Goal: Information Seeking & Learning: Learn about a topic

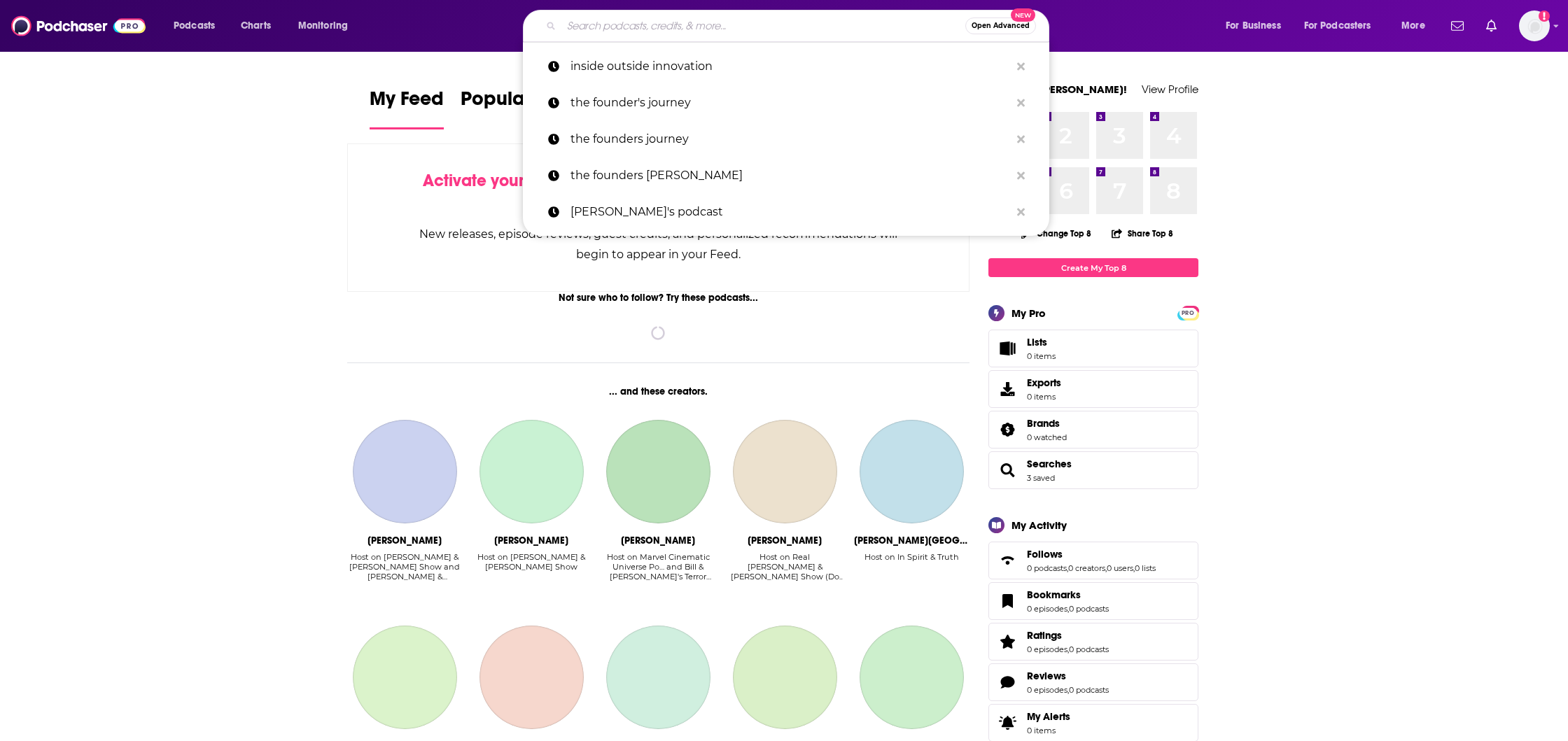
click at [622, 22] on input "Search podcasts, credits, & more..." at bounding box center [763, 26] width 404 height 22
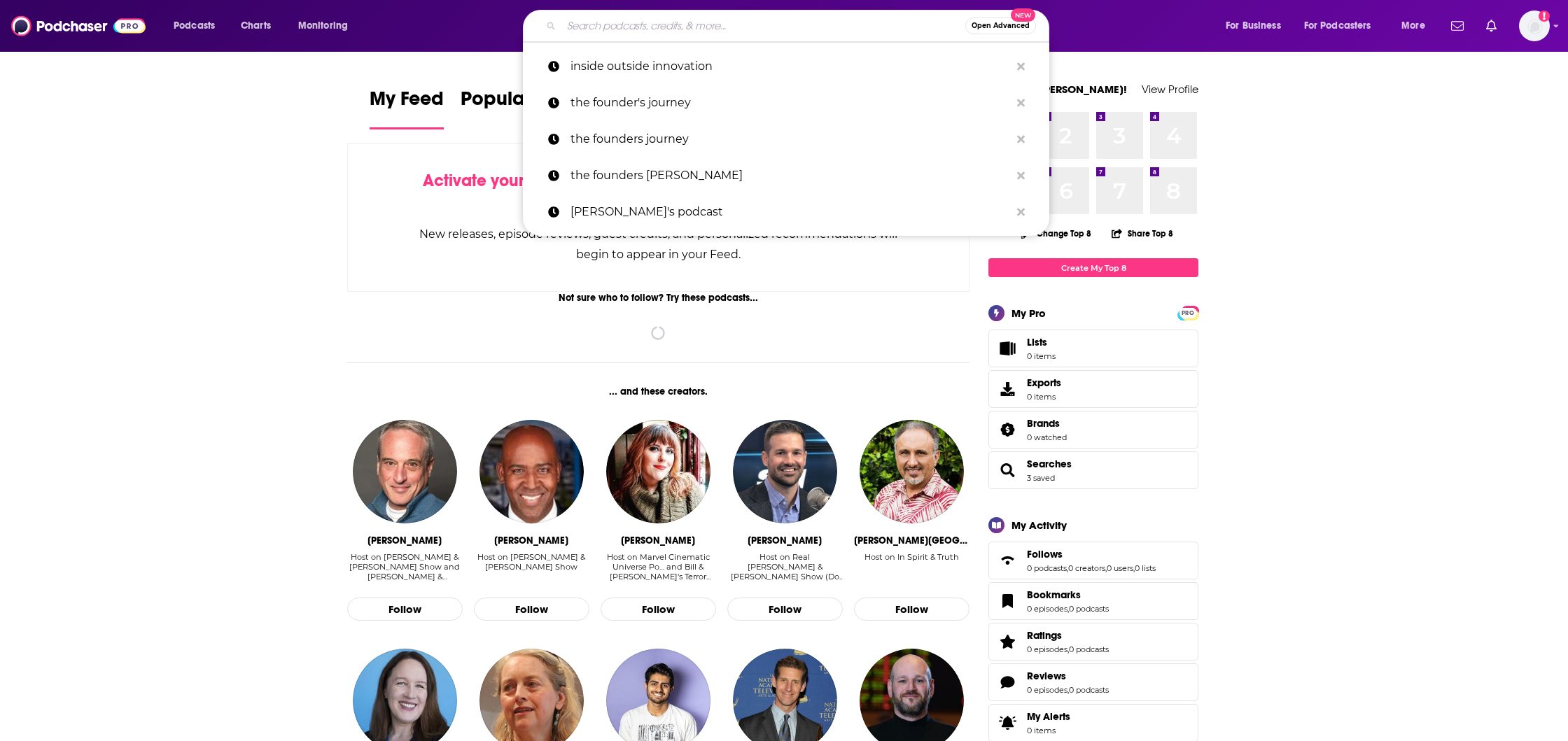
type input "x"
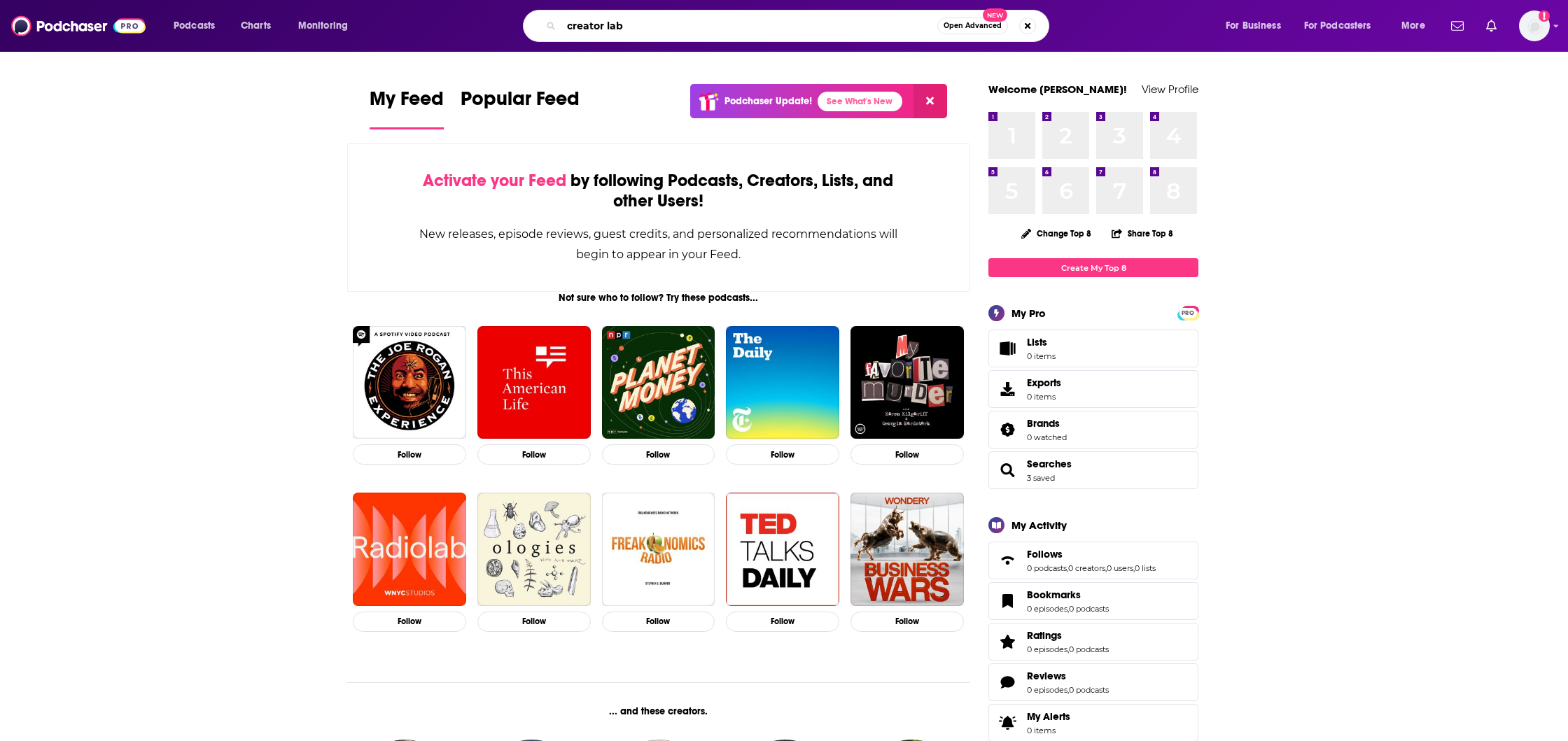
type input "creator lab"
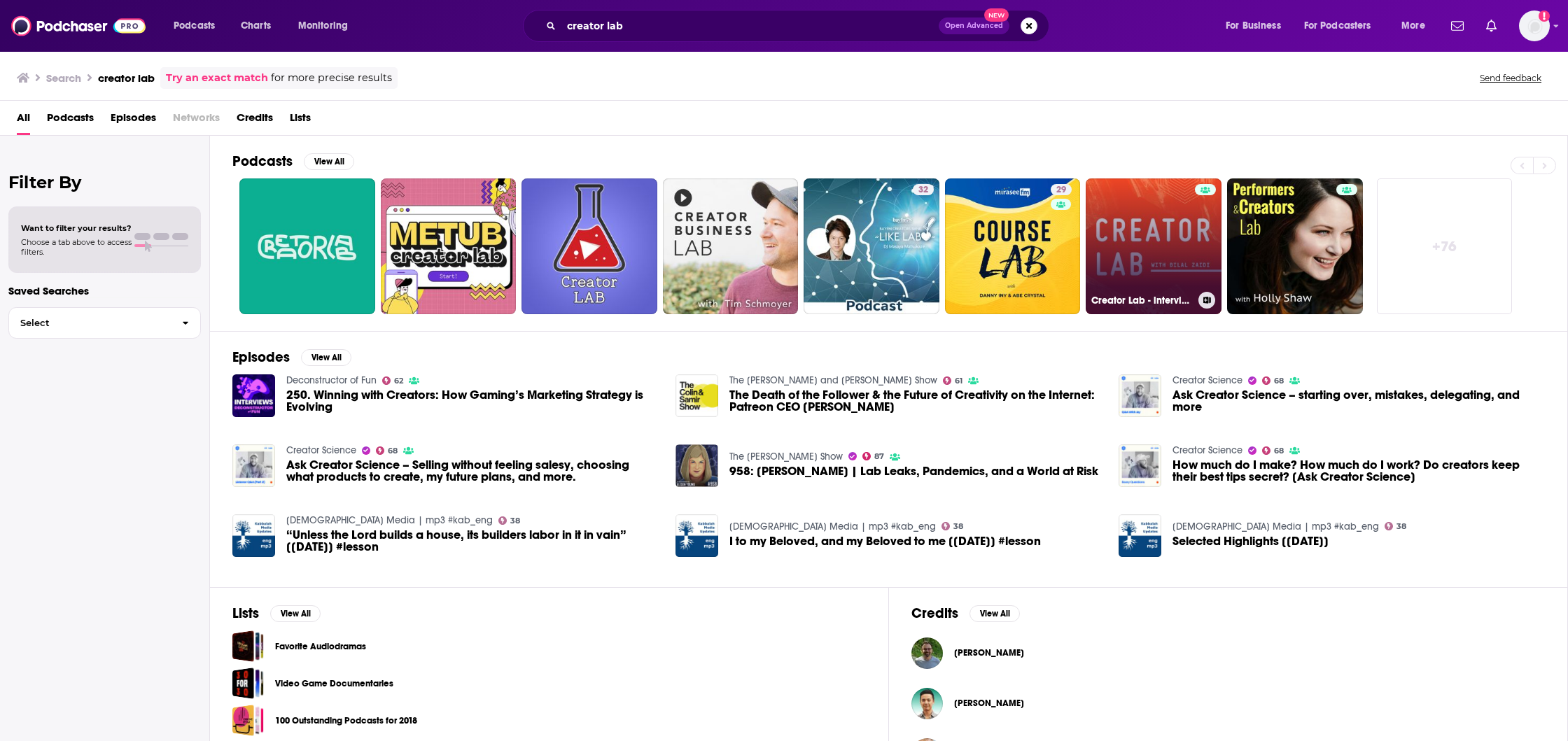
click at [1142, 221] on link "Creator Lab - interviews with entrepreneurs and startup founders" at bounding box center [1154, 246] width 136 height 136
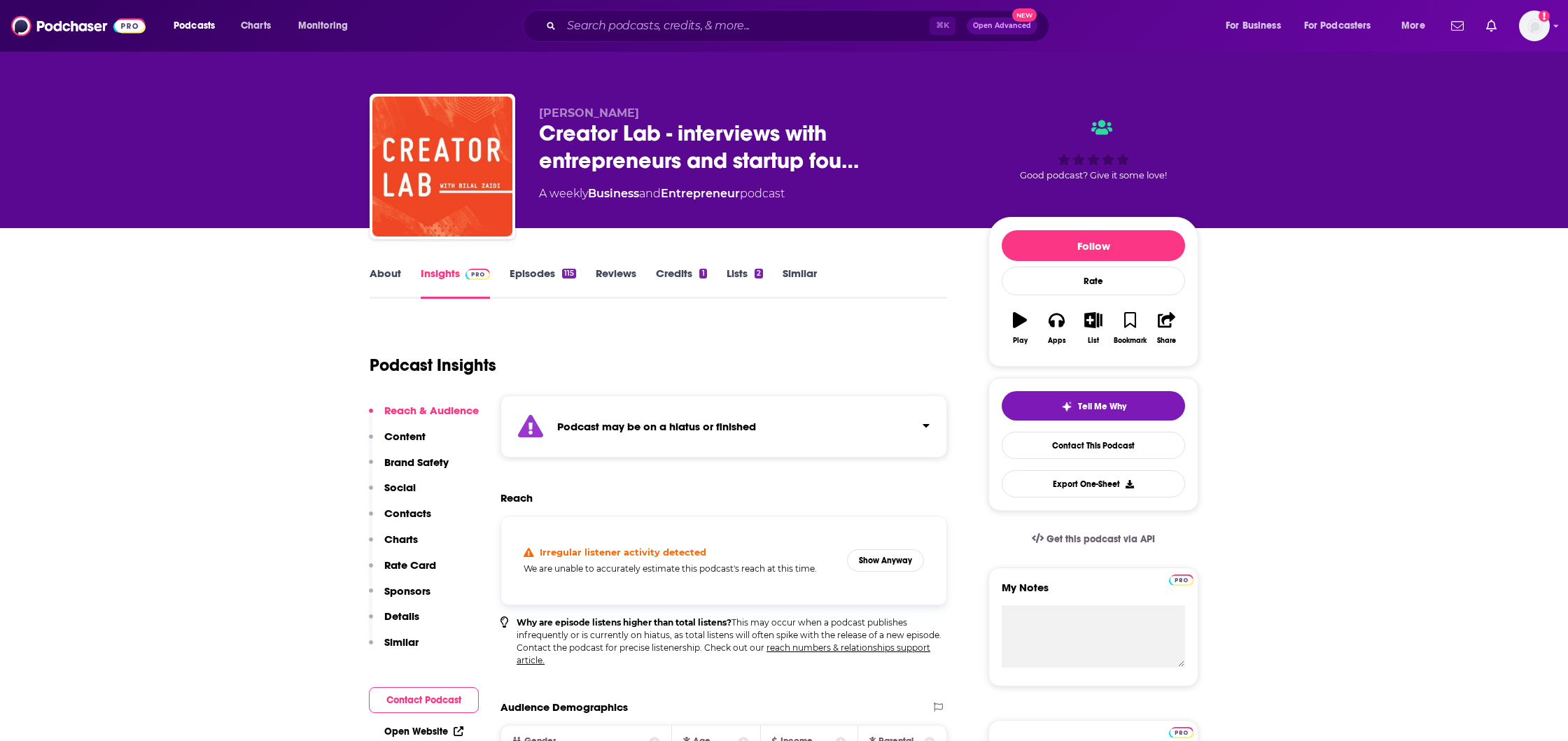
click at [799, 275] on link "Similar" at bounding box center [800, 283] width 34 height 32
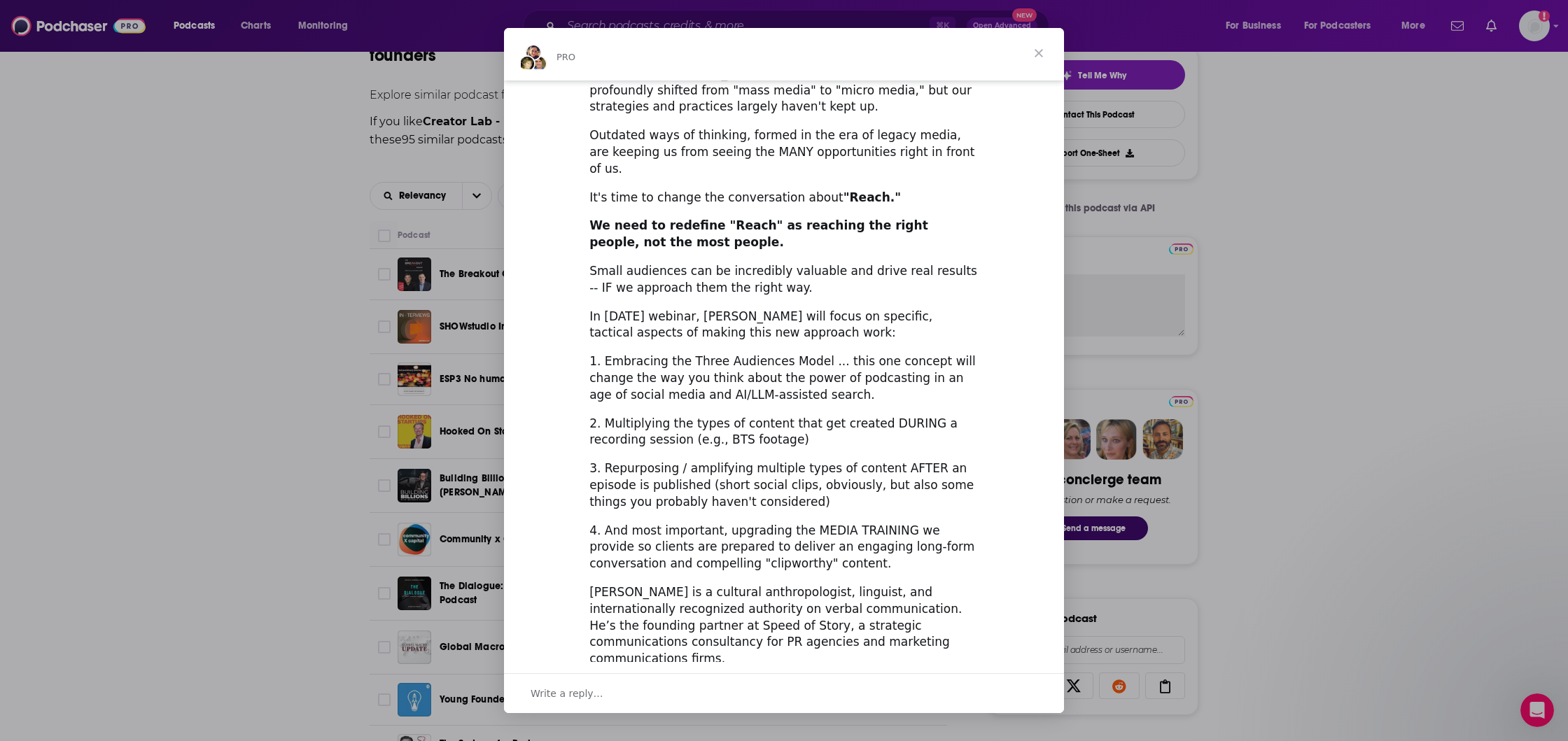
scroll to position [285, 0]
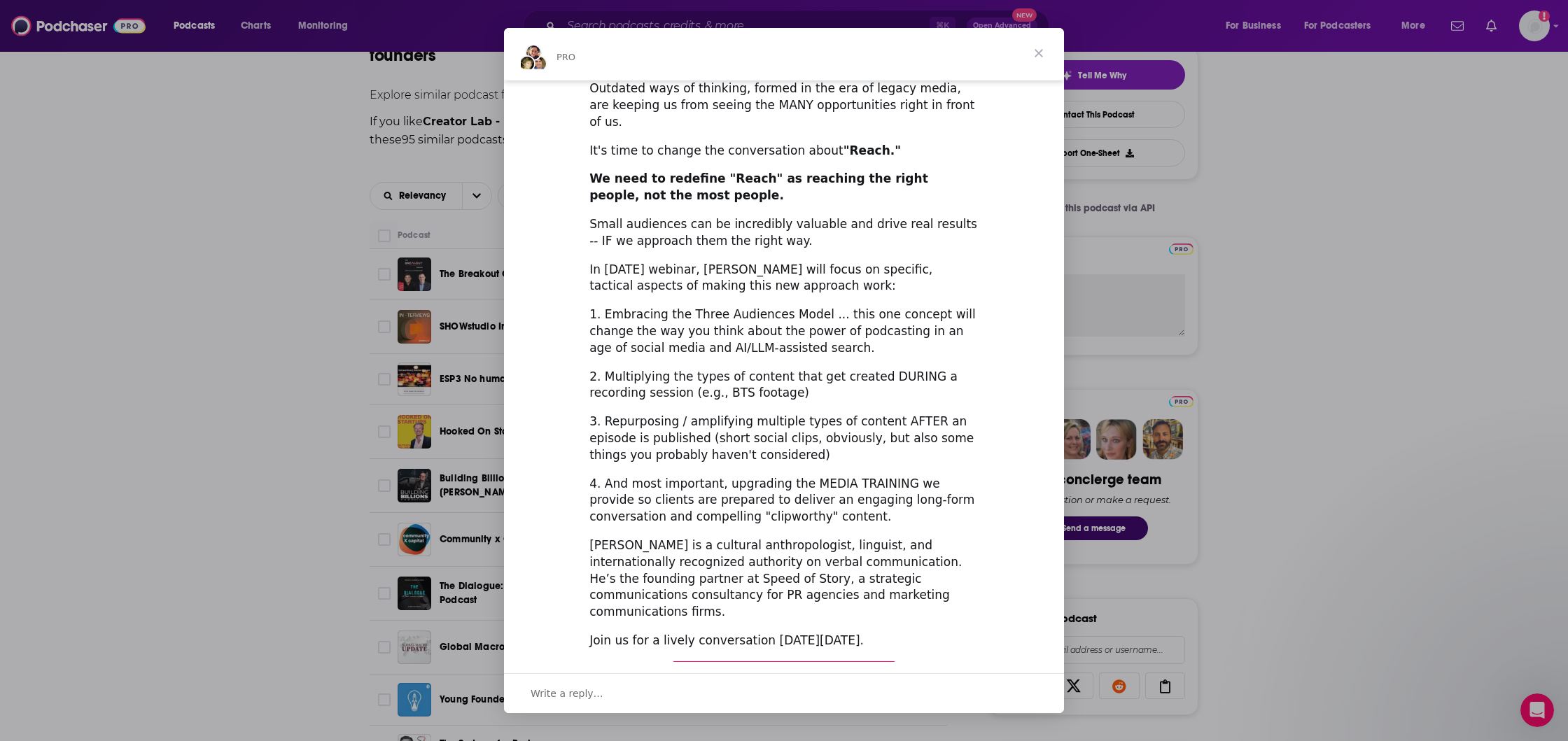
click at [283, 325] on div "Intercom messenger" at bounding box center [784, 370] width 1568 height 741
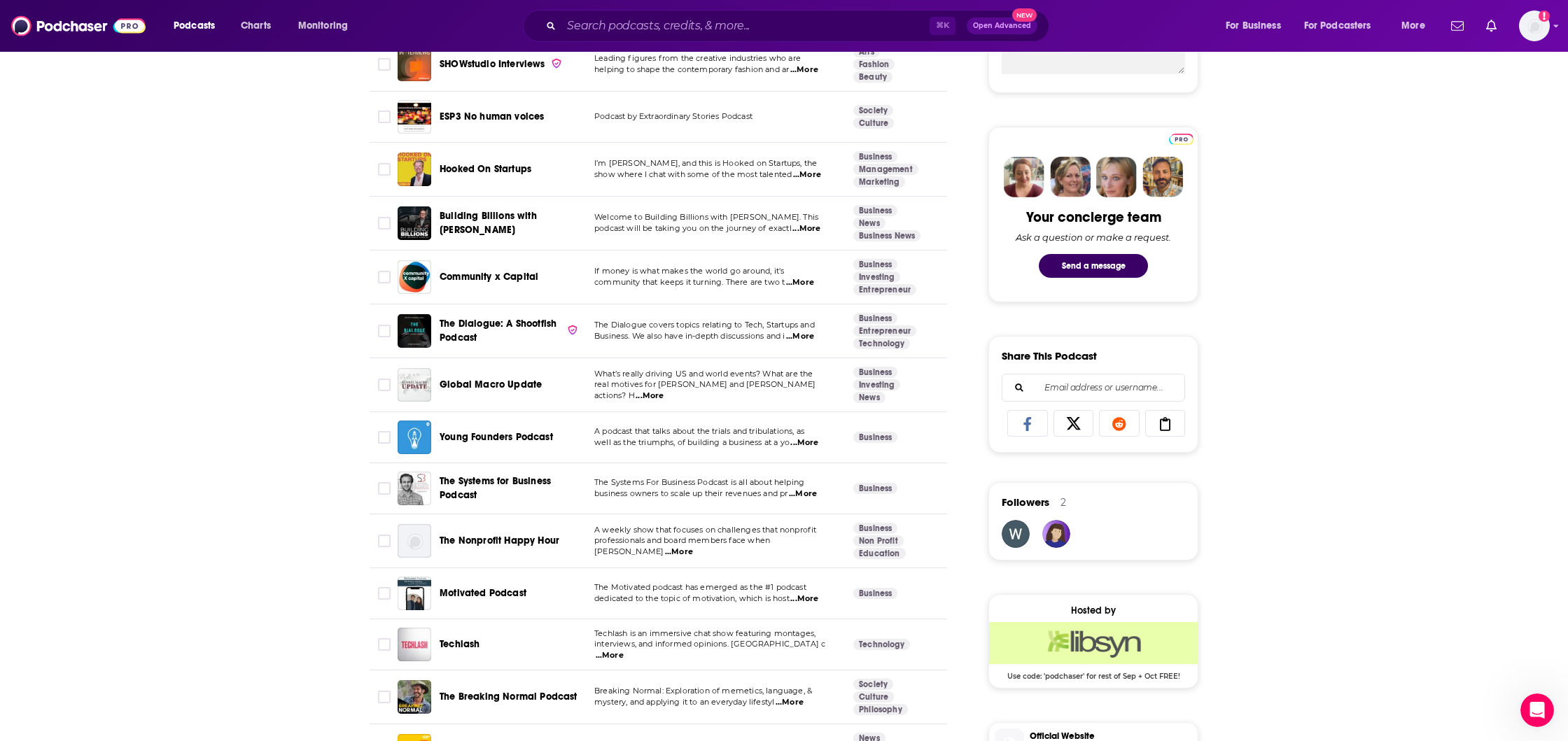
scroll to position [597, 0]
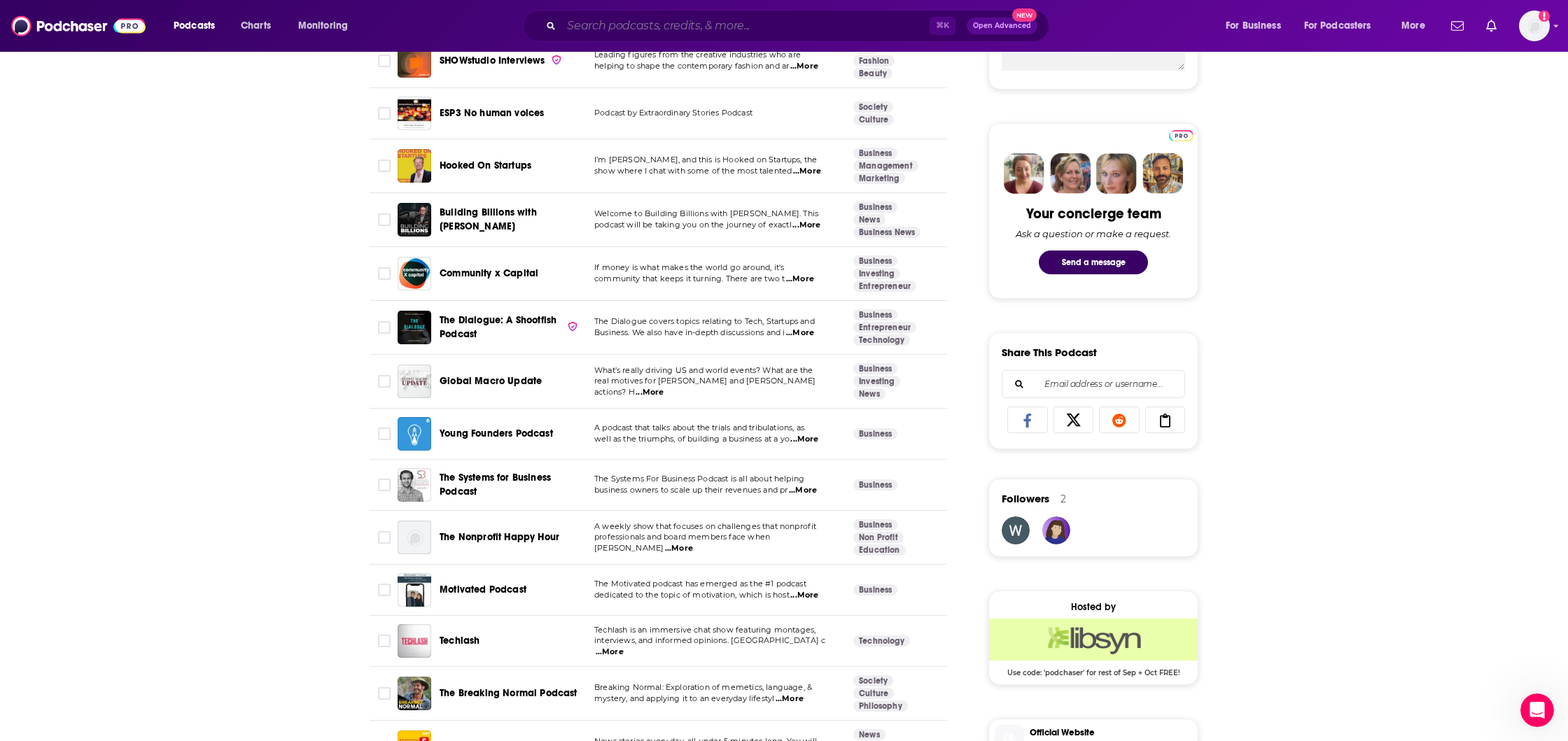
click at [620, 21] on input "Search podcasts, credits, & more..." at bounding box center [746, 26] width 368 height 22
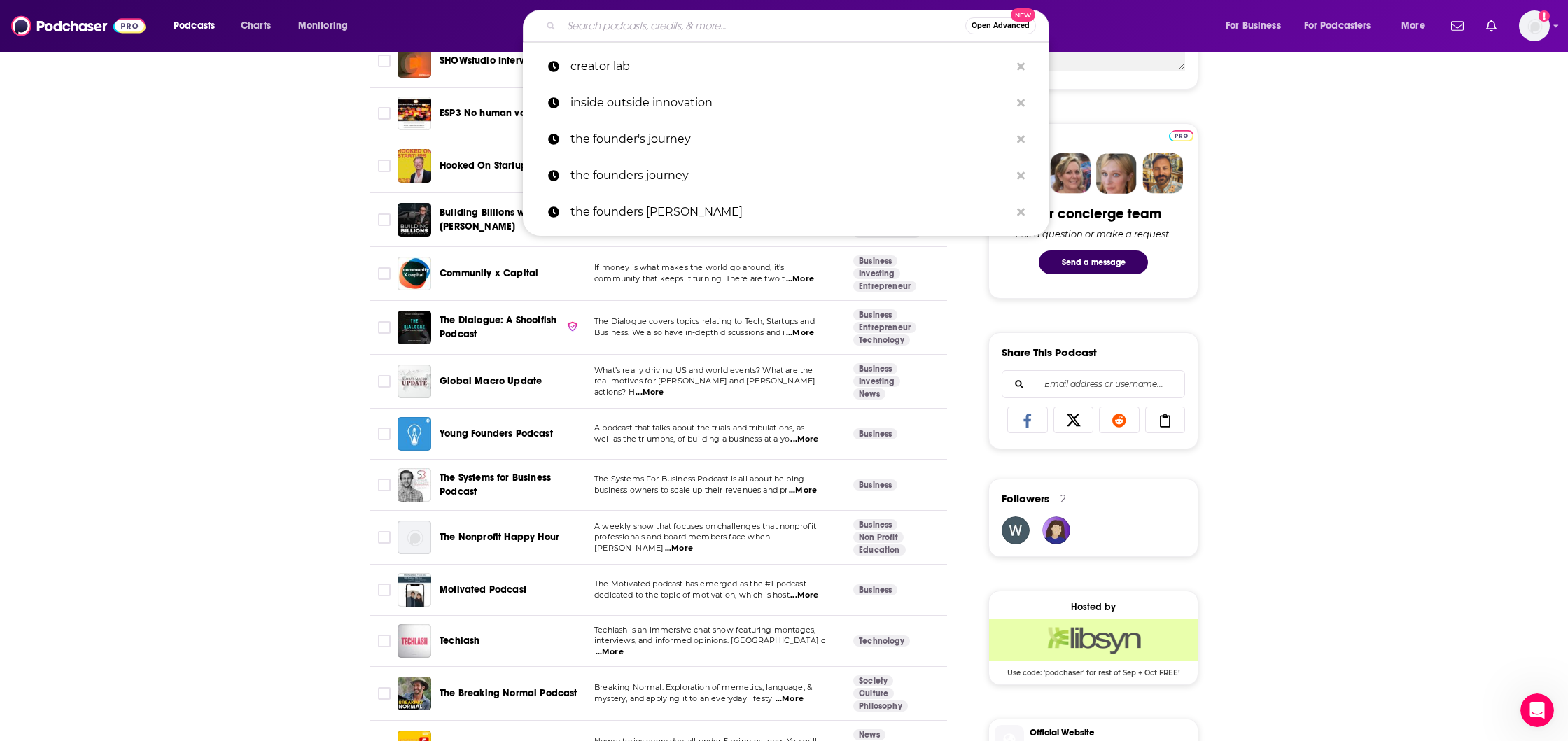
paste input "Y Combinator Startup Podcast"
type input "Y Combinator Startup Podcast"
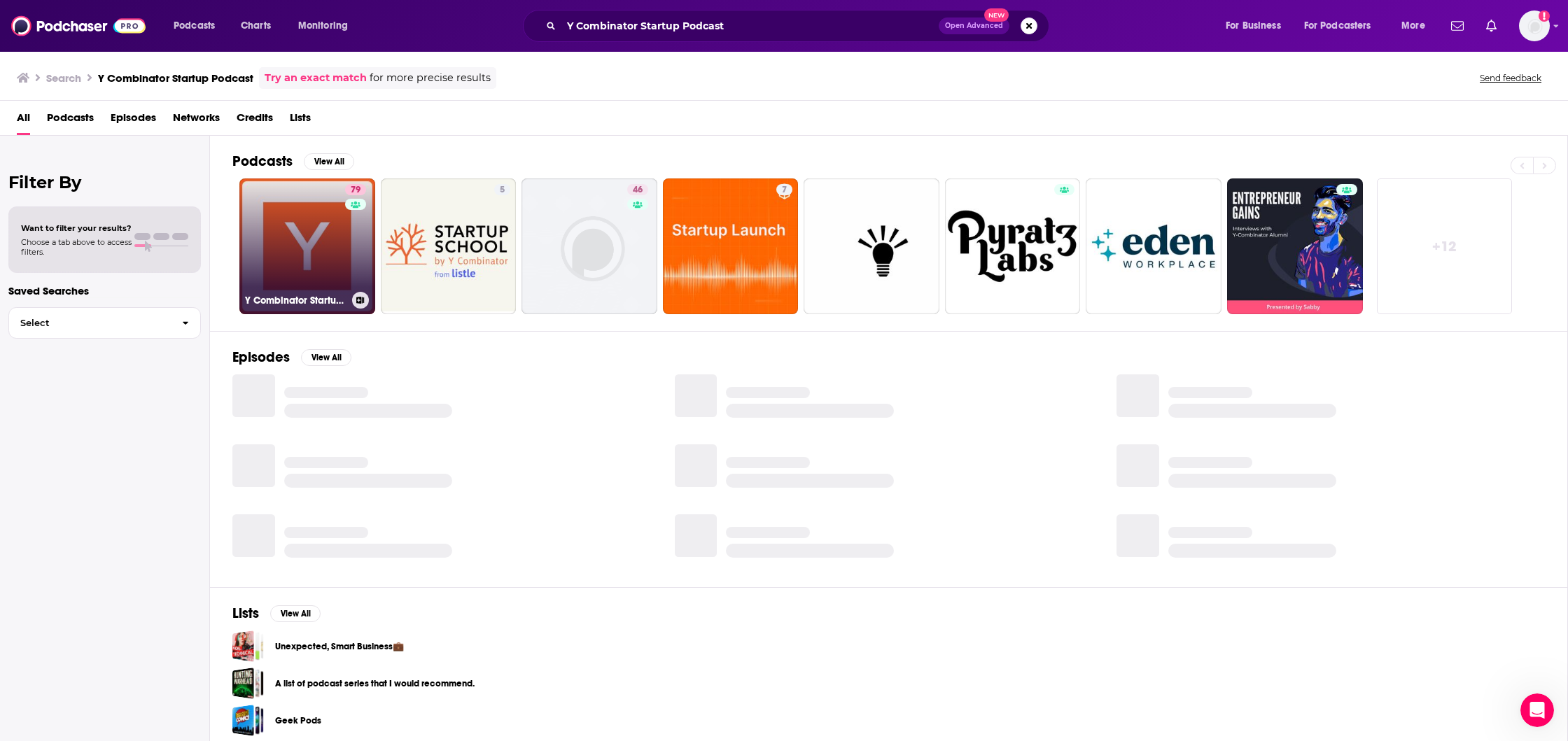
click at [322, 219] on link "79 Y Combinator Startup Podcast" at bounding box center [307, 246] width 136 height 136
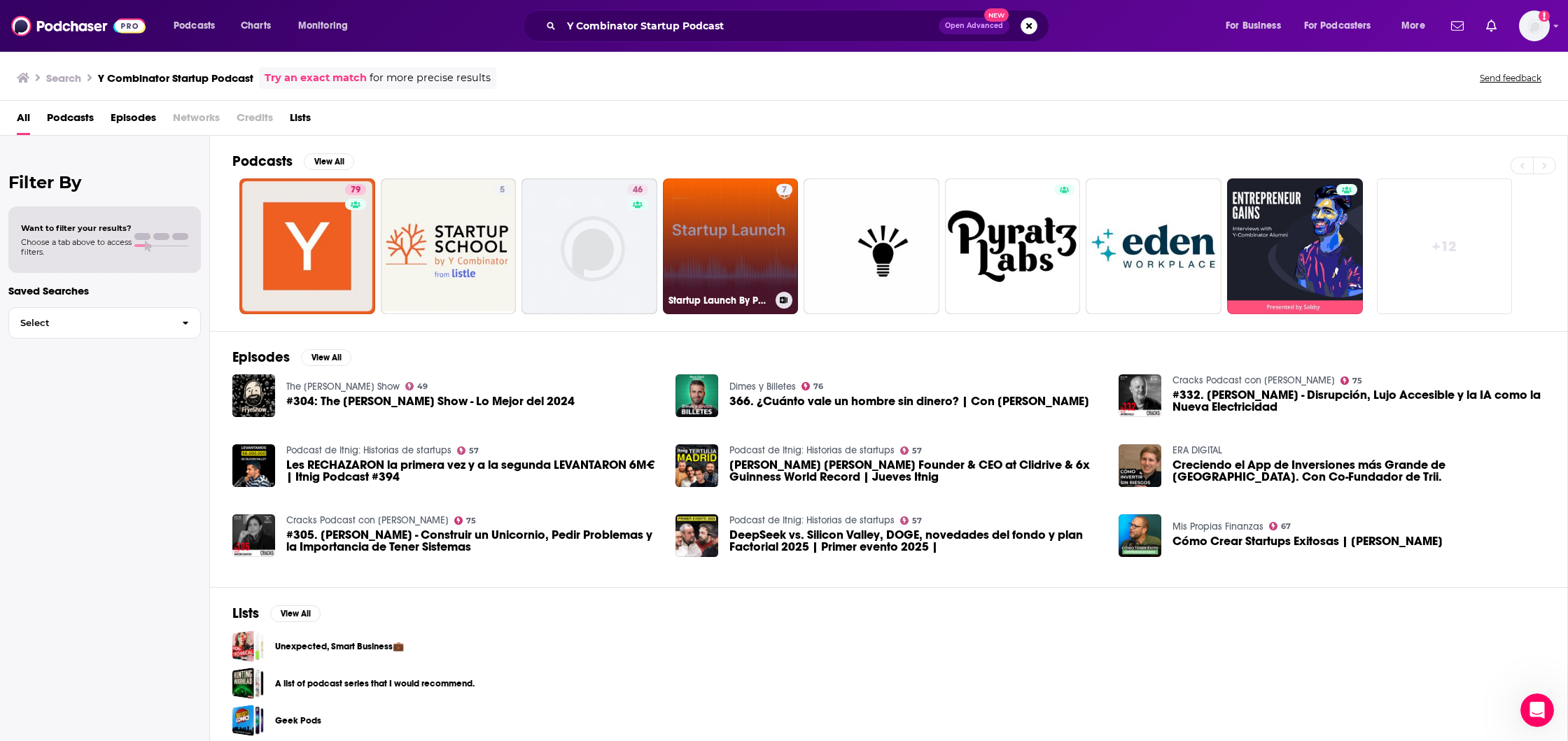
click at [718, 225] on link "7 Startup Launch By PocketPod" at bounding box center [731, 246] width 136 height 136
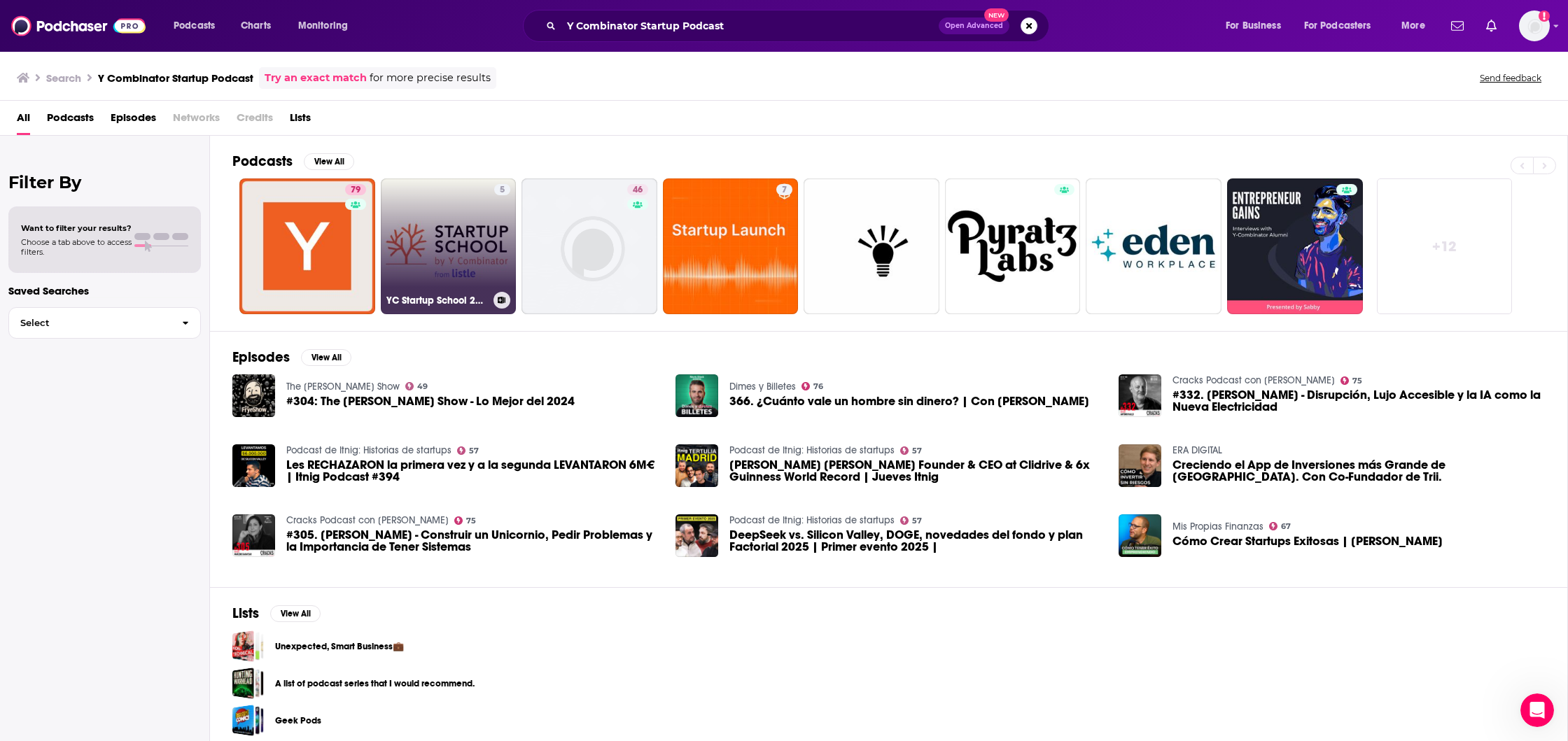
click at [434, 245] on link "5 YC Startup School 2020 — The [PERSON_NAME] Podcast" at bounding box center [449, 246] width 136 height 136
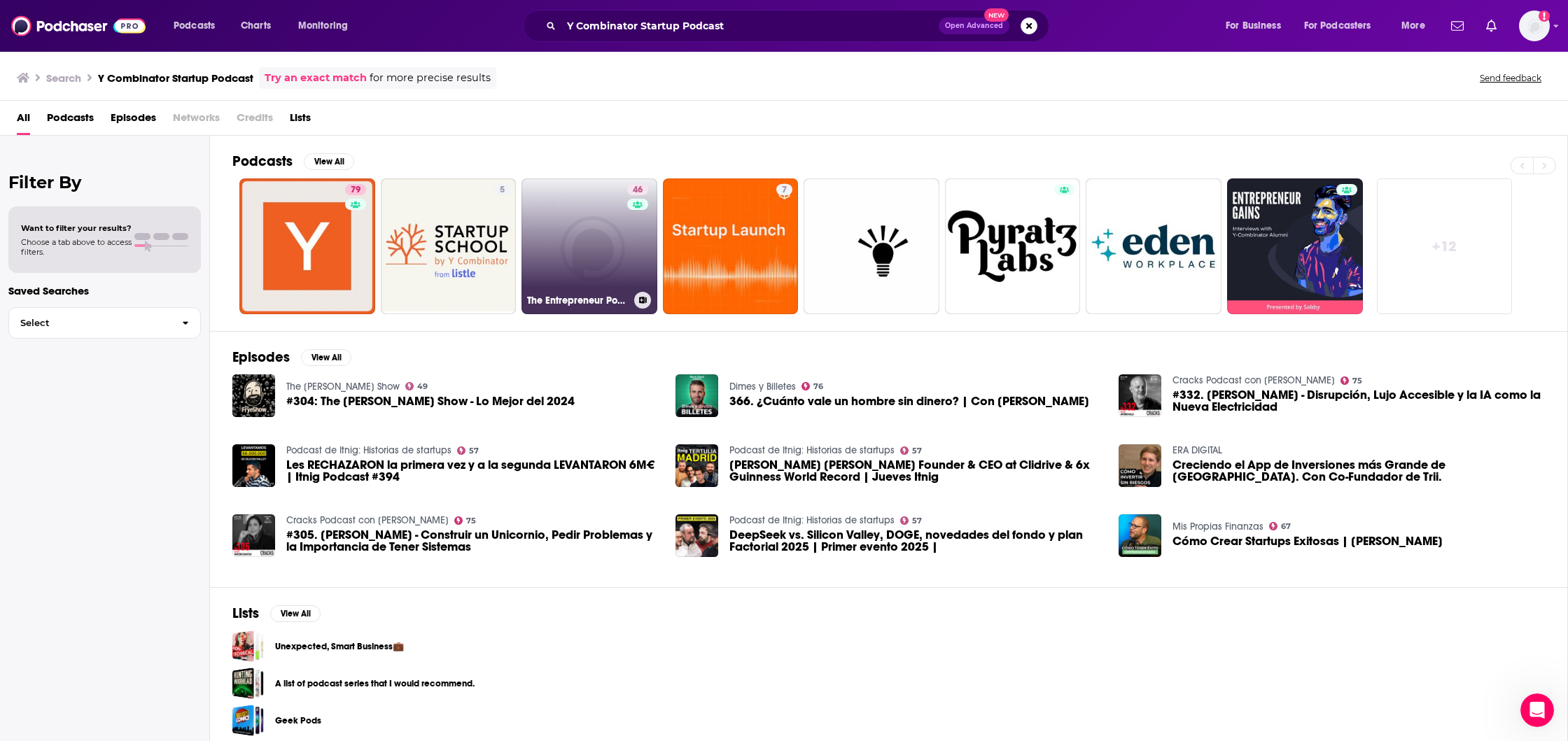
click at [539, 230] on link "46 The Entrepreneur Podcast - Interviews with [DEMOGRAPHIC_DATA] and [DEMOGRAPH…" at bounding box center [590, 246] width 136 height 136
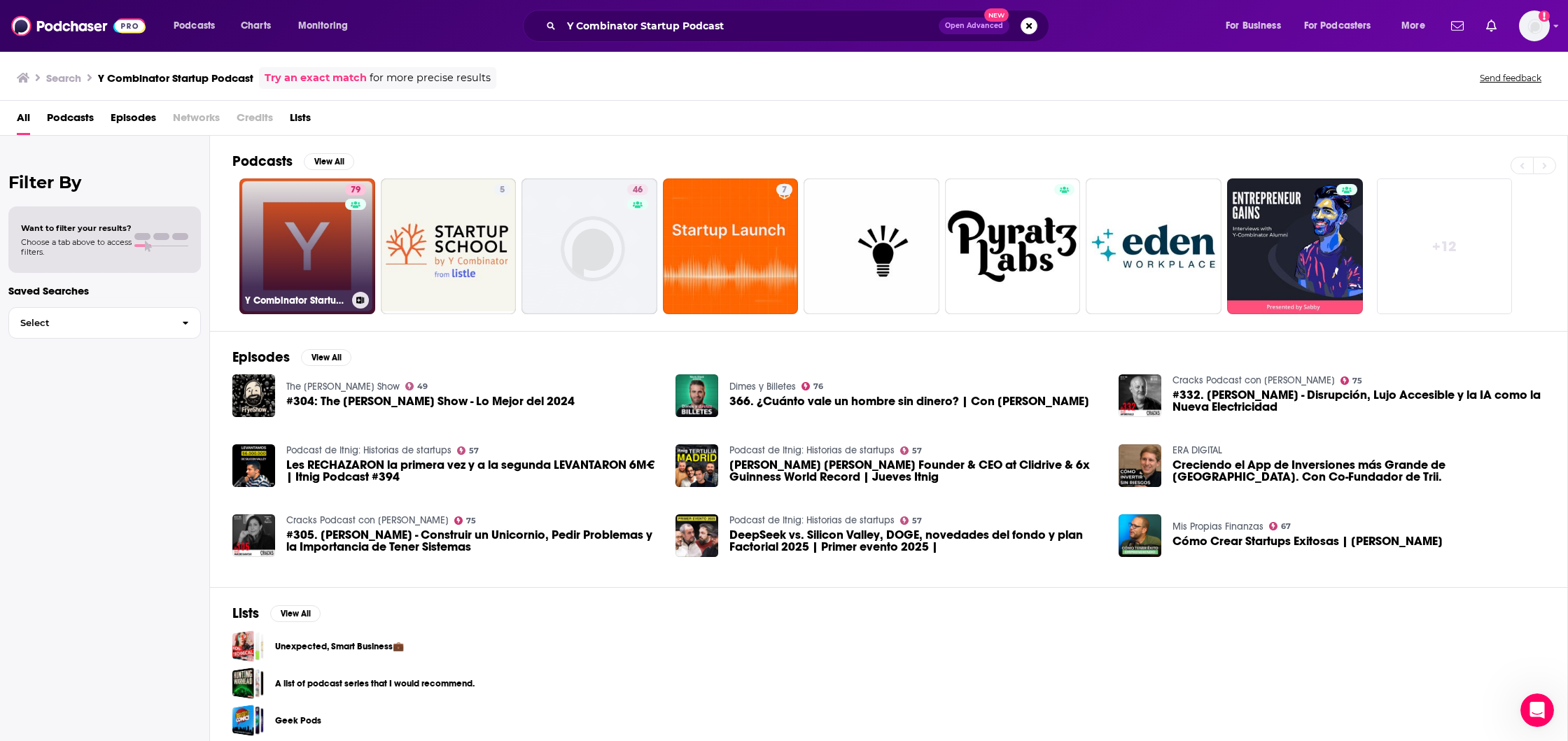
click at [312, 219] on link "79 Y Combinator Startup Podcast" at bounding box center [307, 246] width 136 height 136
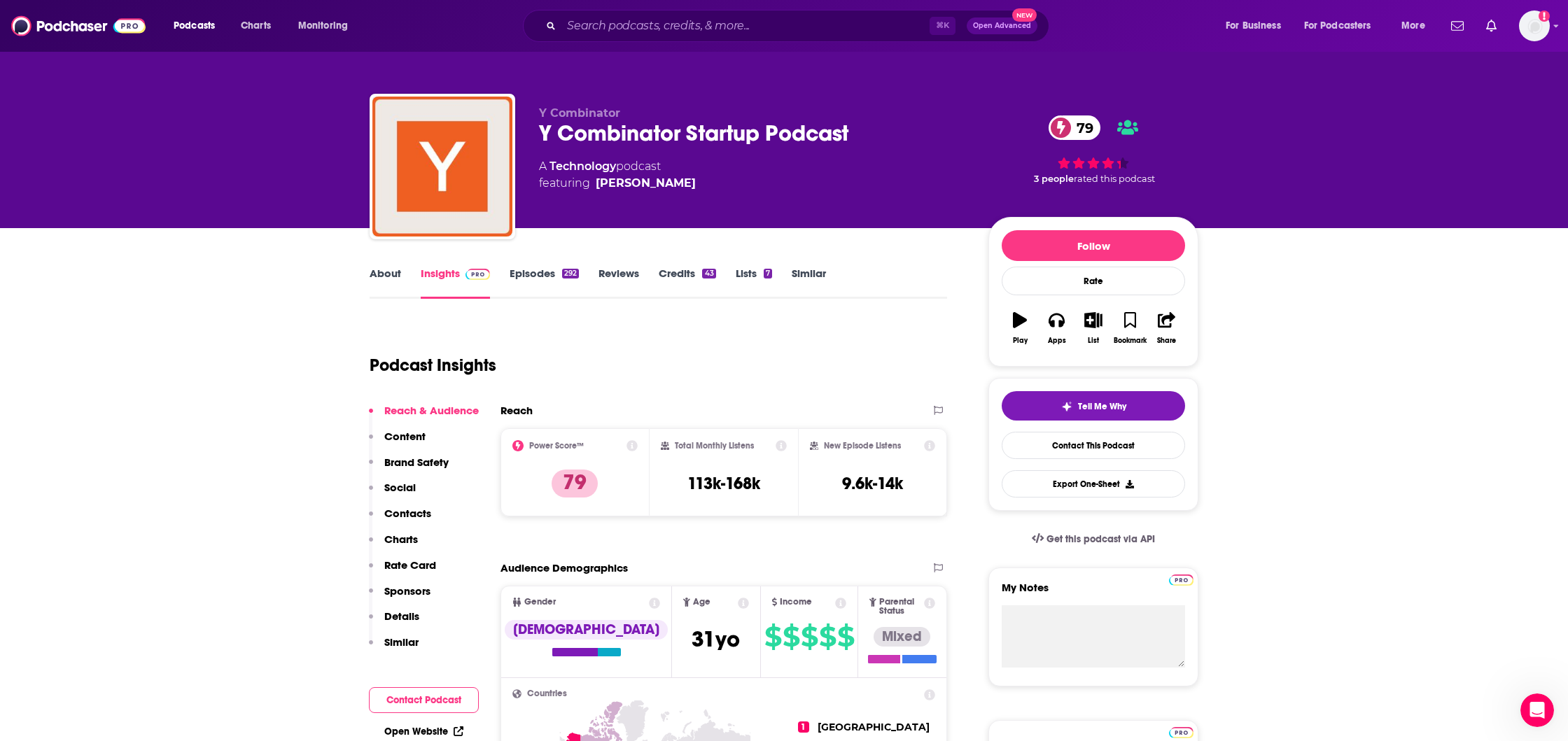
click at [810, 275] on link "Similar" at bounding box center [809, 283] width 34 height 32
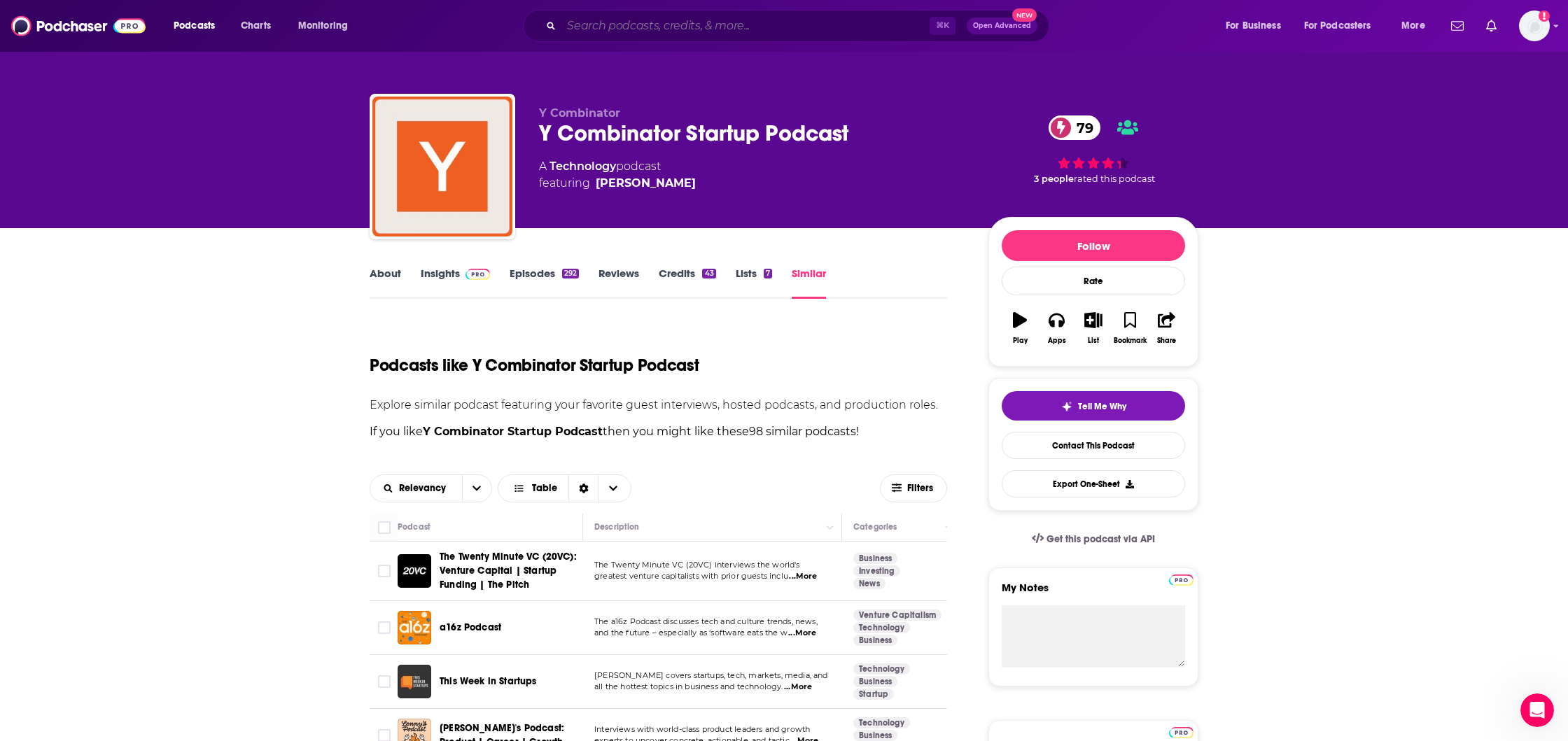
click at [651, 21] on input "Search podcasts, credits, & more..." at bounding box center [746, 26] width 368 height 22
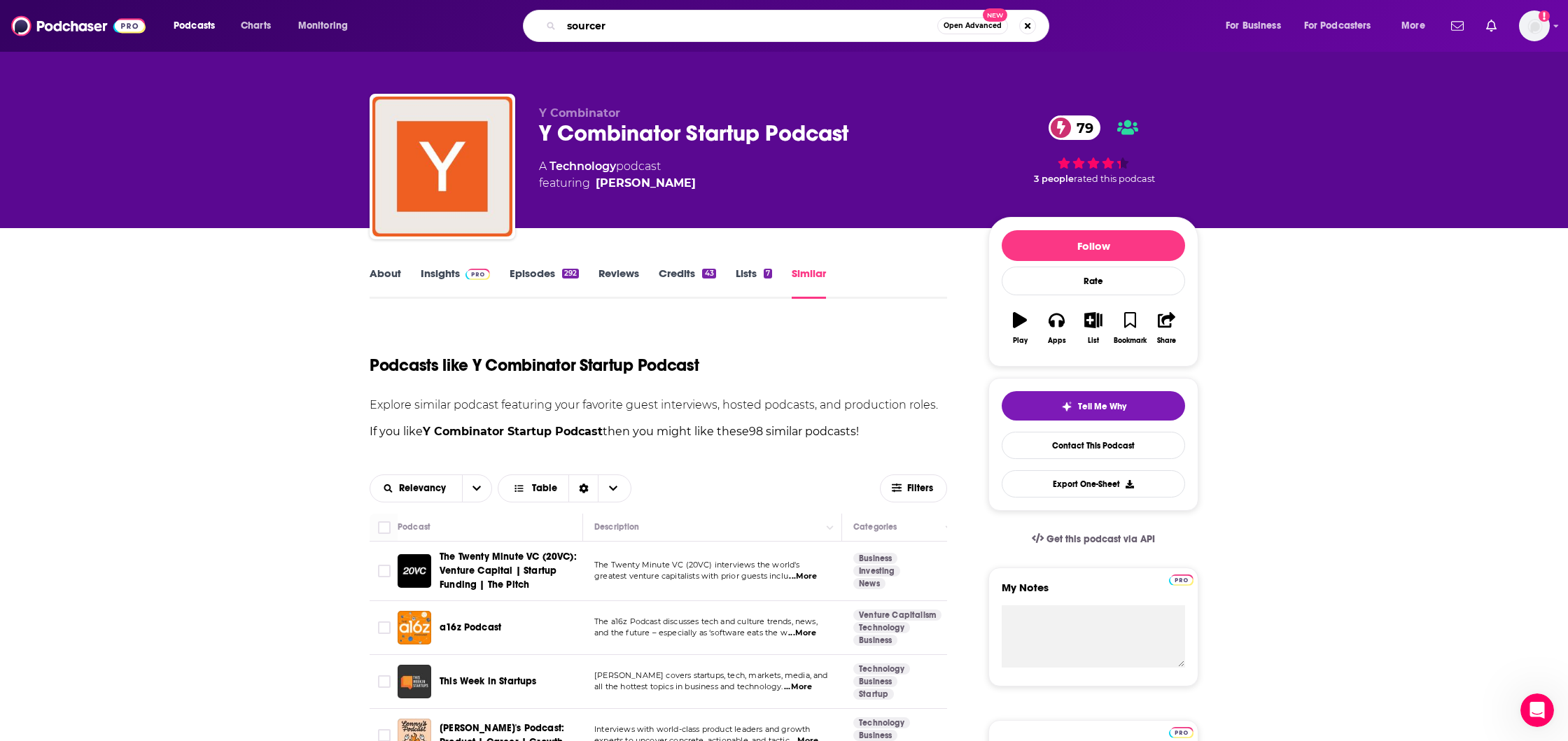
type input "sourcery"
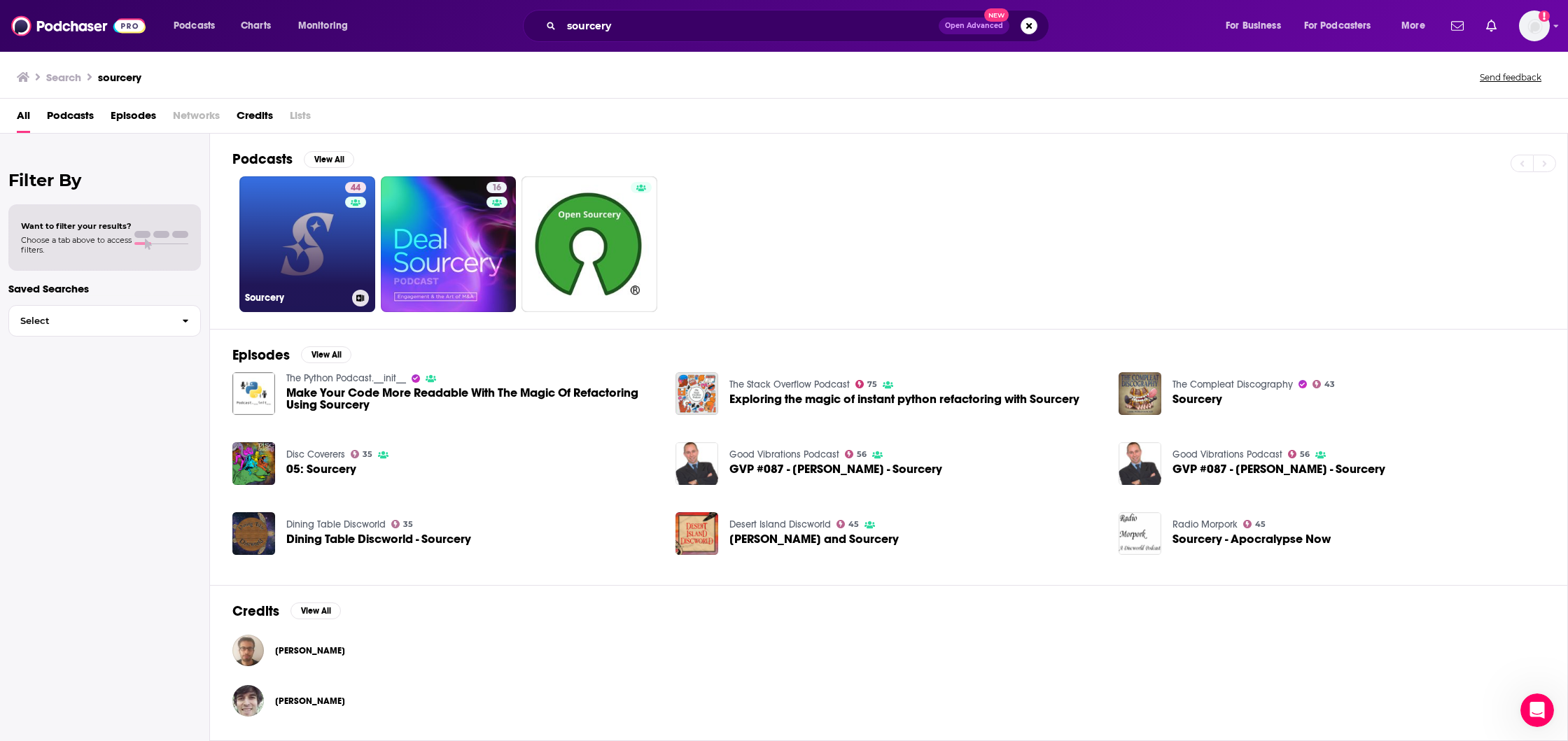
click at [343, 240] on link "44 Sourcery" at bounding box center [307, 244] width 136 height 136
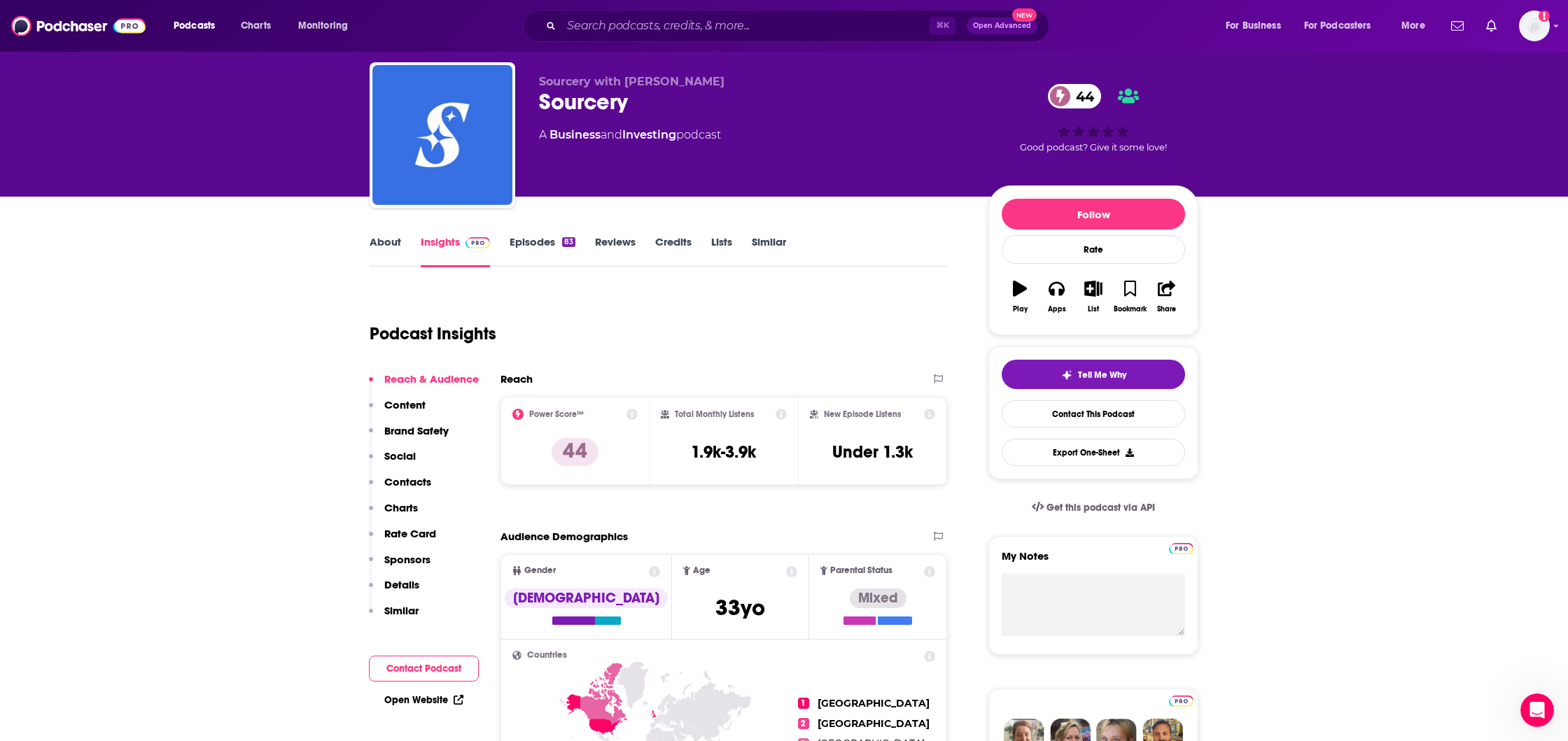
scroll to position [36, 0]
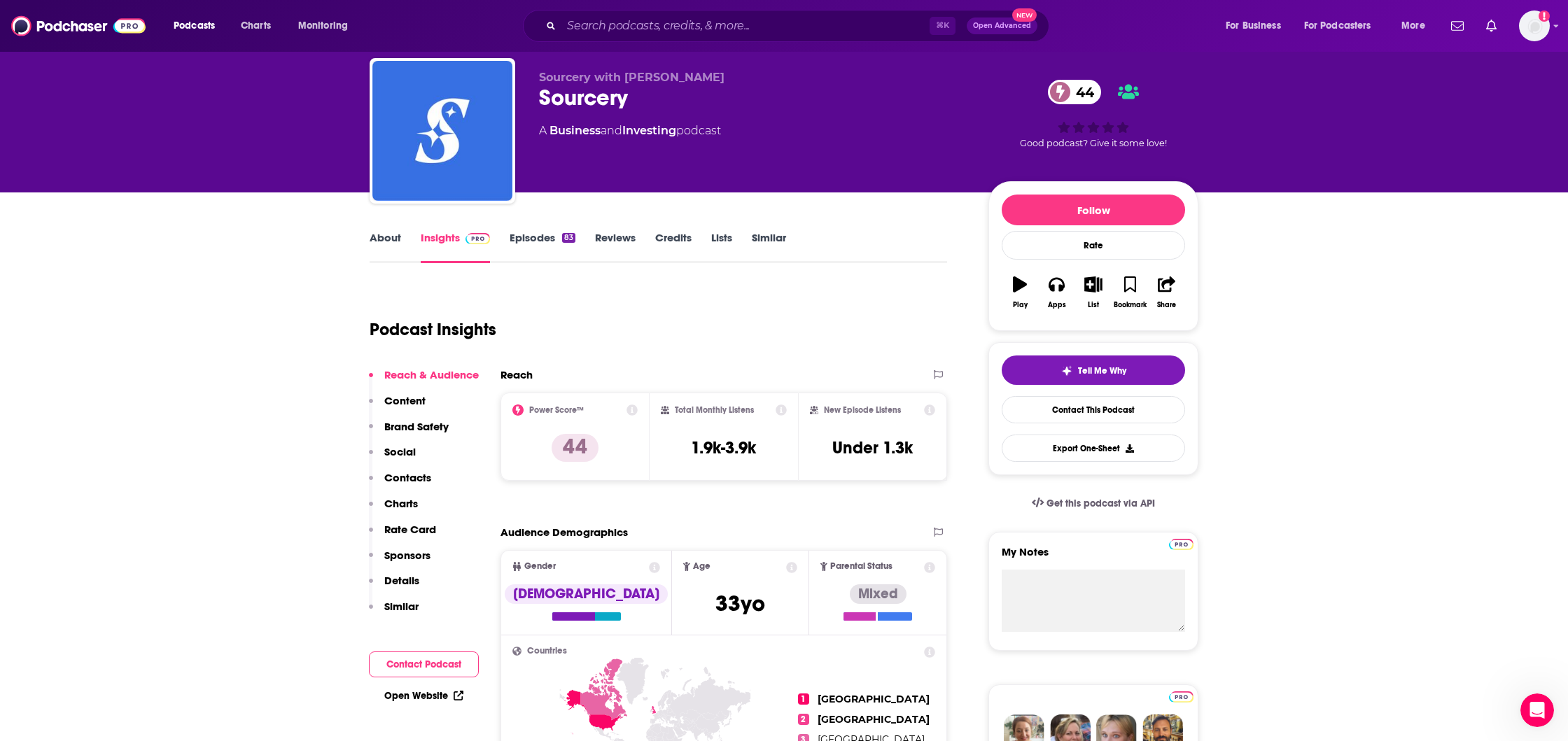
click at [773, 241] on link "Similar" at bounding box center [769, 246] width 34 height 32
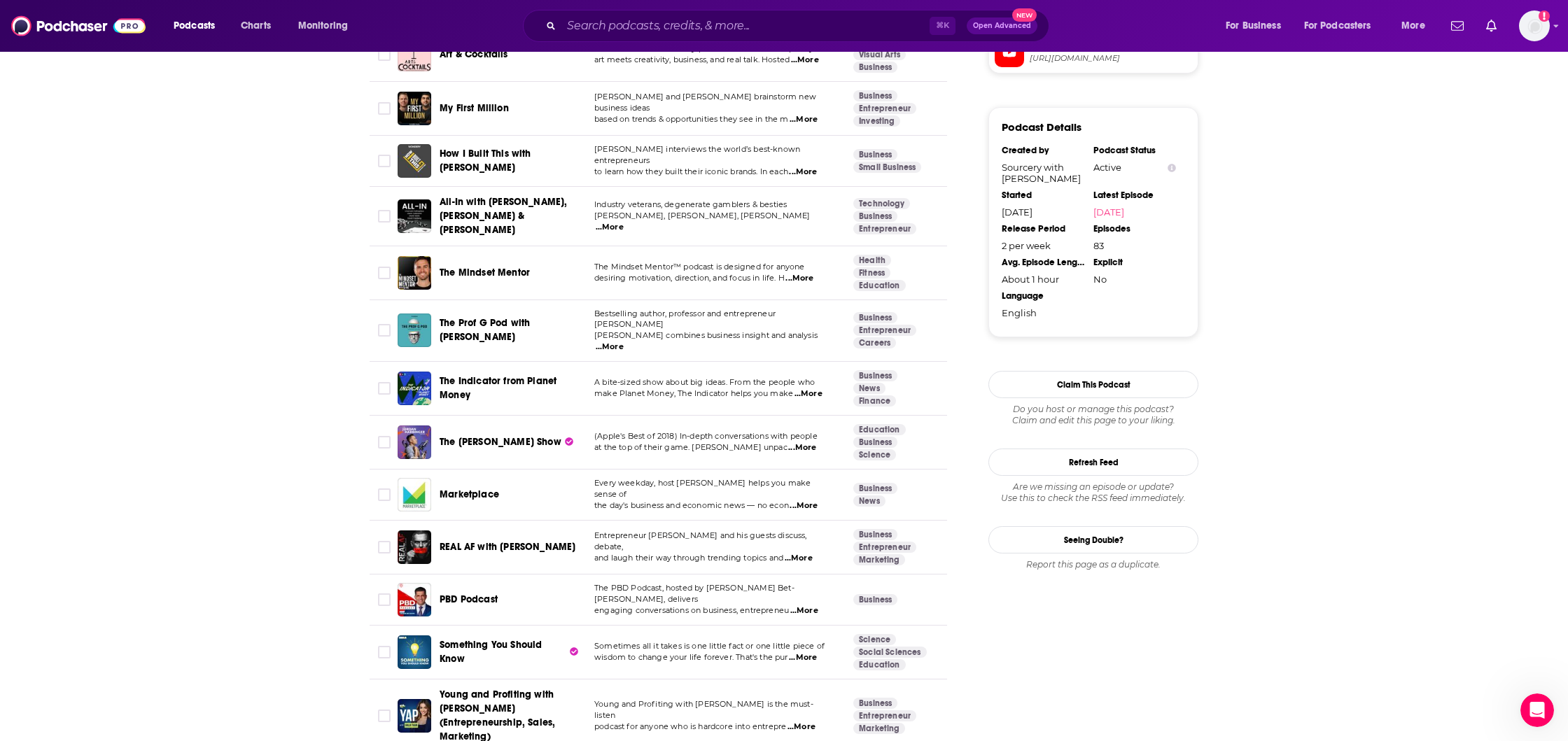
scroll to position [1207, 0]
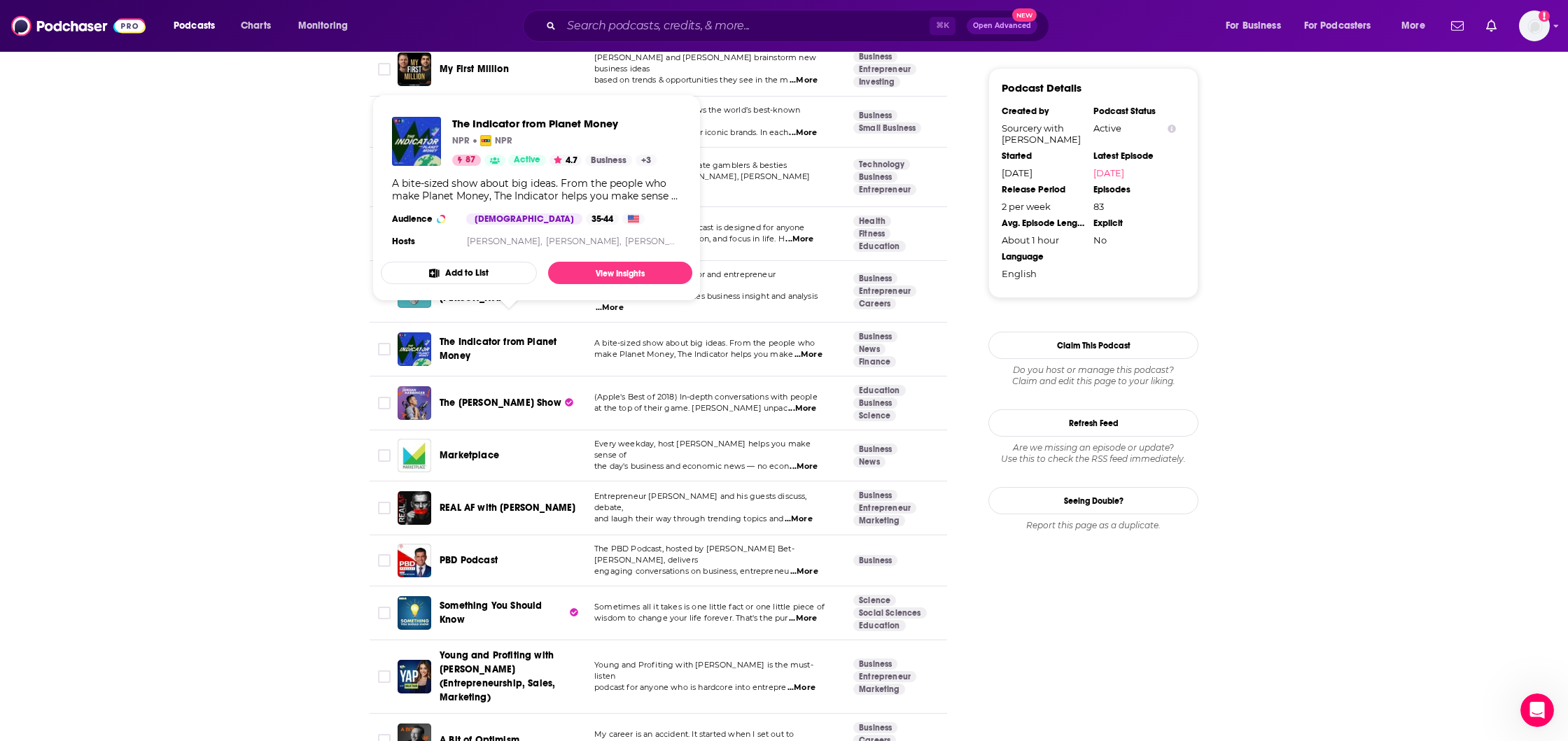
click at [517, 336] on span "The Indicator from Planet Money" at bounding box center [498, 349] width 117 height 26
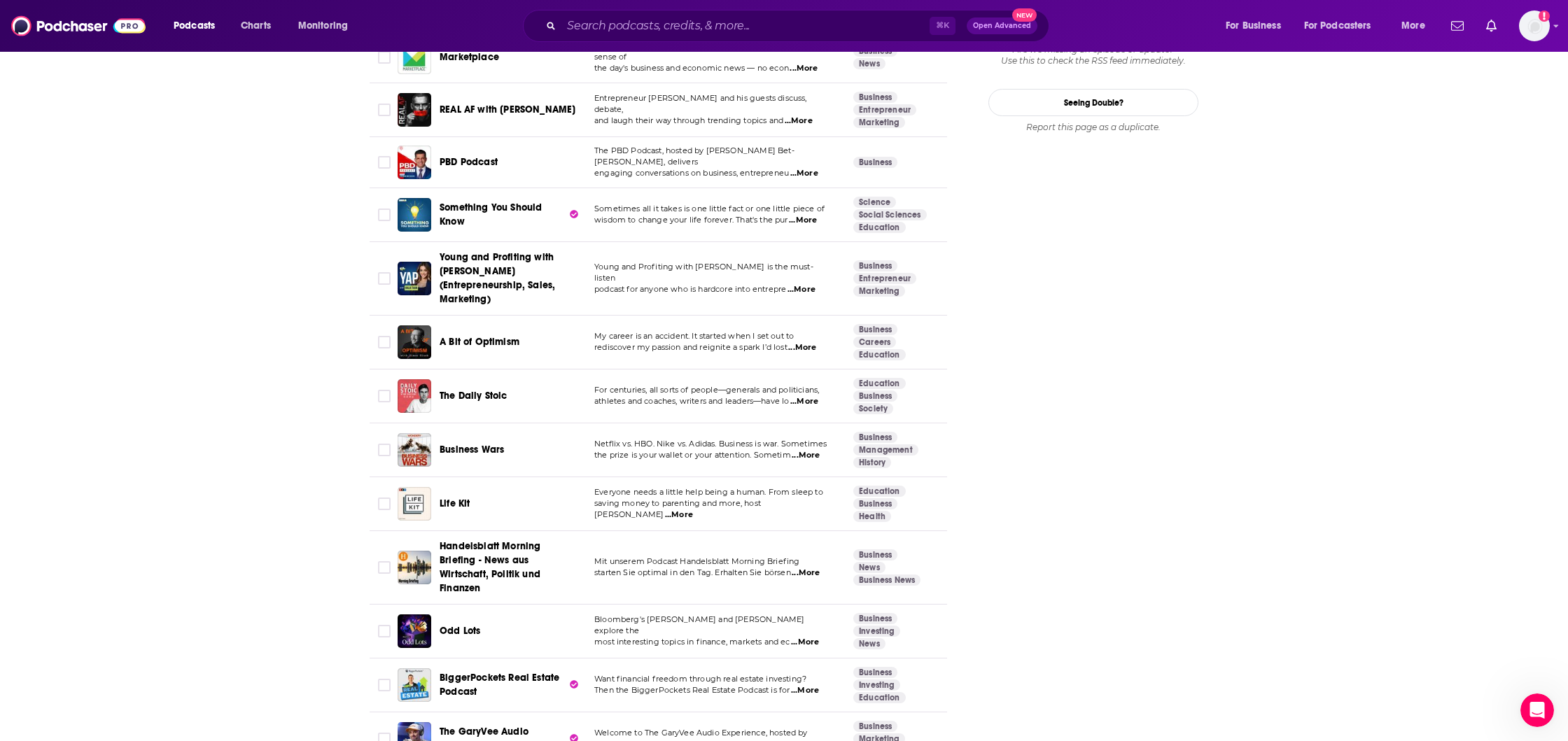
scroll to position [1607, 0]
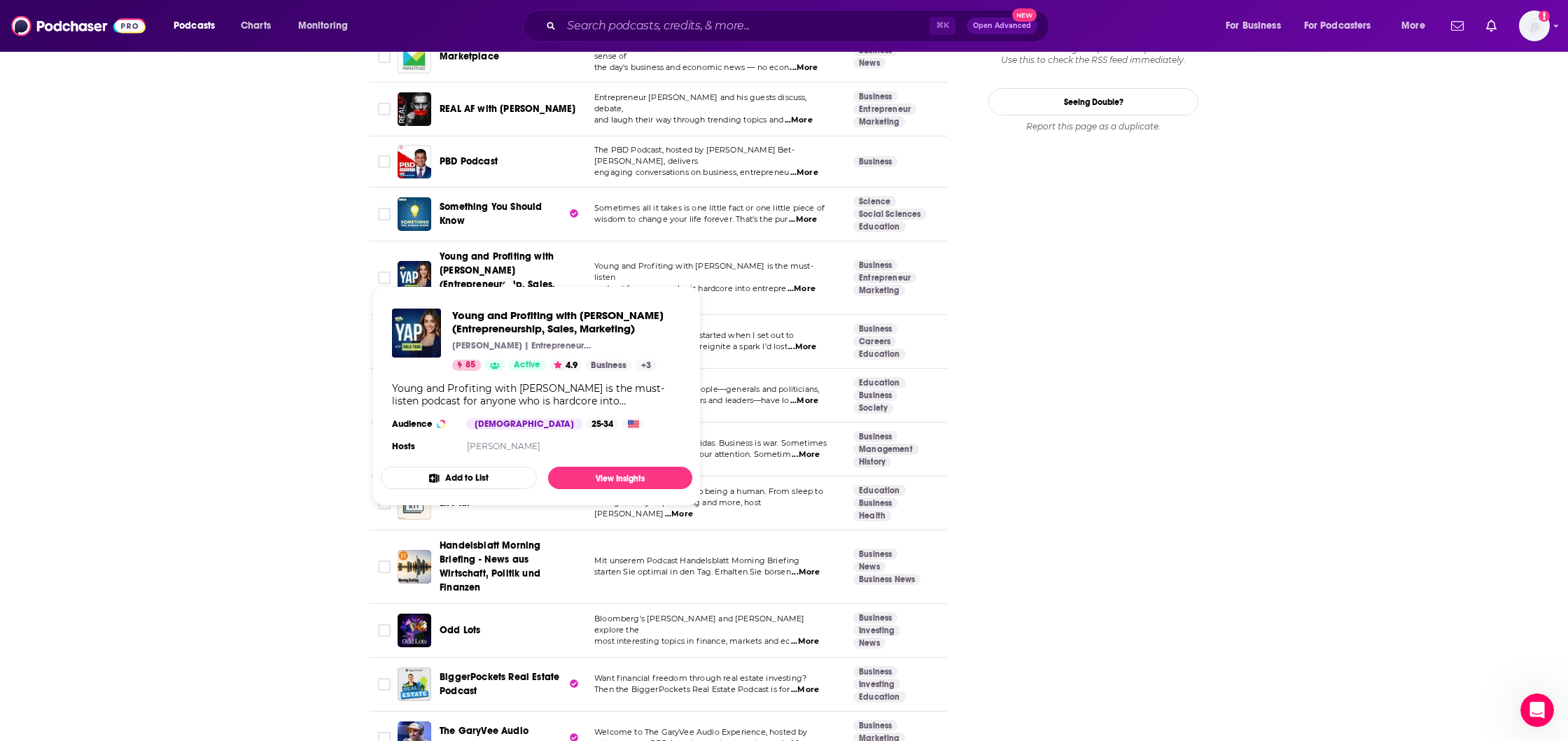
click at [472, 252] on span "Young and Profiting with [PERSON_NAME] (Entrepreneurship, Sales, Marketing)" at bounding box center [497, 278] width 115 height 54
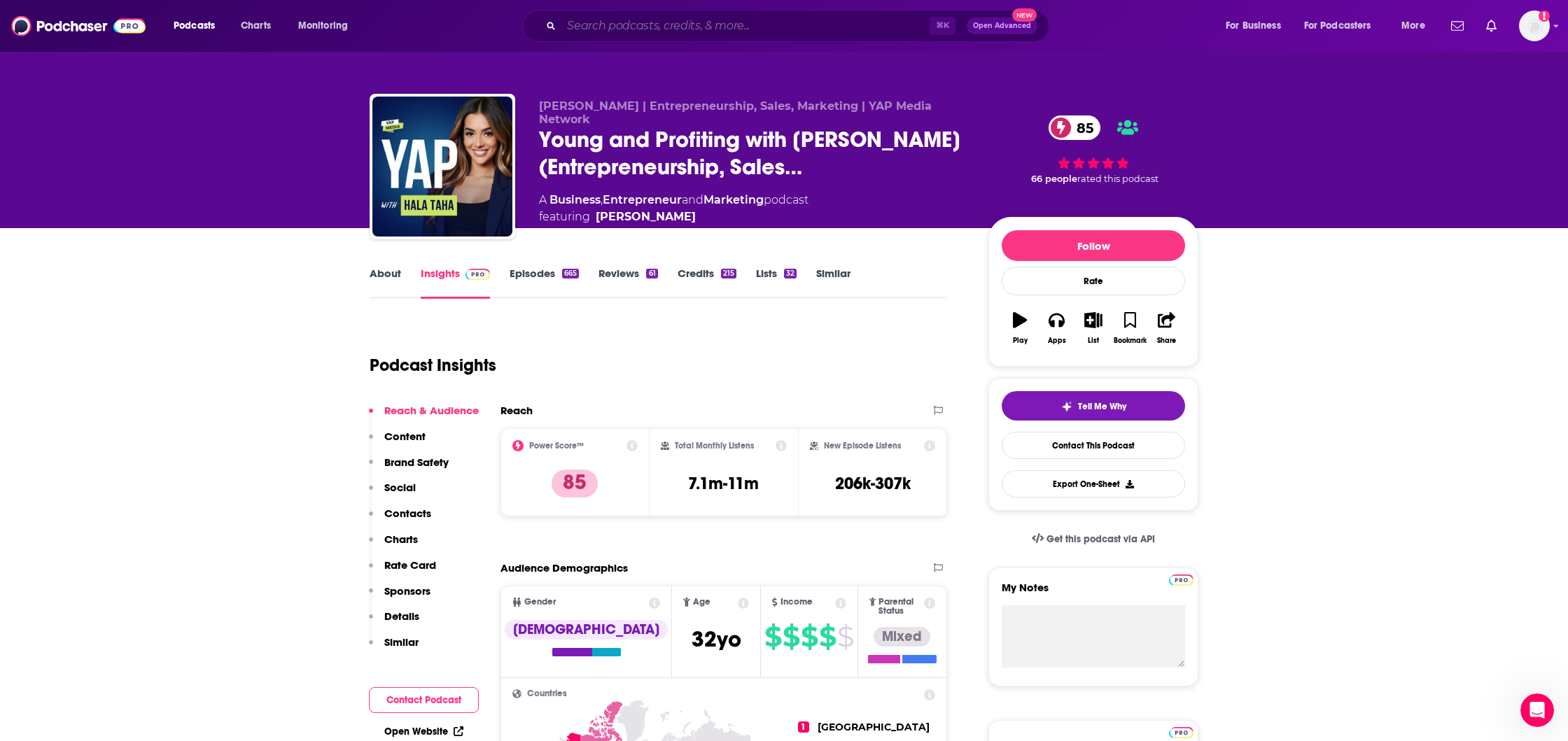
click at [601, 23] on input "Search podcasts, credits, & more..." at bounding box center [746, 26] width 368 height 22
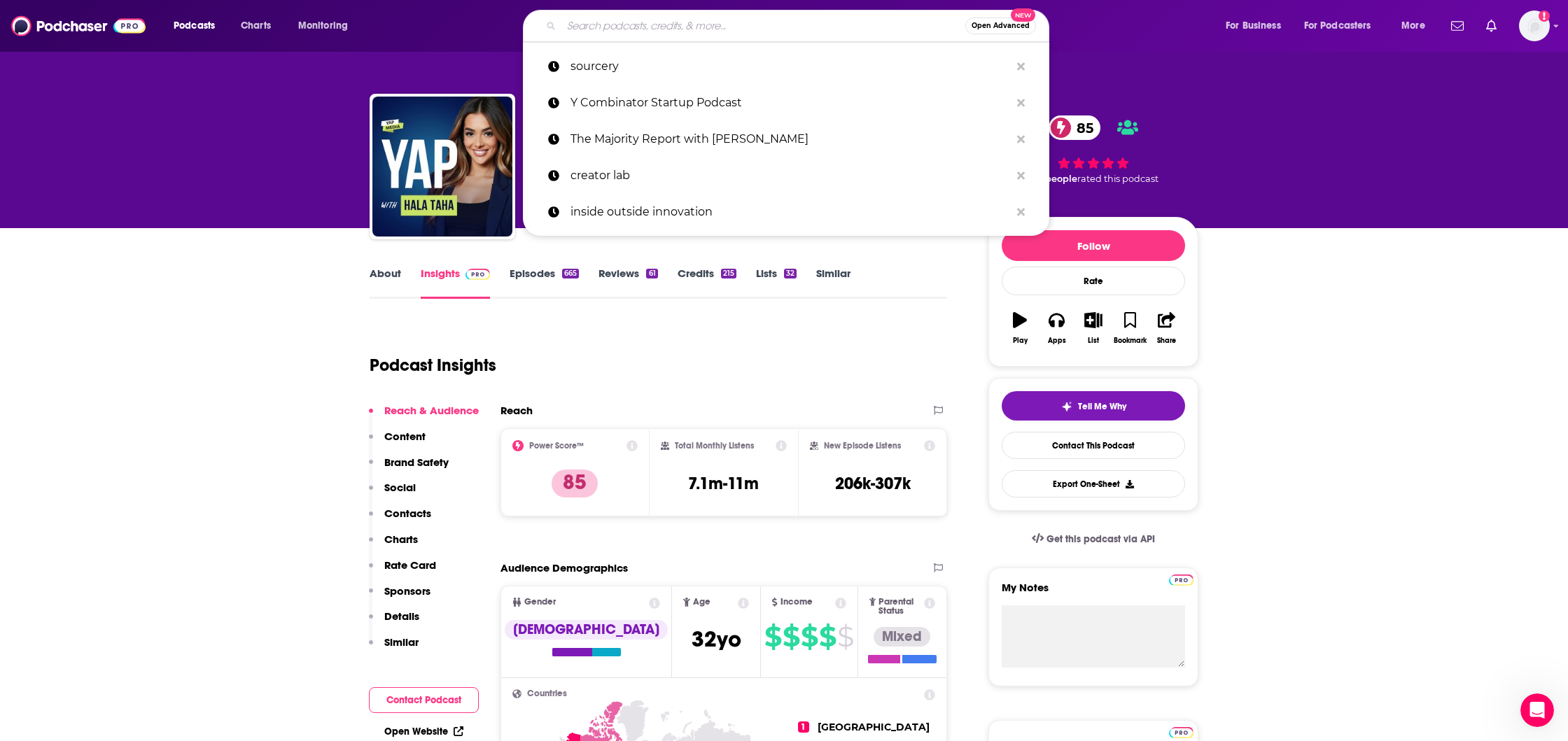
paste input "Equity (Tech Crunch)"
type input "Equity (Tech Crunch)"
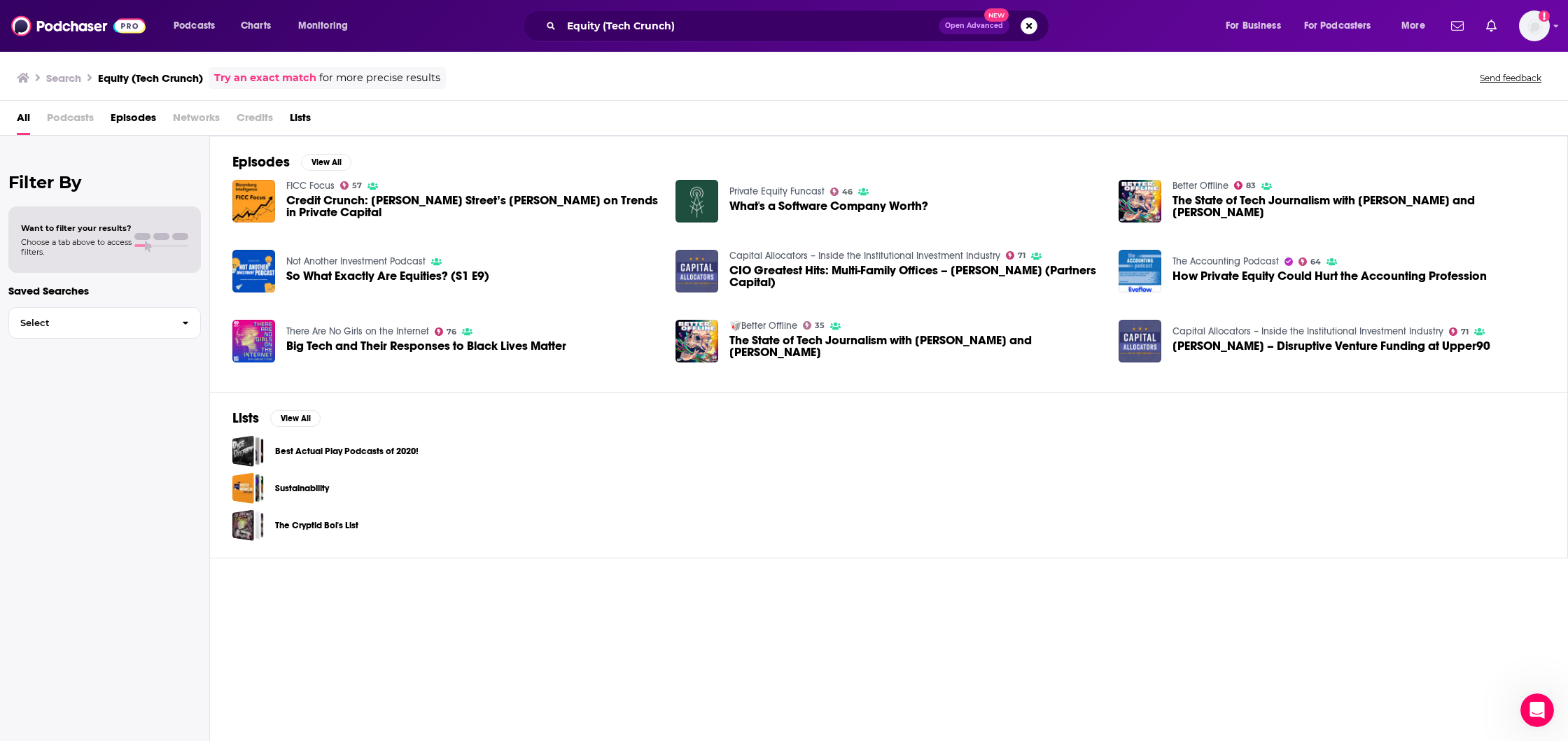
click at [55, 78] on h3 "Search" at bounding box center [63, 78] width 35 height 14
click at [20, 78] on icon at bounding box center [23, 78] width 13 height 11
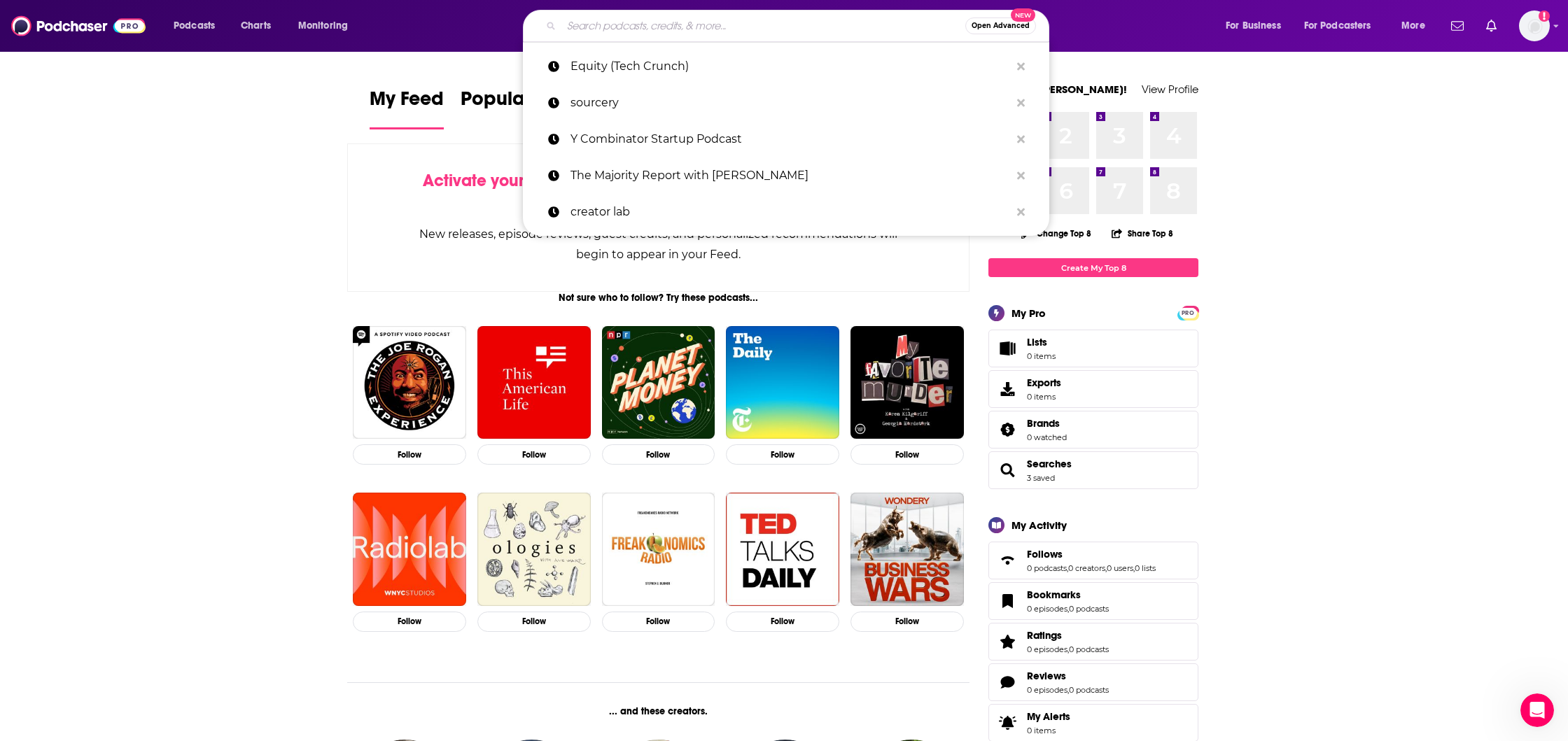
click at [746, 31] on input "Search podcasts, credits, & more..." at bounding box center [763, 26] width 404 height 22
paste input "Equity (Tech Crunch)"
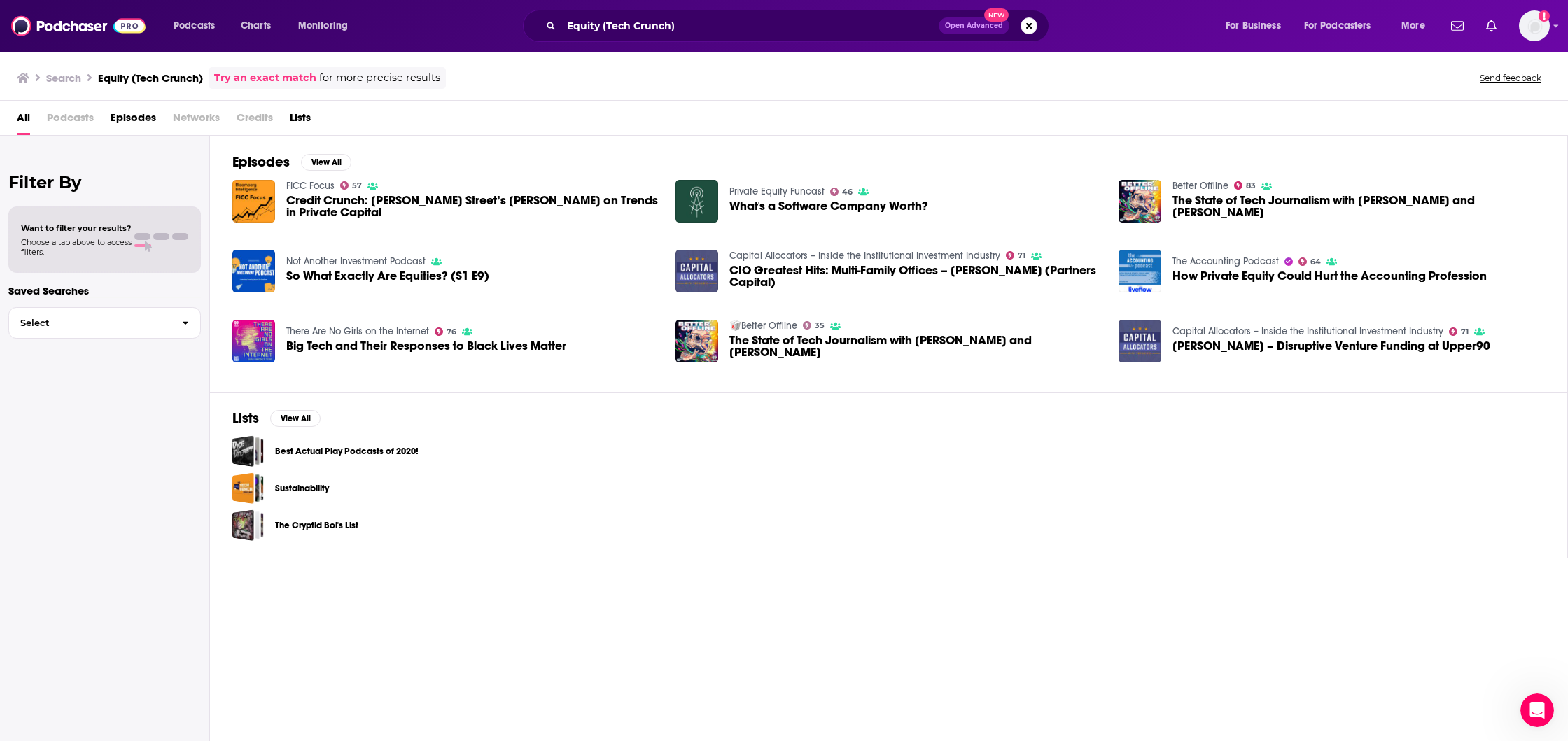
drag, startPoint x: 731, startPoint y: 39, endPoint x: 632, endPoint y: 30, distance: 99.4
click at [632, 30] on div "Equity (Tech Crunch) Open Advanced New" at bounding box center [785, 26] width 526 height 32
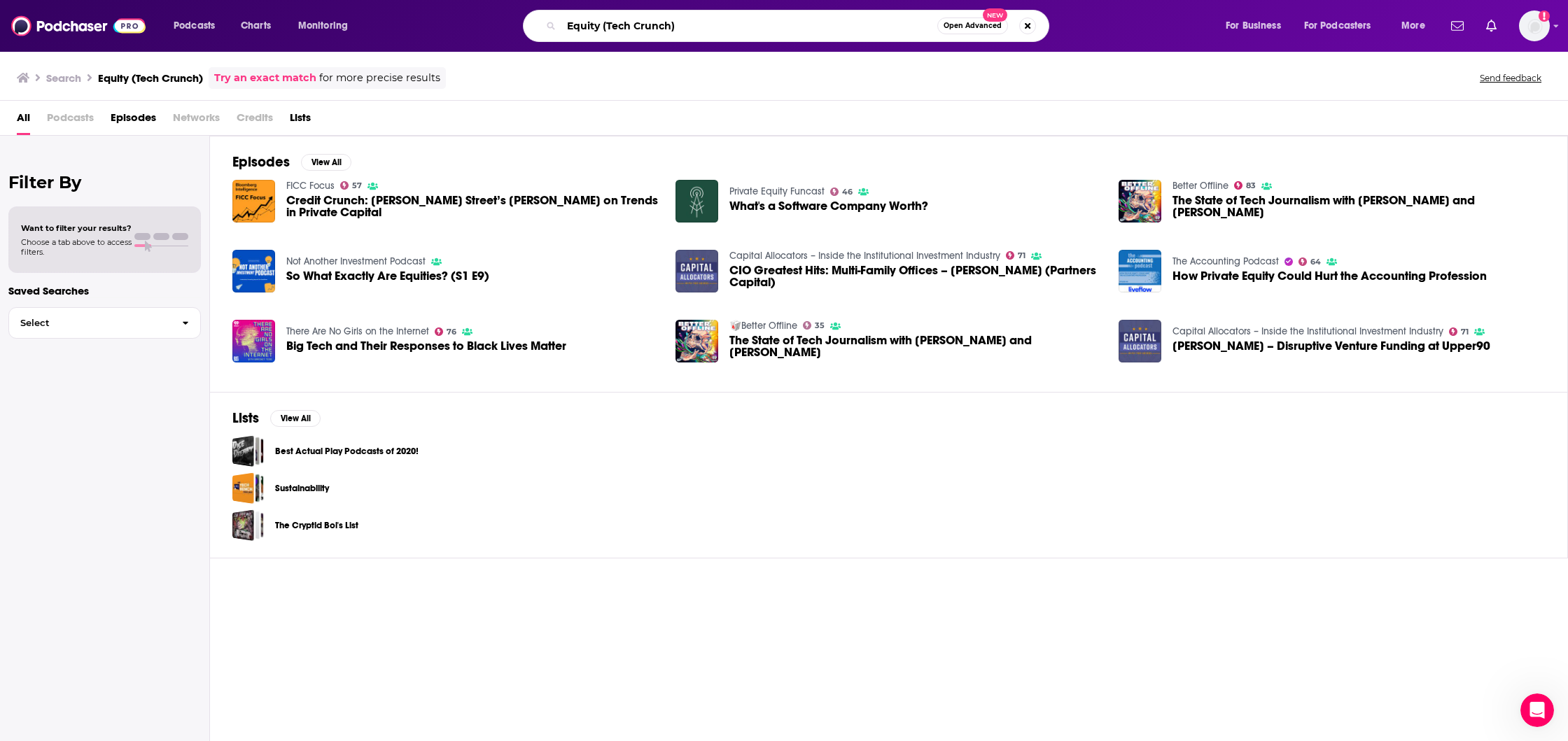
drag, startPoint x: 686, startPoint y: 21, endPoint x: 599, endPoint y: 26, distance: 87.1
click at [599, 26] on input "Equity (Tech Crunch)" at bounding box center [750, 26] width 376 height 22
type input "Equity"
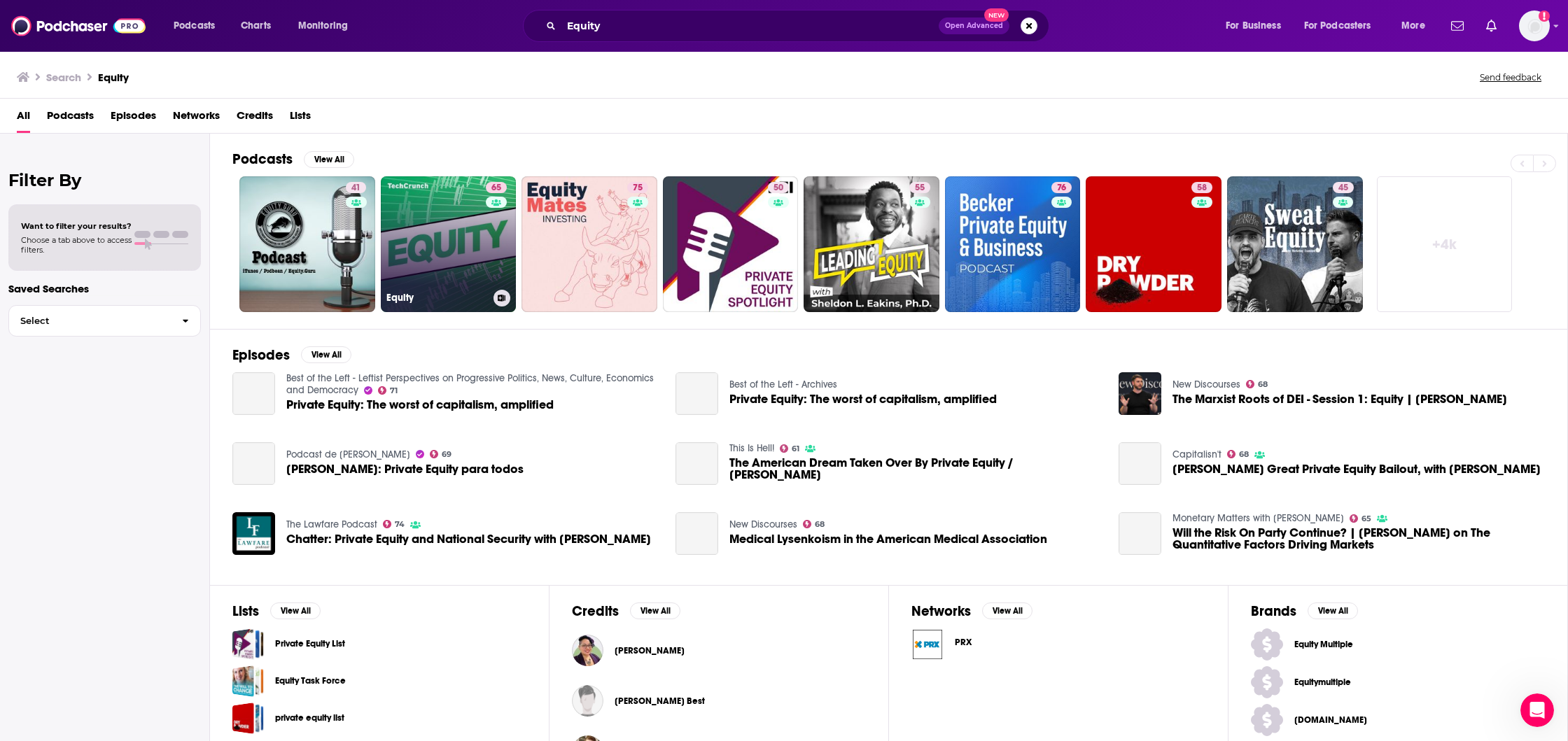
click at [434, 224] on link "65 Equity" at bounding box center [449, 244] width 136 height 136
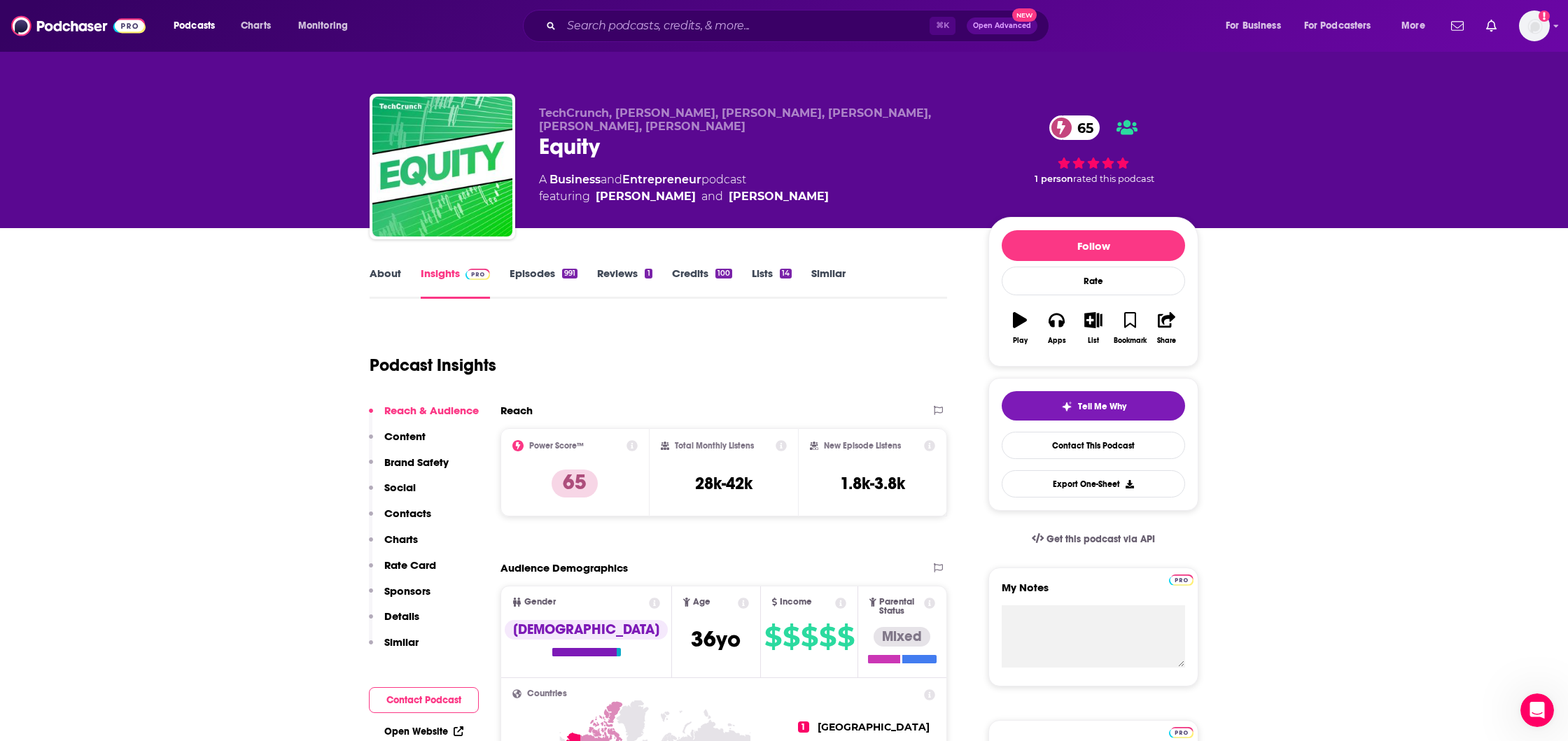
click at [825, 272] on link "Similar" at bounding box center [829, 283] width 34 height 32
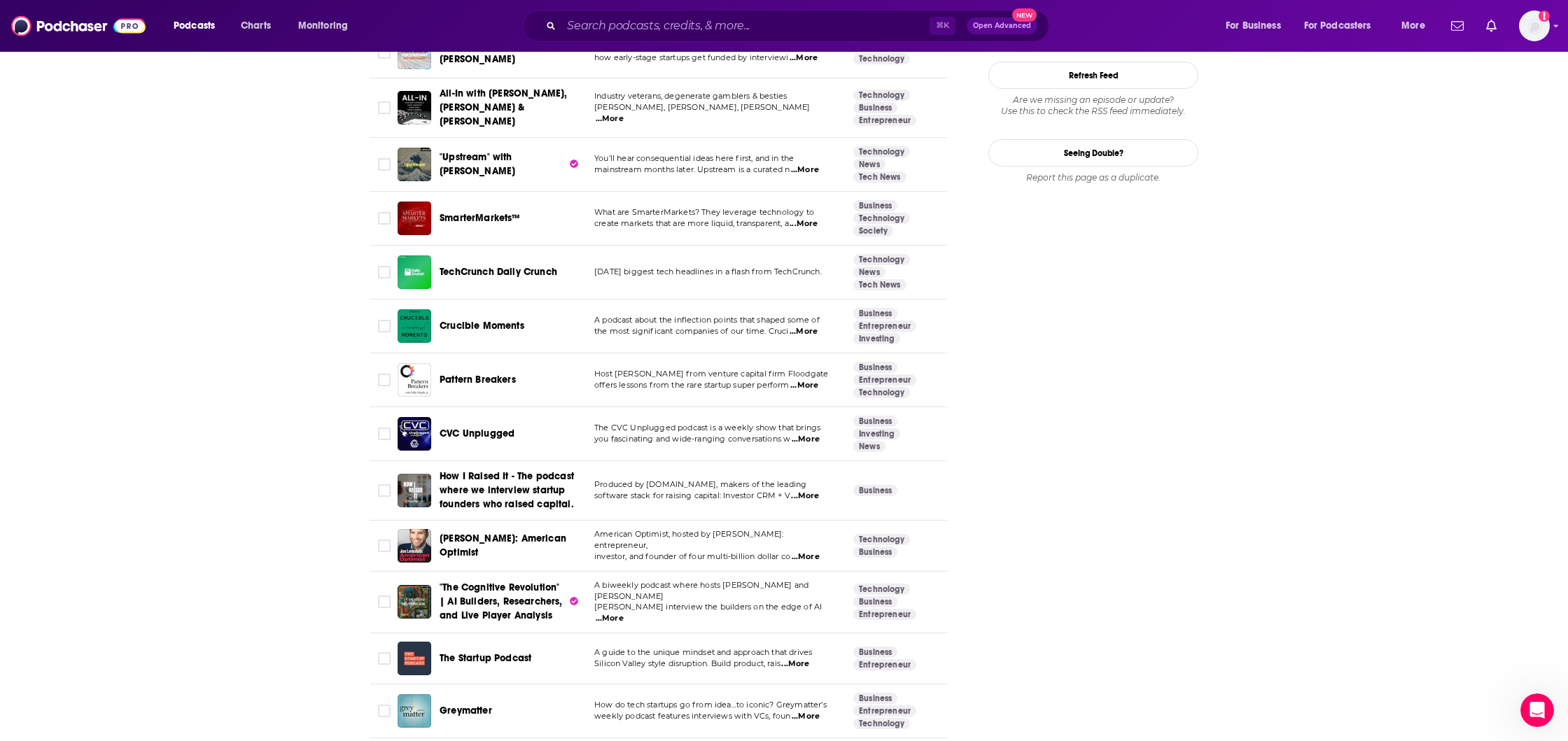
scroll to position [1807, 0]
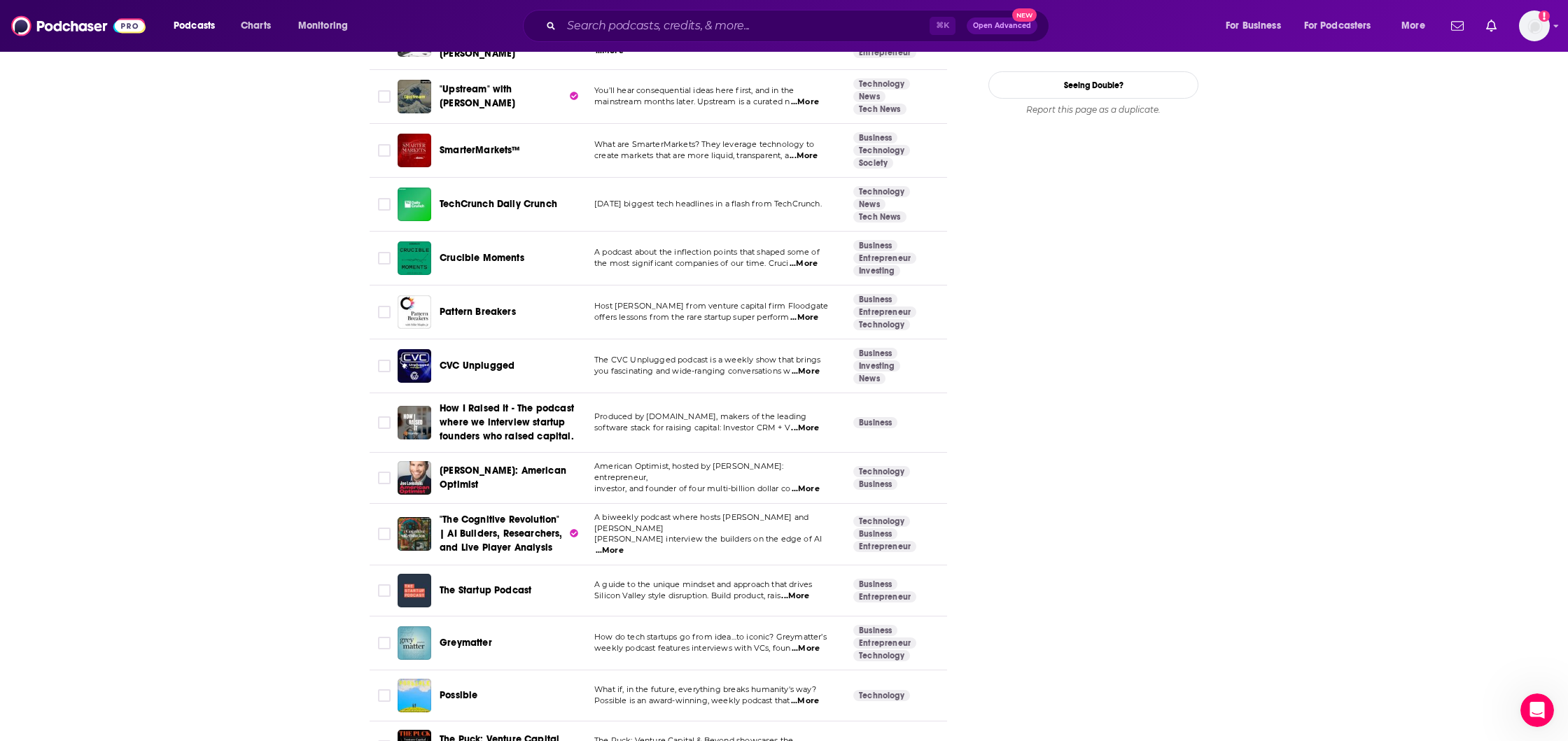
click at [808, 423] on span "...More" at bounding box center [805, 429] width 28 height 11
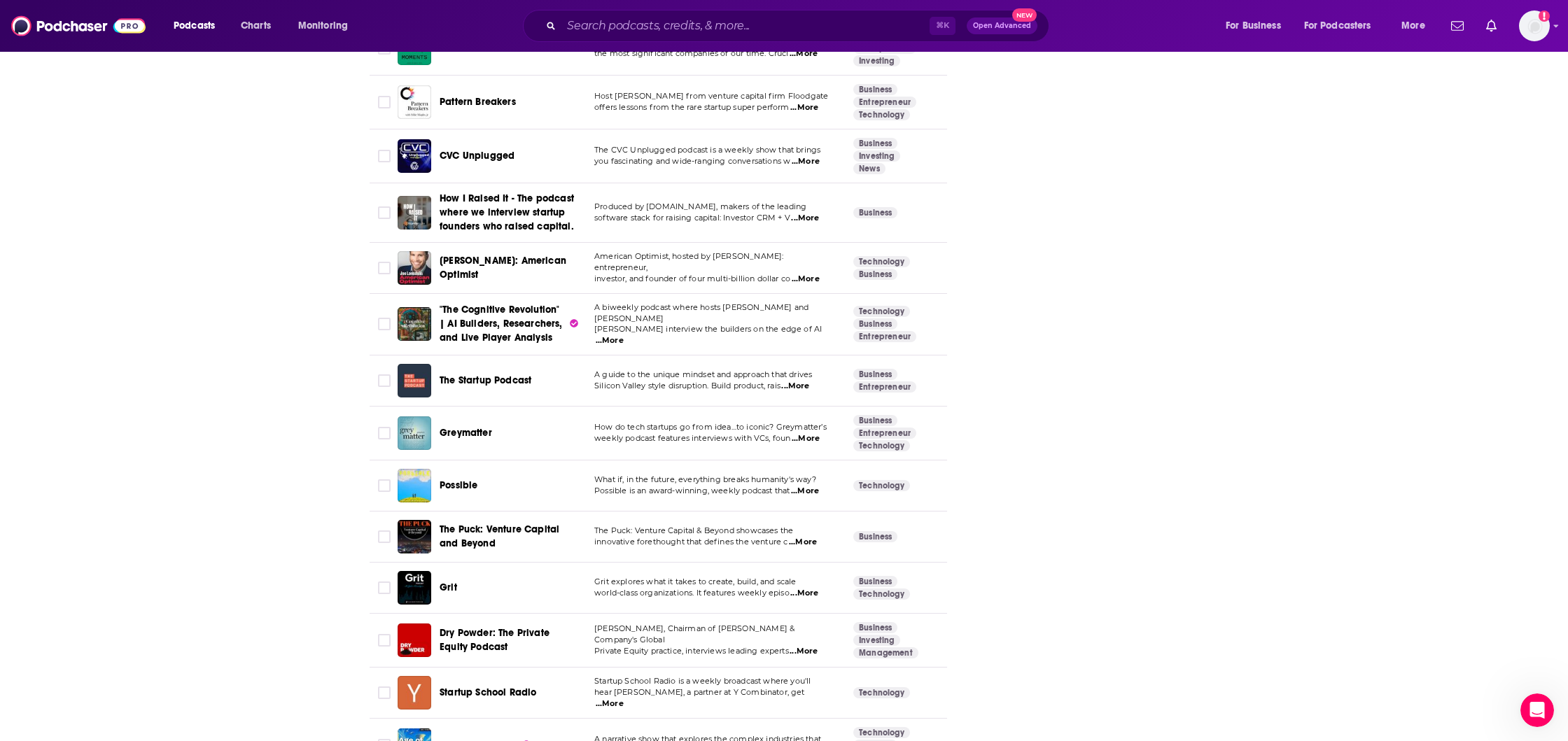
scroll to position [2019, 0]
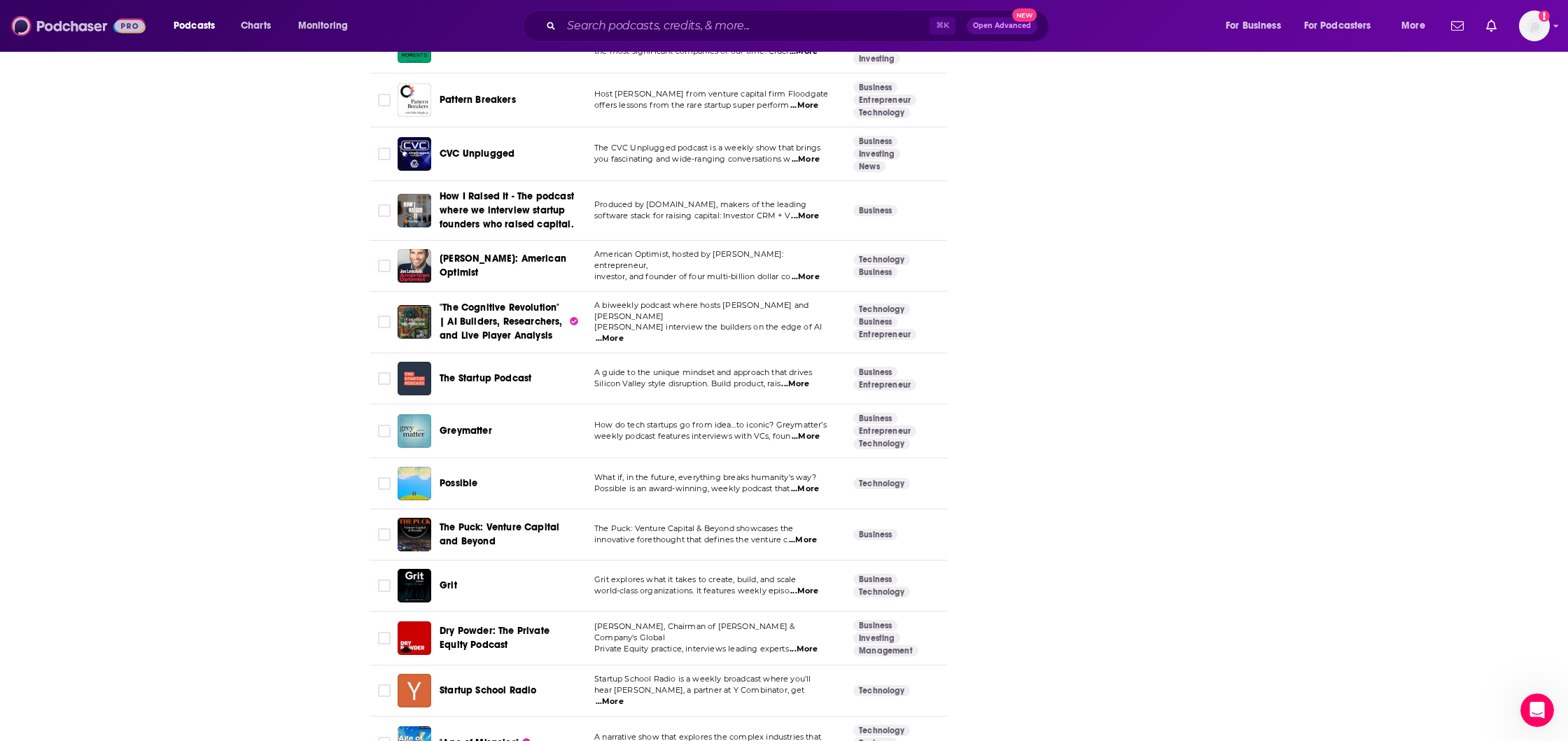
click at [63, 22] on img at bounding box center [78, 26] width 135 height 26
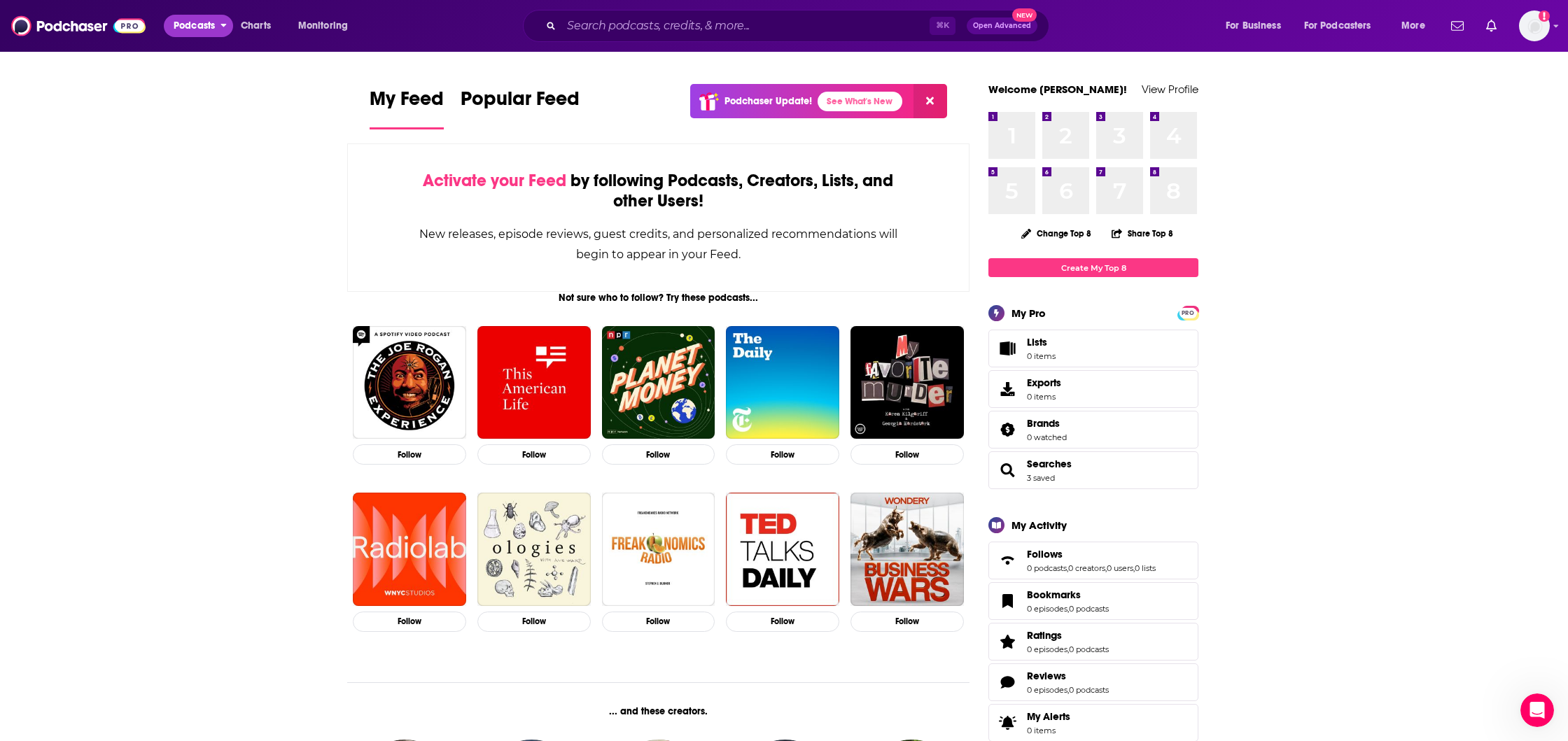
click at [196, 22] on span "Podcasts" at bounding box center [194, 26] width 41 height 20
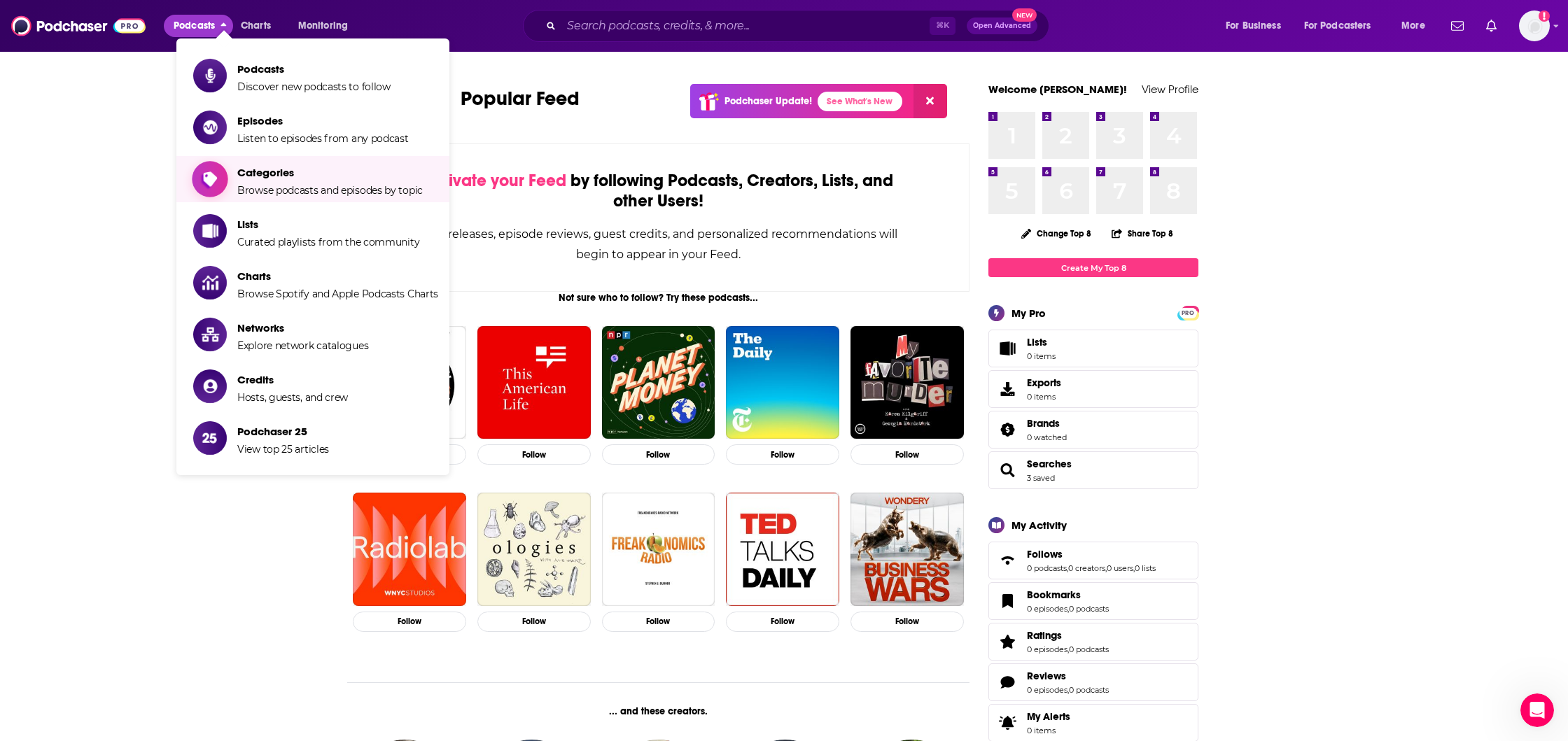
click at [305, 188] on span "Browse podcasts and episodes by topic" at bounding box center [330, 191] width 186 height 13
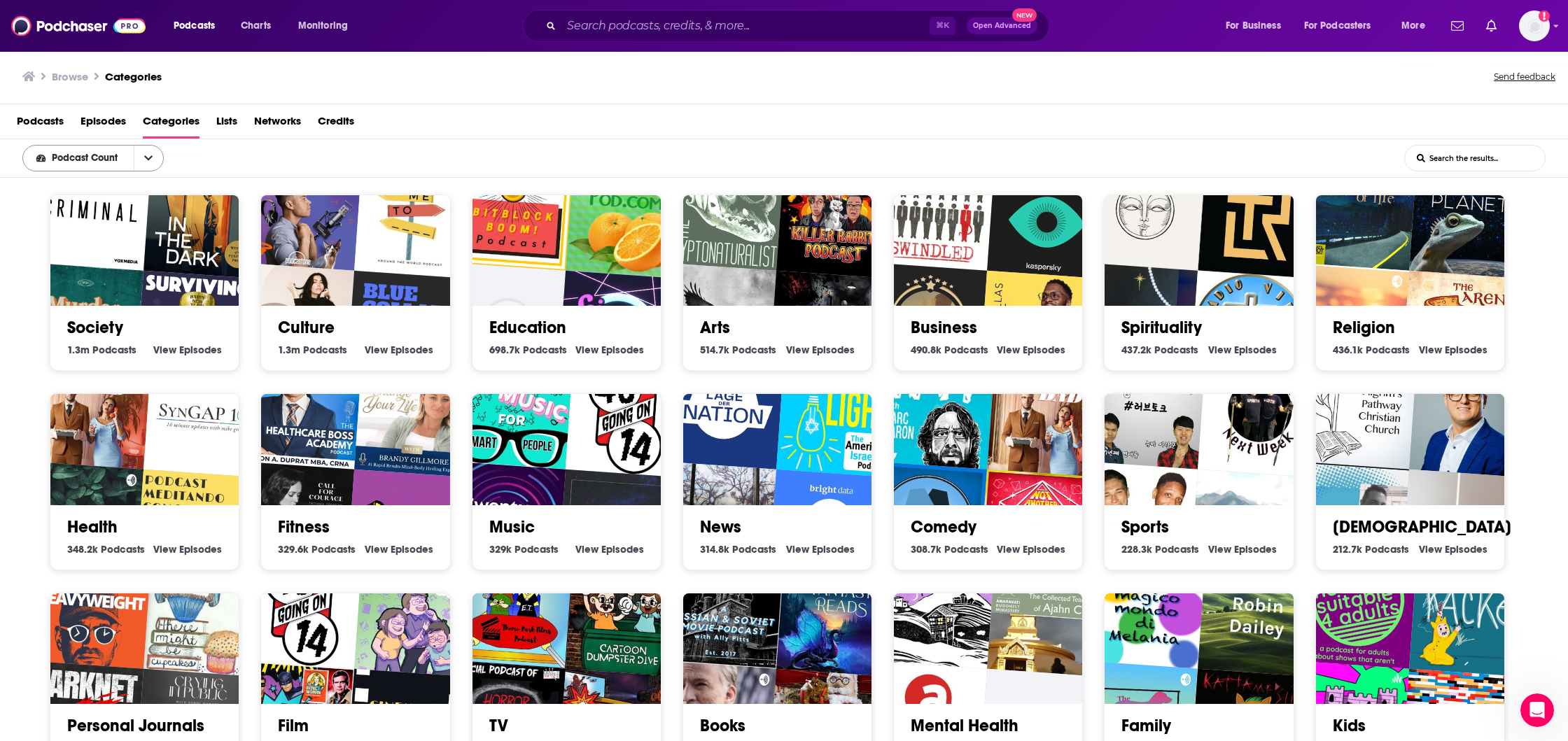
click at [146, 157] on icon "open menu" at bounding box center [149, 158] width 9 height 5
click at [263, 162] on div "Podcast Count Podcast Count List Search Input Search the results..." at bounding box center [784, 159] width 1568 height 38
click at [1471, 157] on input "List Search Input" at bounding box center [1475, 158] width 140 height 25
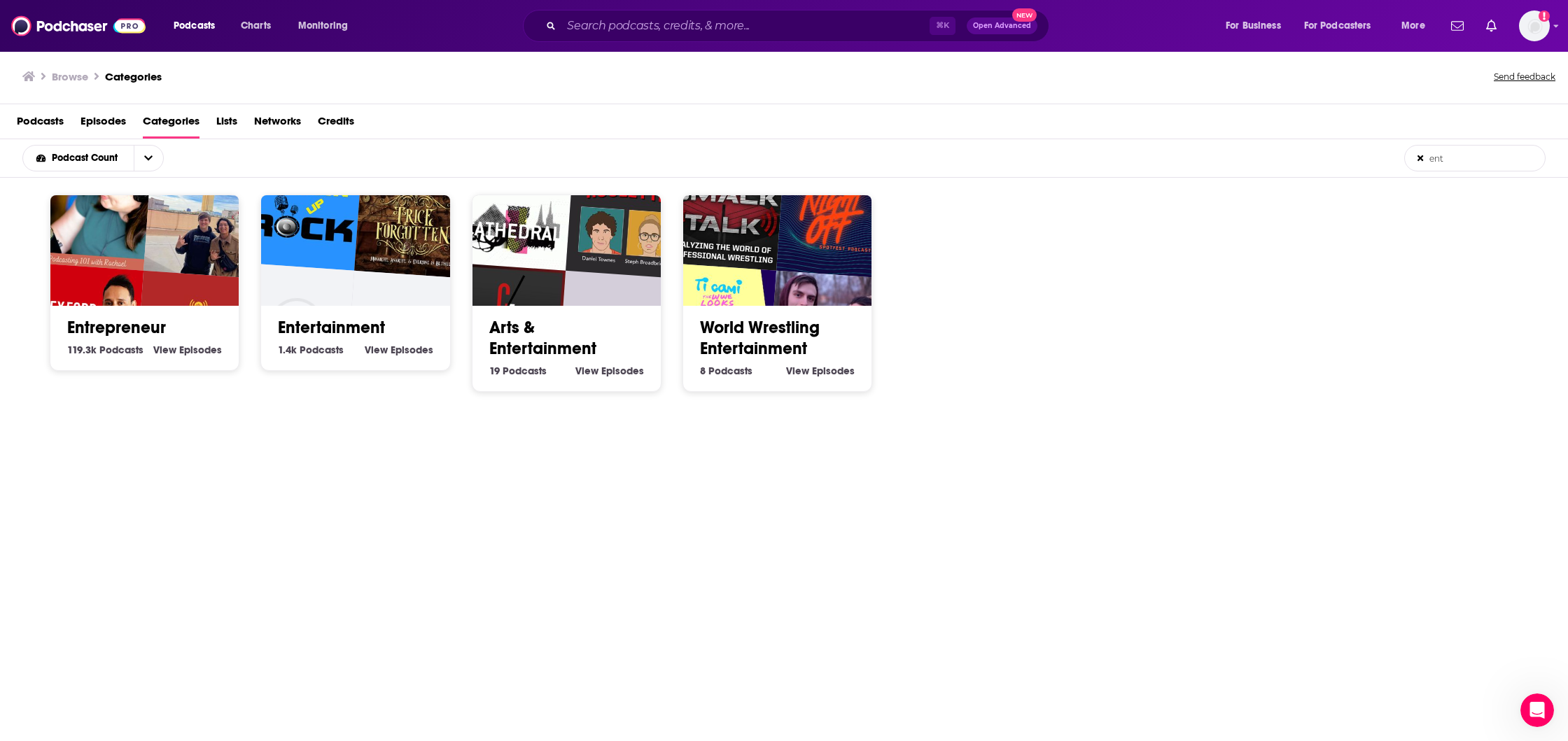
type input "ent"
click at [211, 331] on h2 "Entrepreneur" at bounding box center [144, 327] width 155 height 21
click at [128, 322] on link "Entrepreneur" at bounding box center [116, 327] width 99 height 21
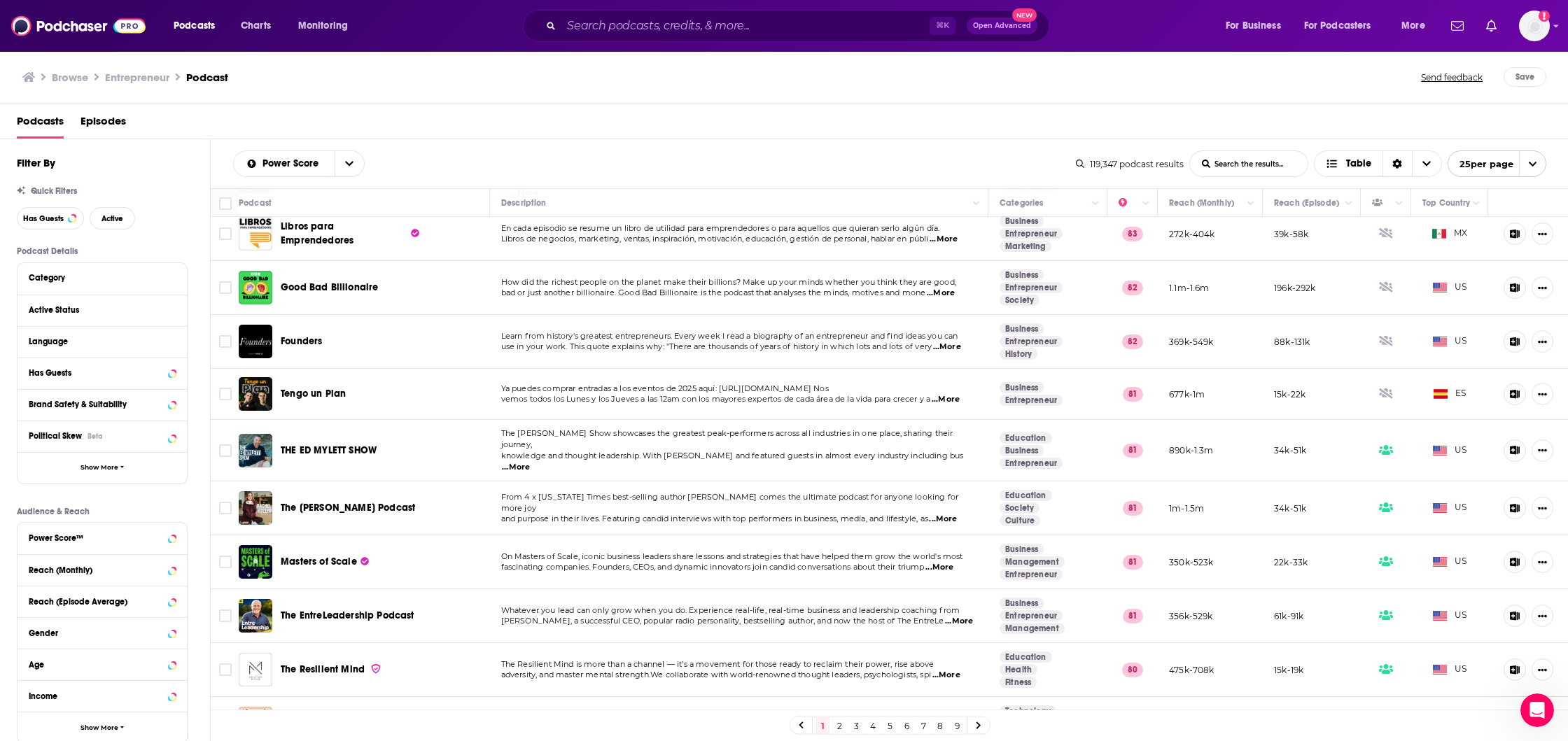
scroll to position [848, 0]
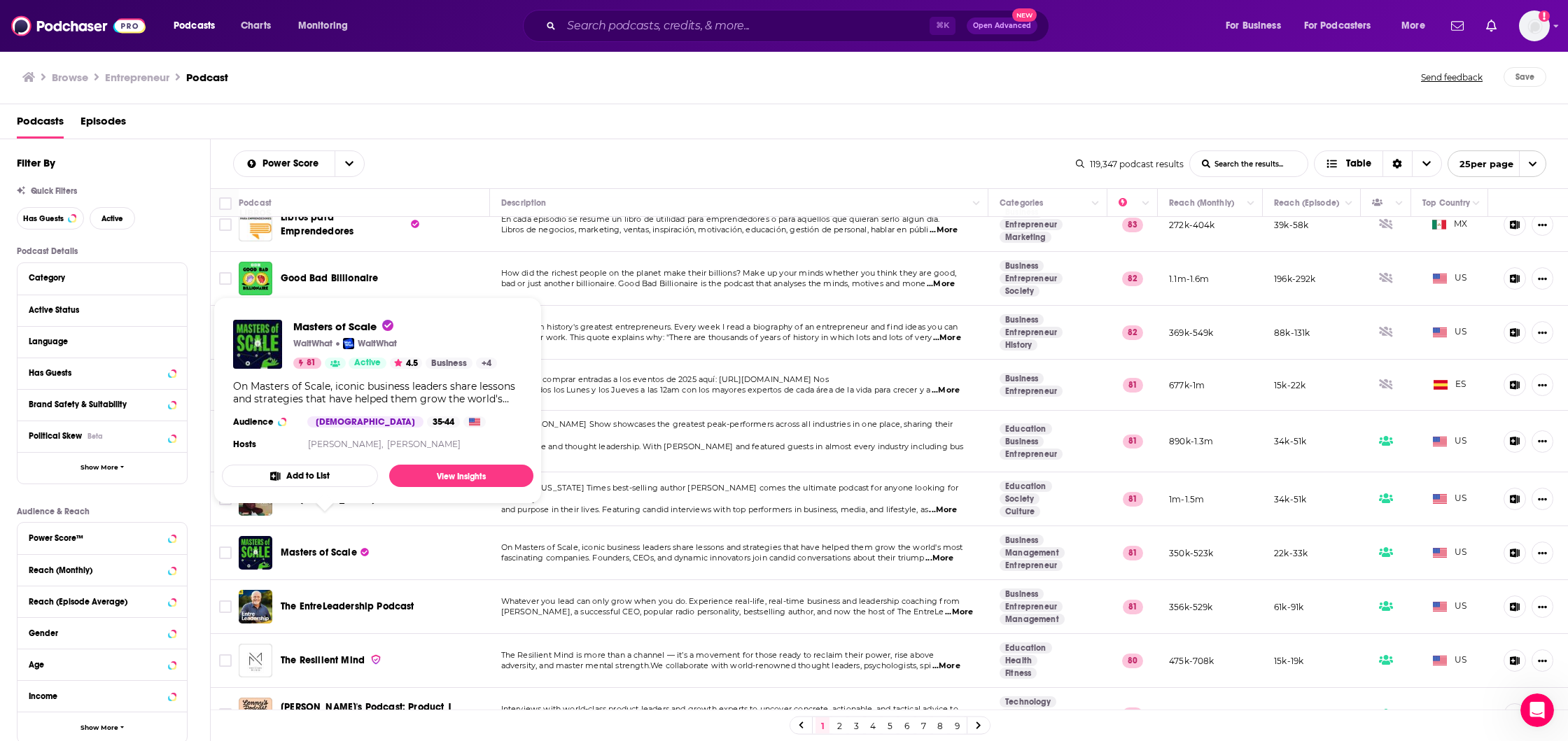
click at [323, 547] on span "Masters of Scale" at bounding box center [318, 552] width 76 height 12
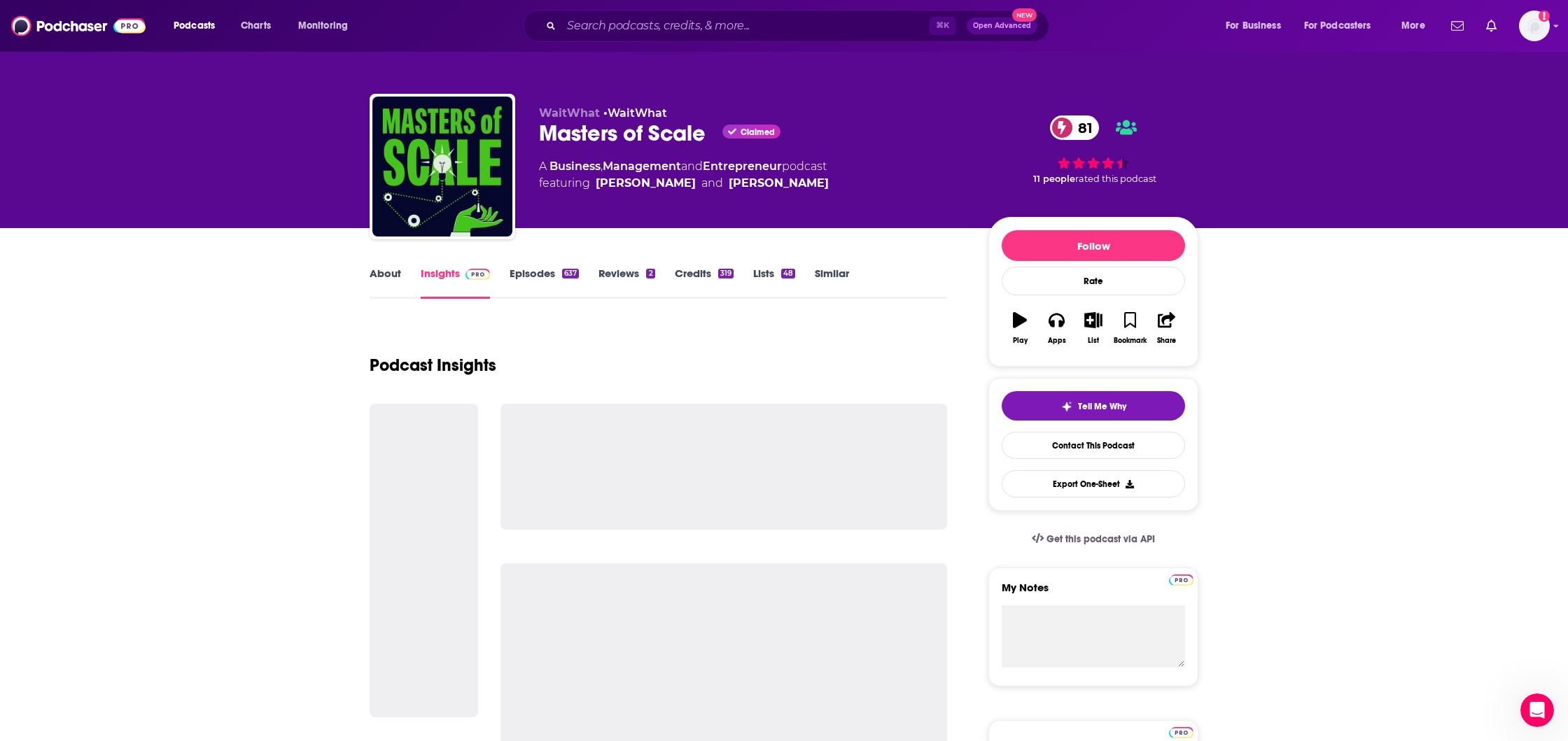
click at [837, 277] on link "Similar" at bounding box center [832, 283] width 34 height 32
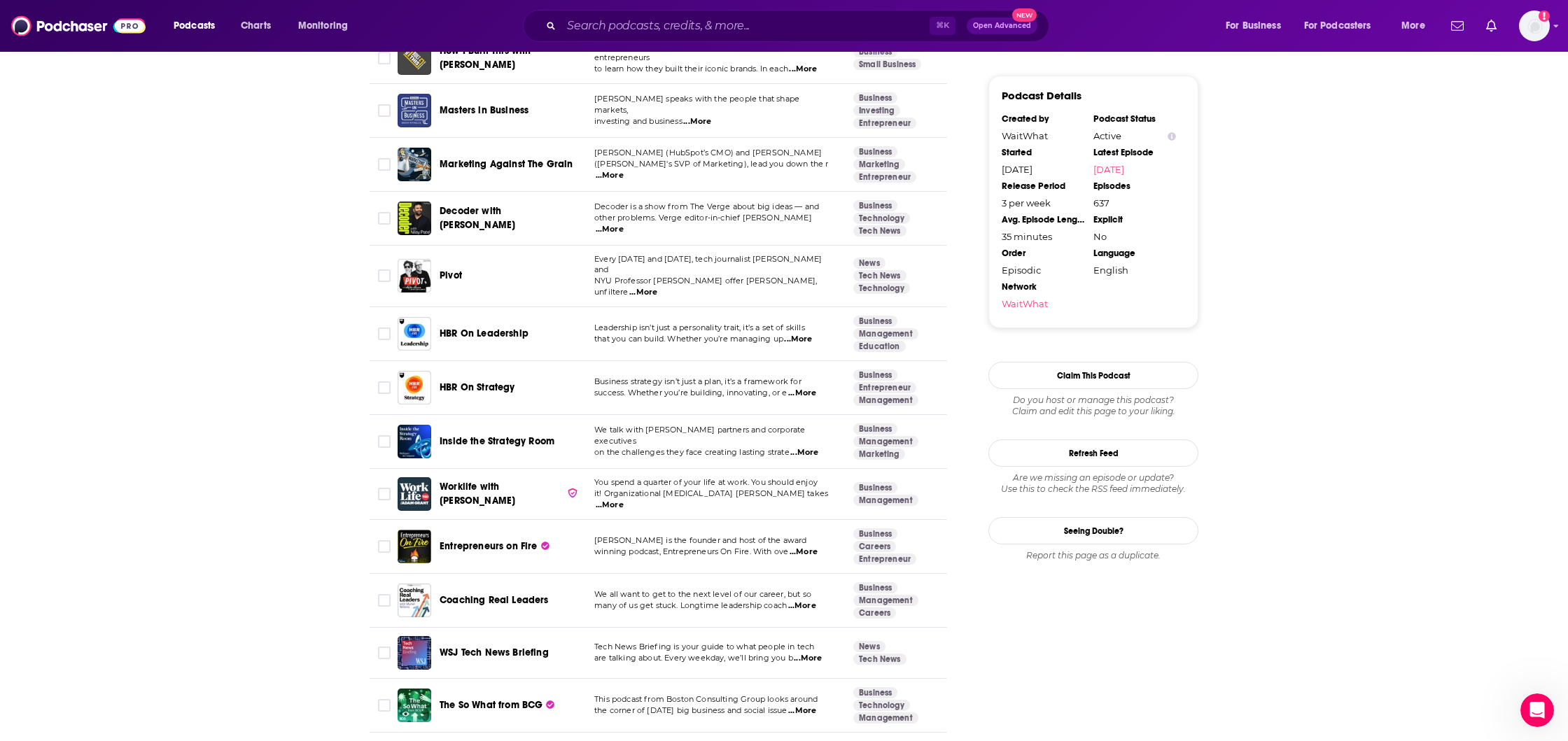
scroll to position [1441, 0]
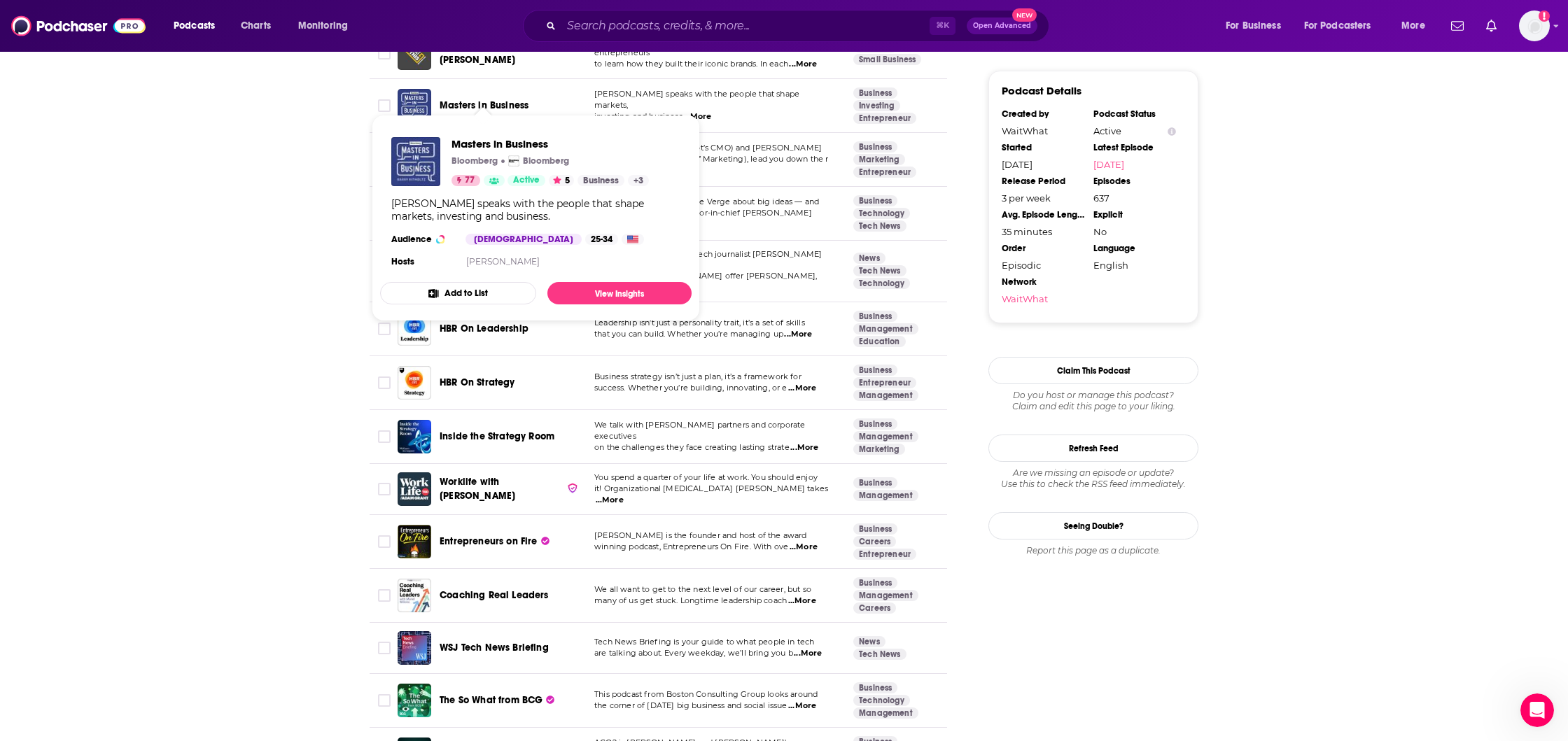
click at [508, 100] on span "Masters in Business" at bounding box center [484, 105] width 89 height 12
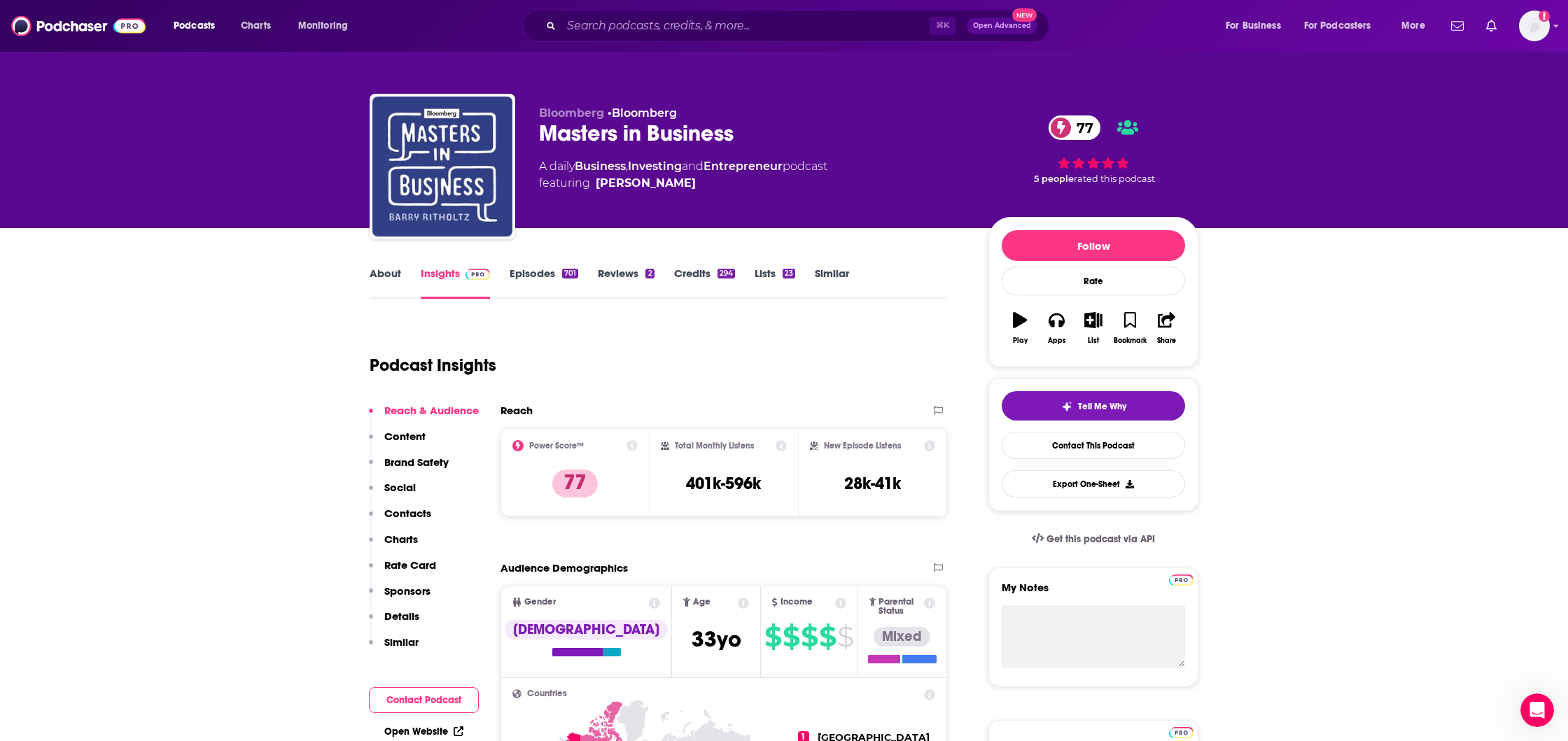
click at [819, 266] on div "About Insights Episodes 701 Reviews 2 Credits 294 Lists 23 Similar" at bounding box center [658, 282] width 577 height 34
click at [819, 268] on link "Similar" at bounding box center [832, 283] width 34 height 32
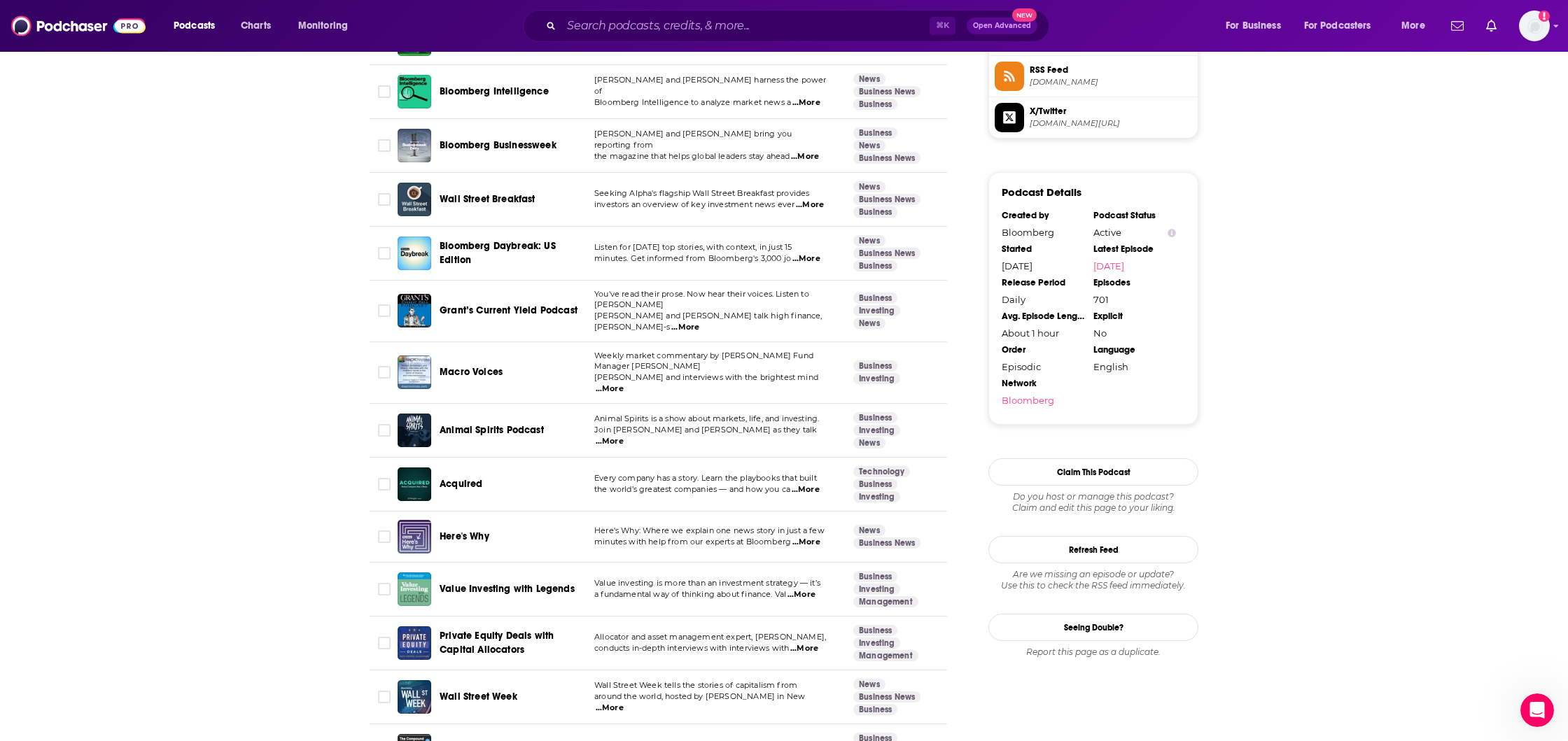
scroll to position [1187, 0]
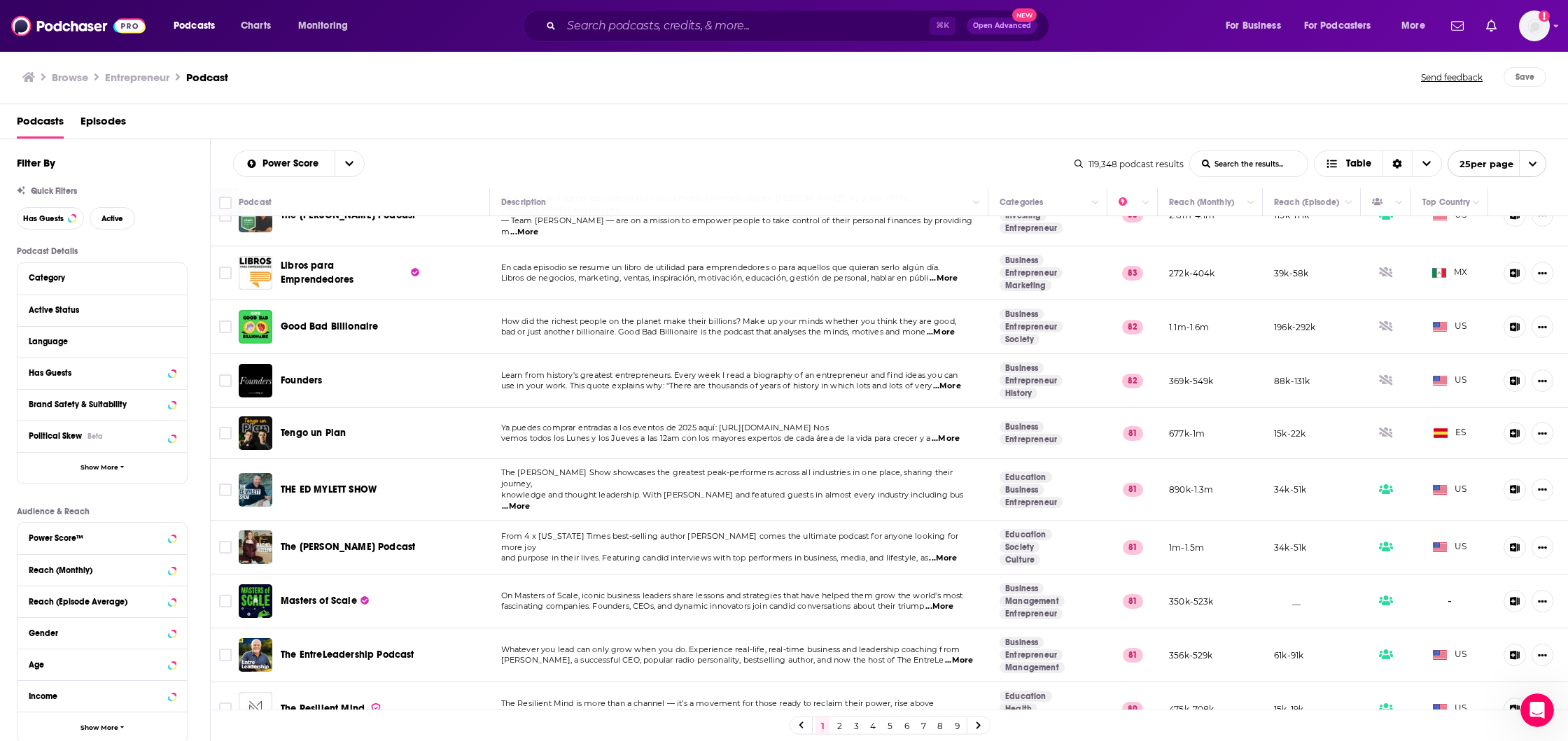
scroll to position [848, 0]
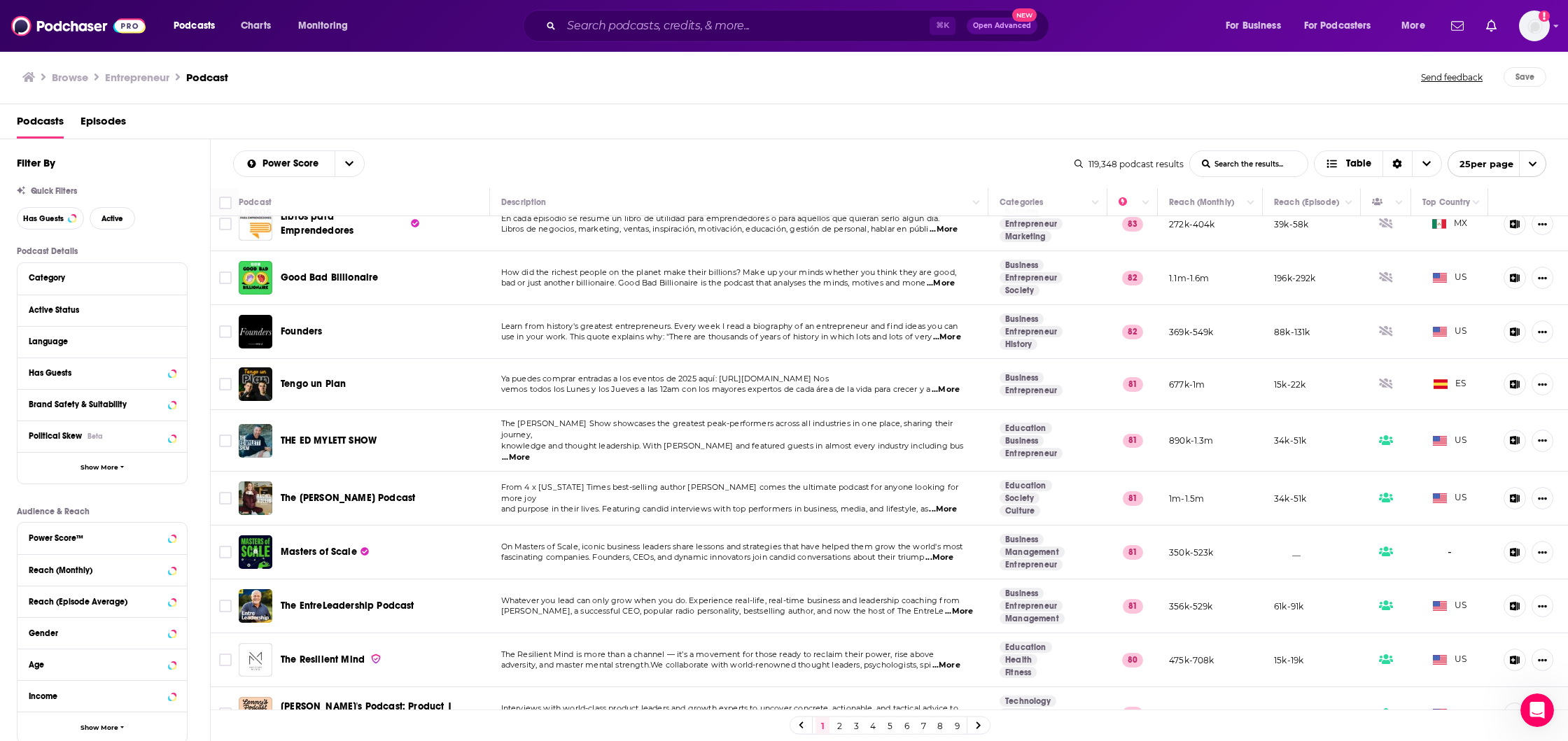
click at [840, 721] on link "2" at bounding box center [840, 726] width 14 height 17
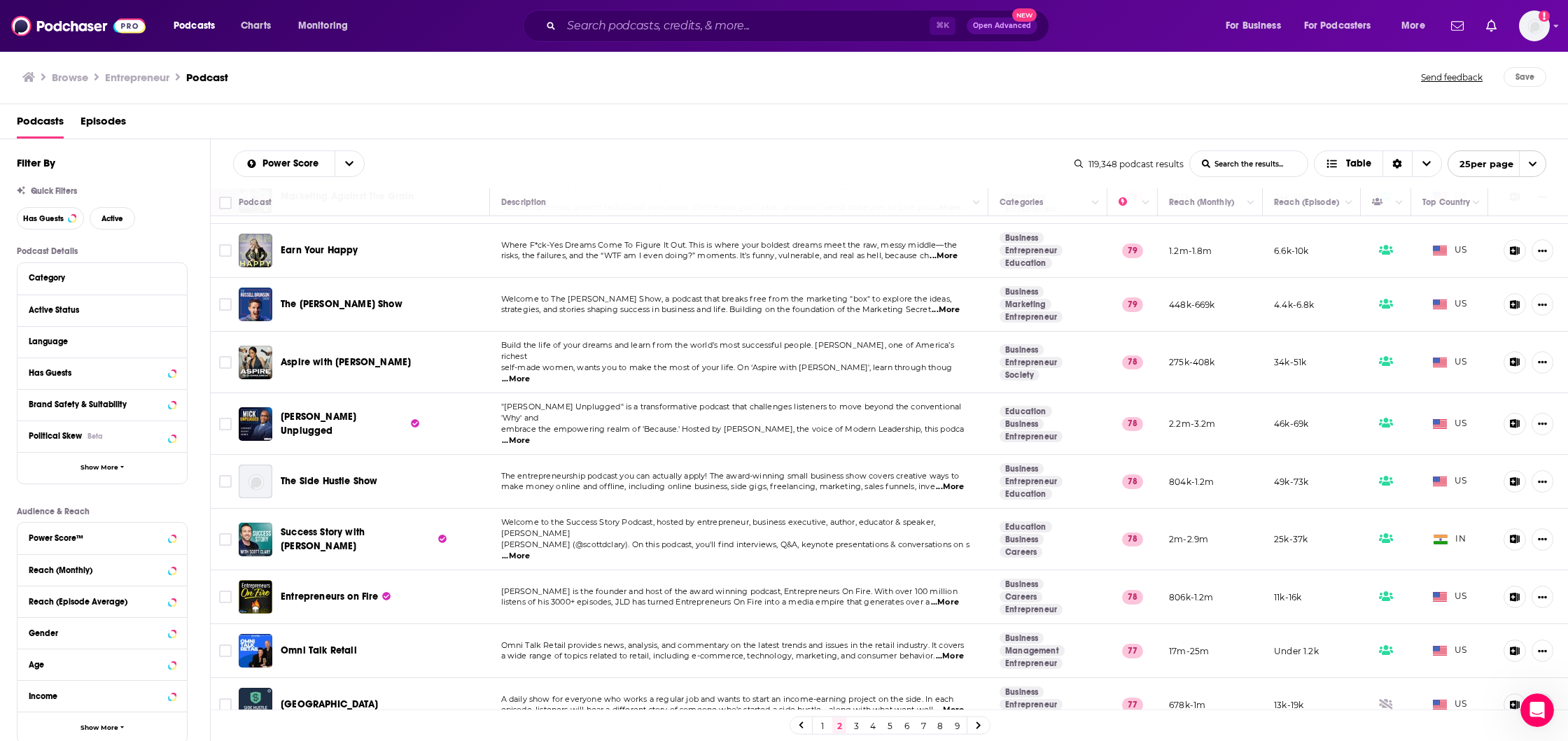
scroll to position [230, 0]
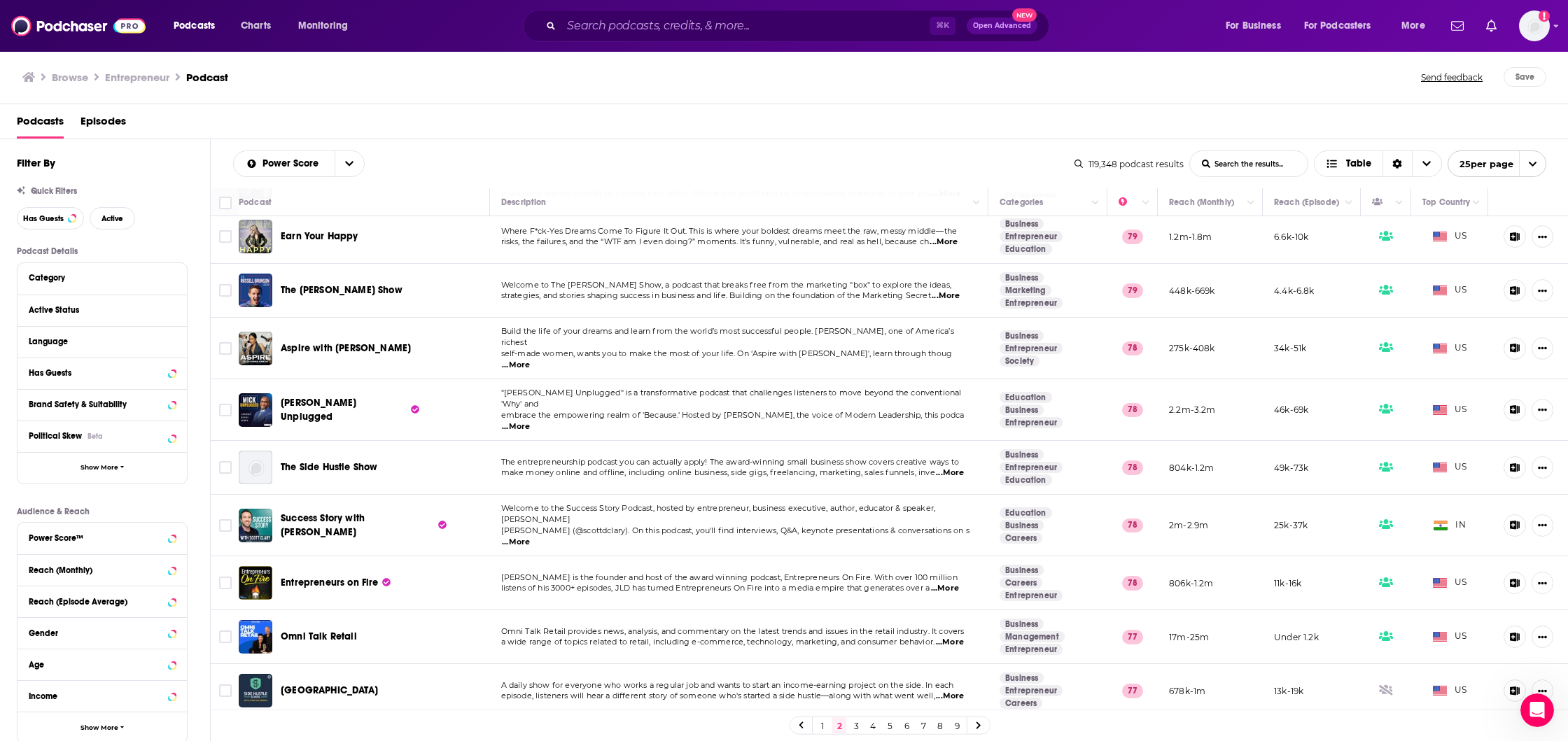
click at [948, 236] on span "...More" at bounding box center [944, 242] width 28 height 11
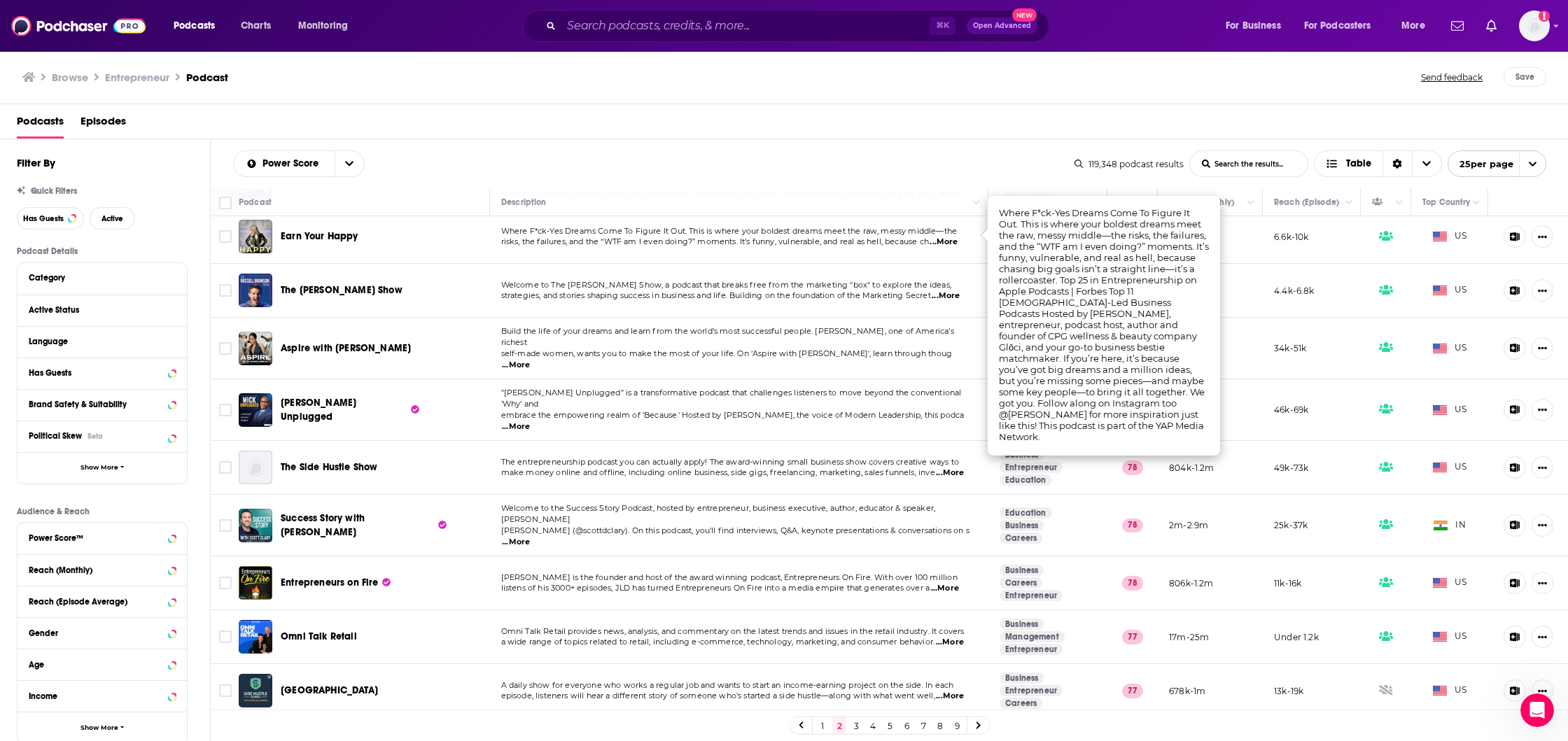
click at [904, 237] on span "risks, the failures, and the “WTF am I even doing?” moments. It’s funny, vulner…" at bounding box center [715, 241] width 428 height 10
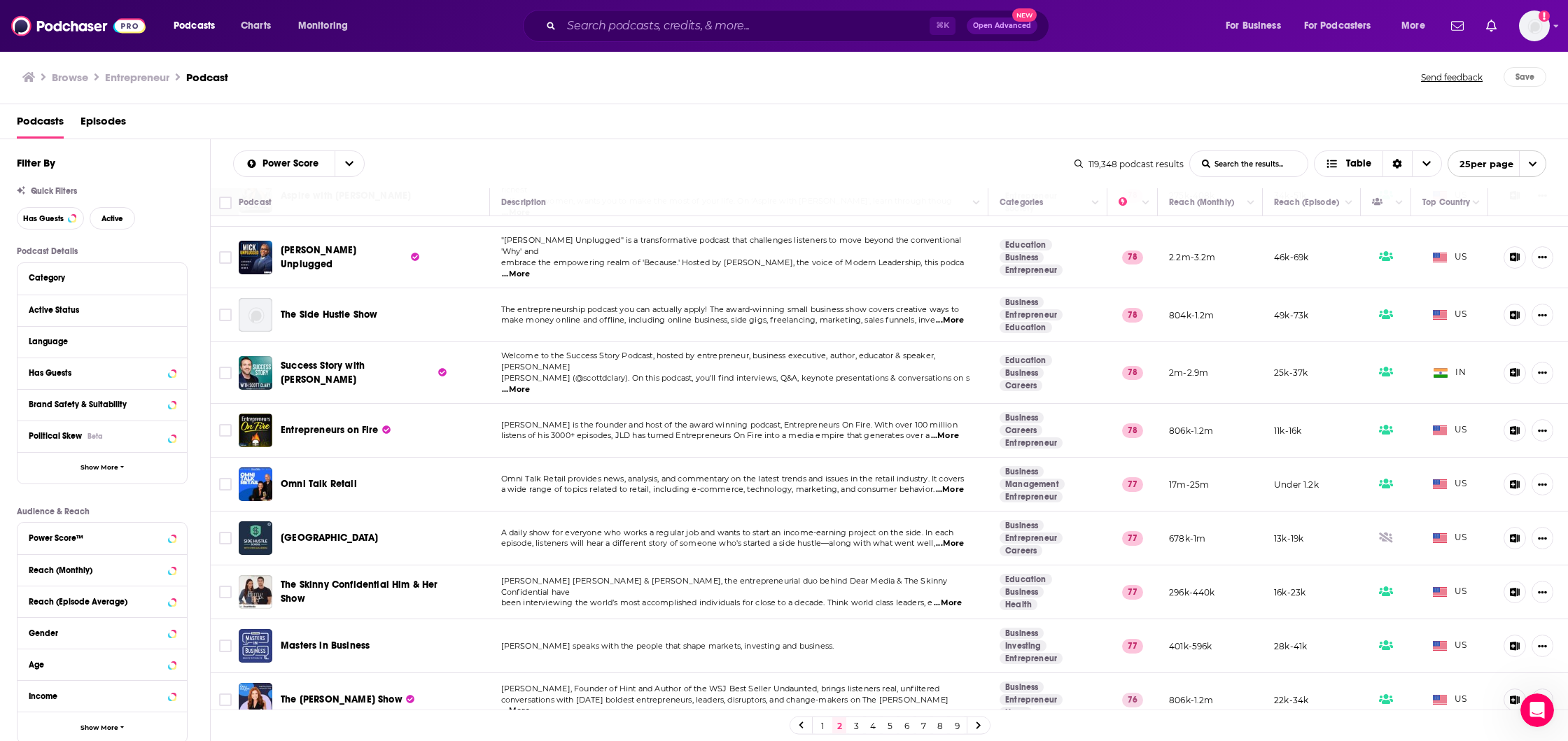
scroll to position [378, 0]
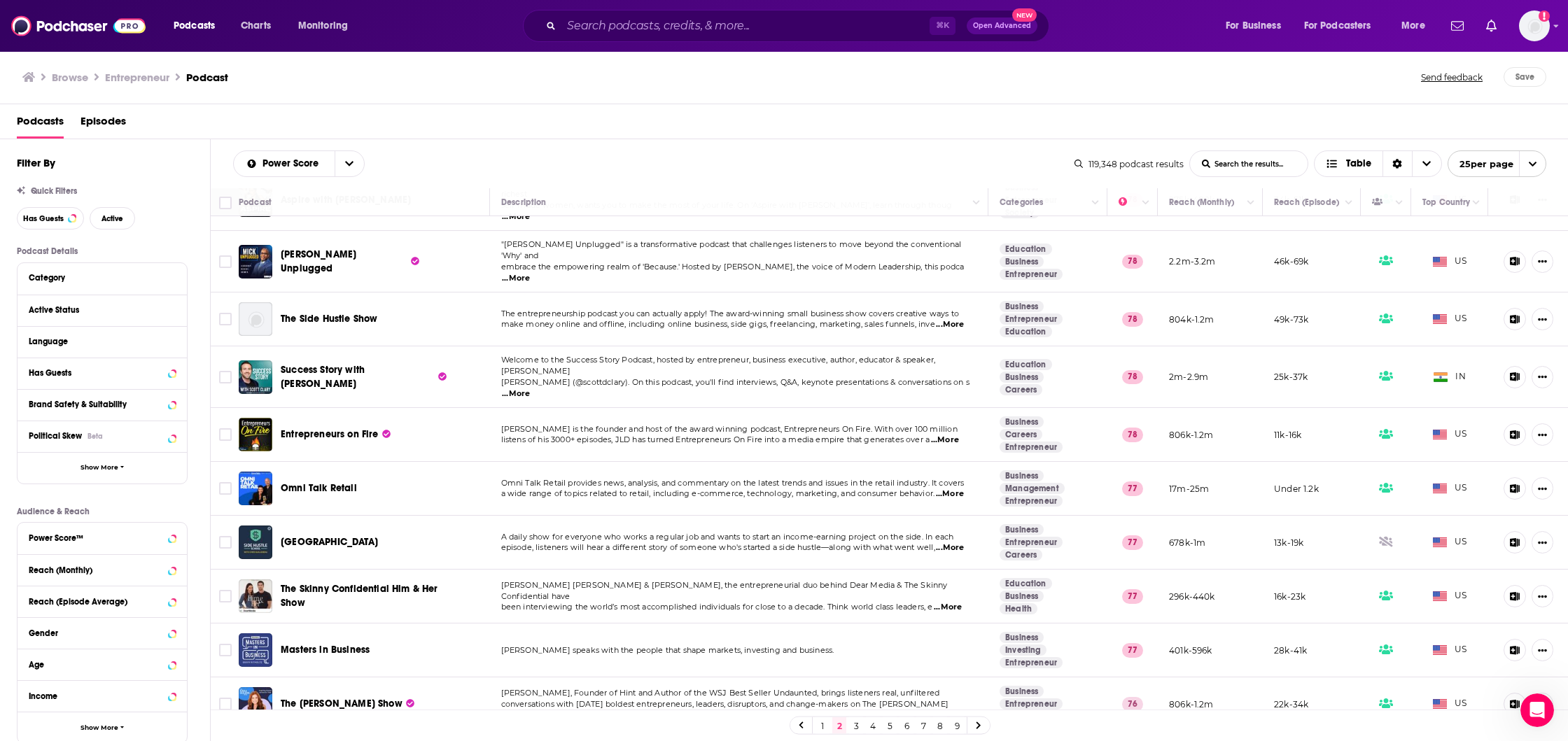
click at [530, 273] on span "...More" at bounding box center [516, 278] width 28 height 11
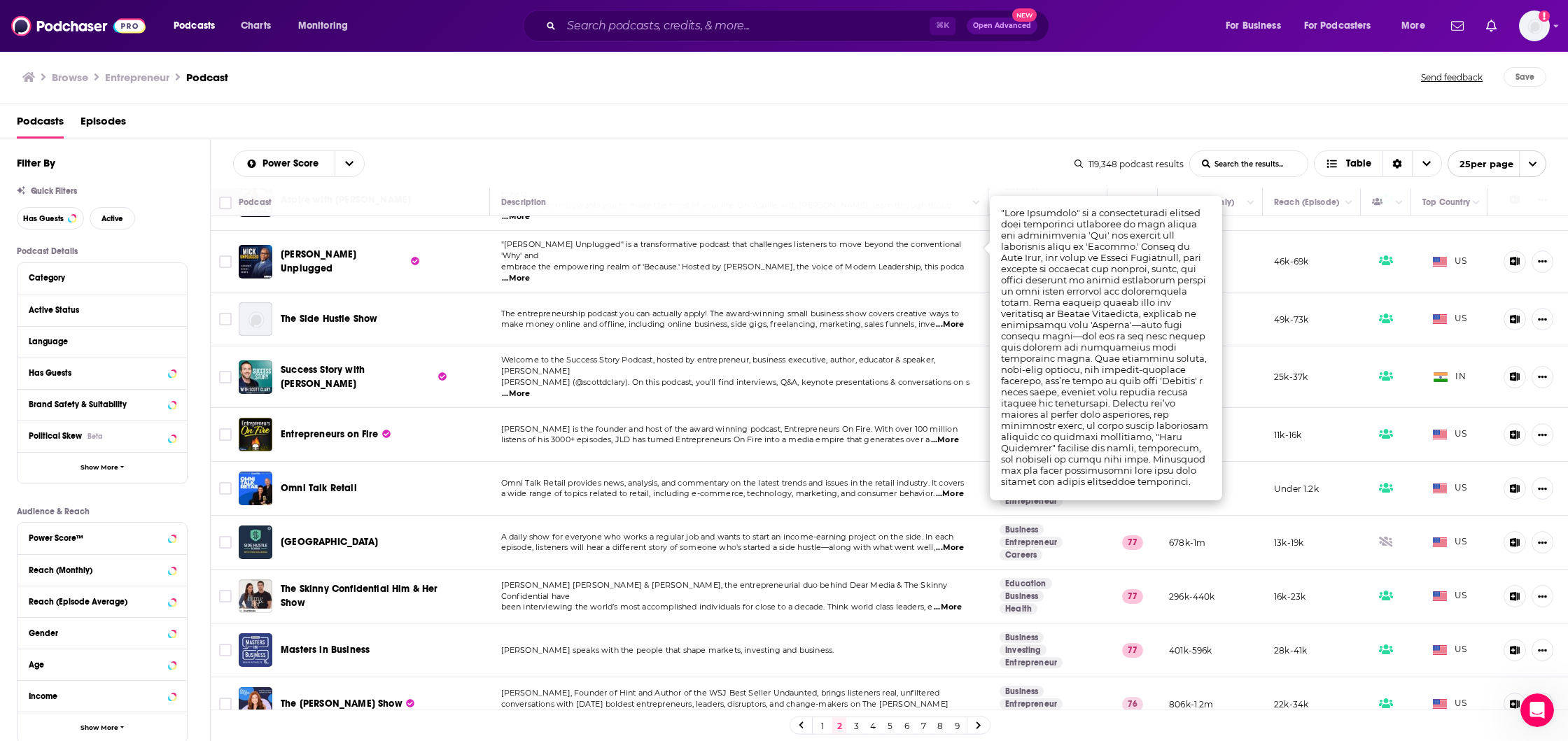
click at [530, 273] on span "...More" at bounding box center [516, 278] width 28 height 11
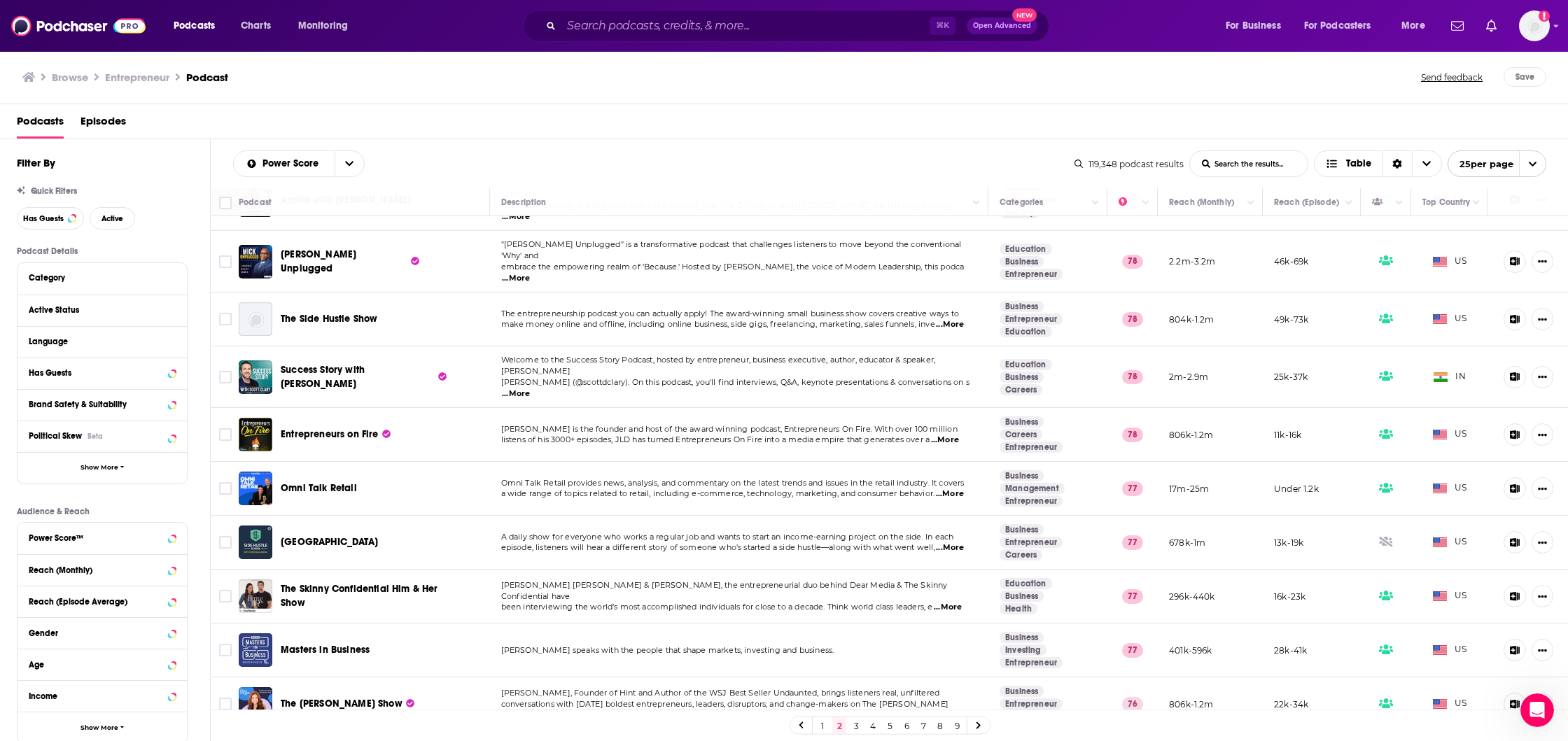
click at [530, 273] on span "...More" at bounding box center [516, 278] width 28 height 11
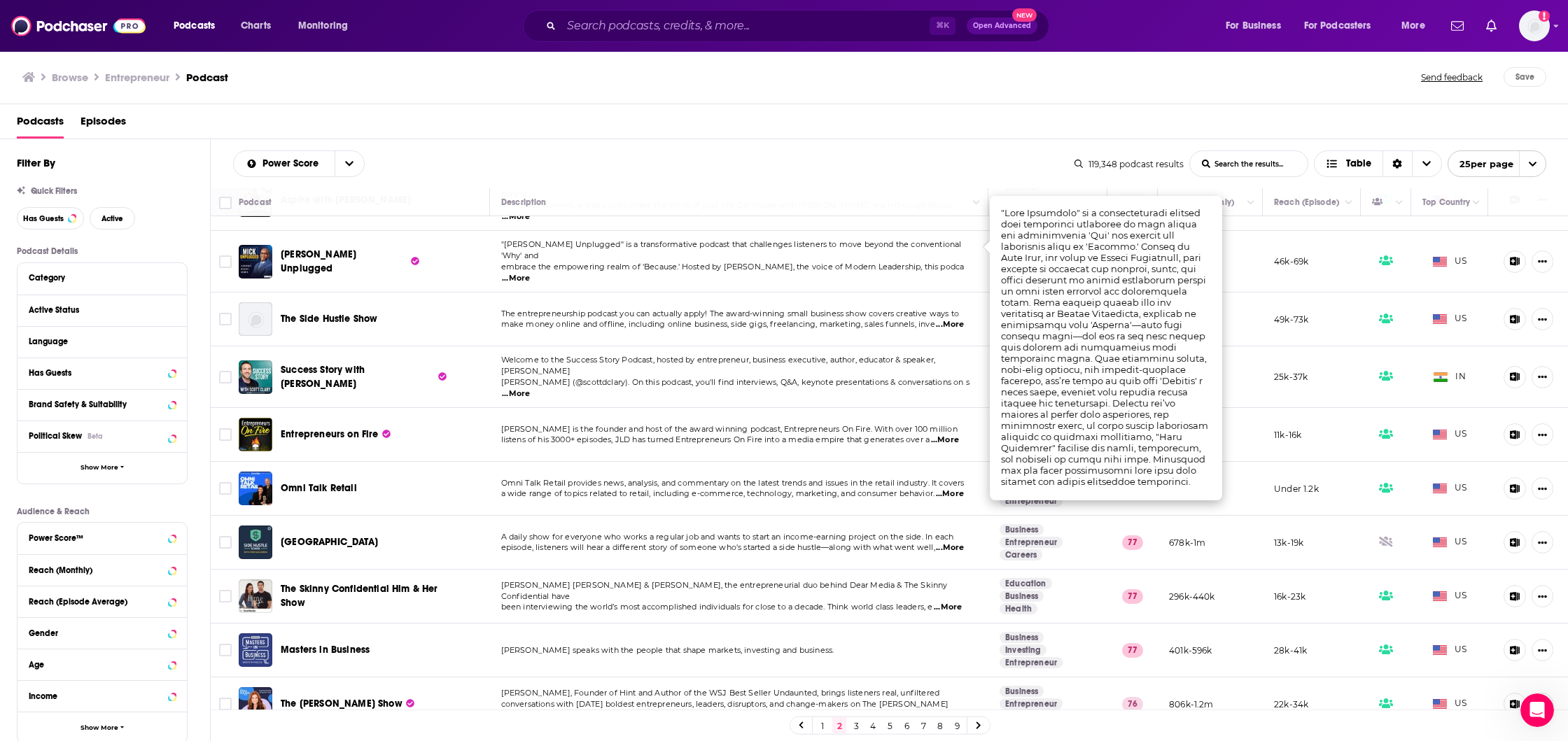
scroll to position [397, 0]
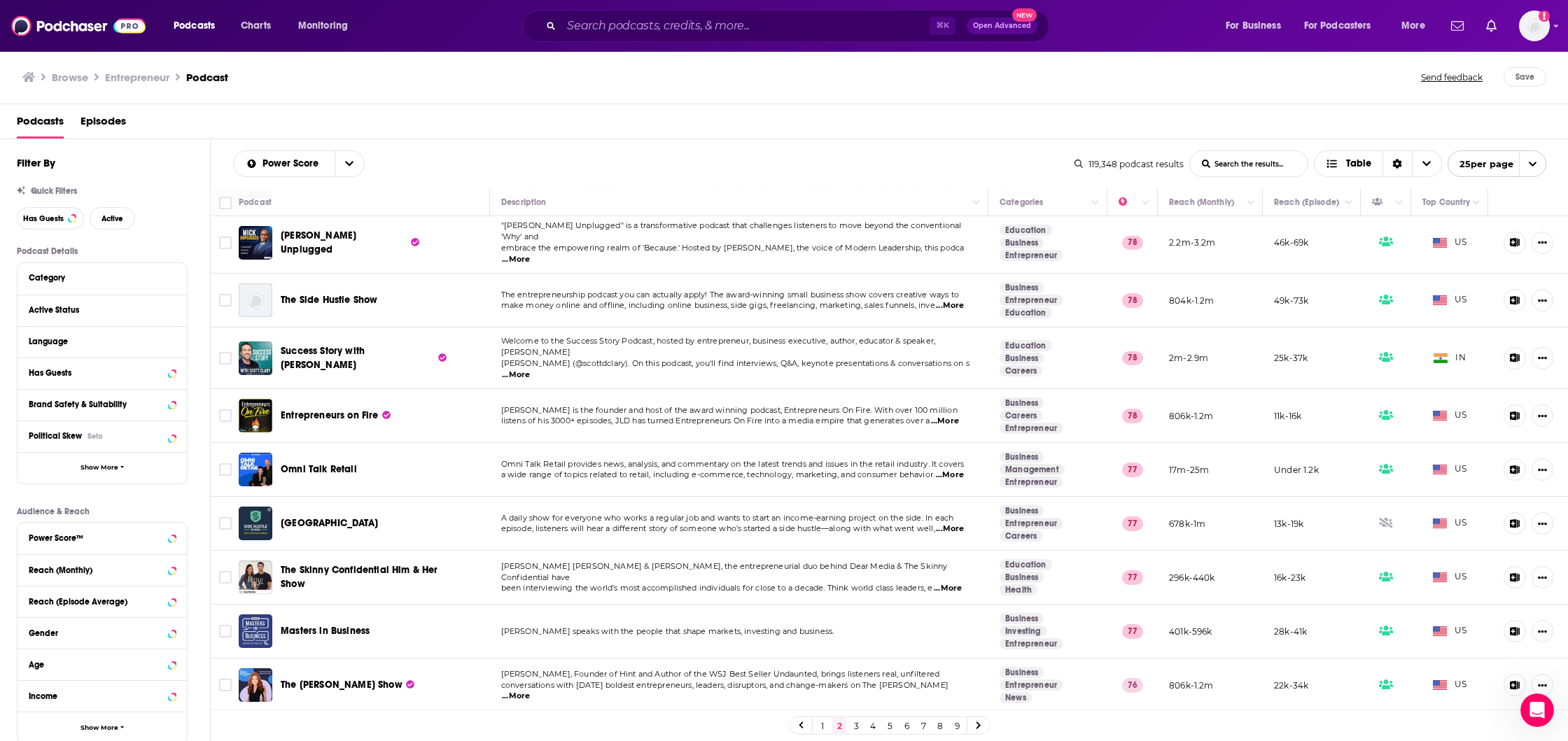
click at [530, 369] on span "...More" at bounding box center [516, 375] width 28 height 11
click at [889, 358] on span "D. Clary (@scottdclary). On this podcast, you'll find interviews, Q&A, keynote …" at bounding box center [736, 363] width 469 height 10
drag, startPoint x: 281, startPoint y: 322, endPoint x: 1058, endPoint y: 1, distance: 840.7
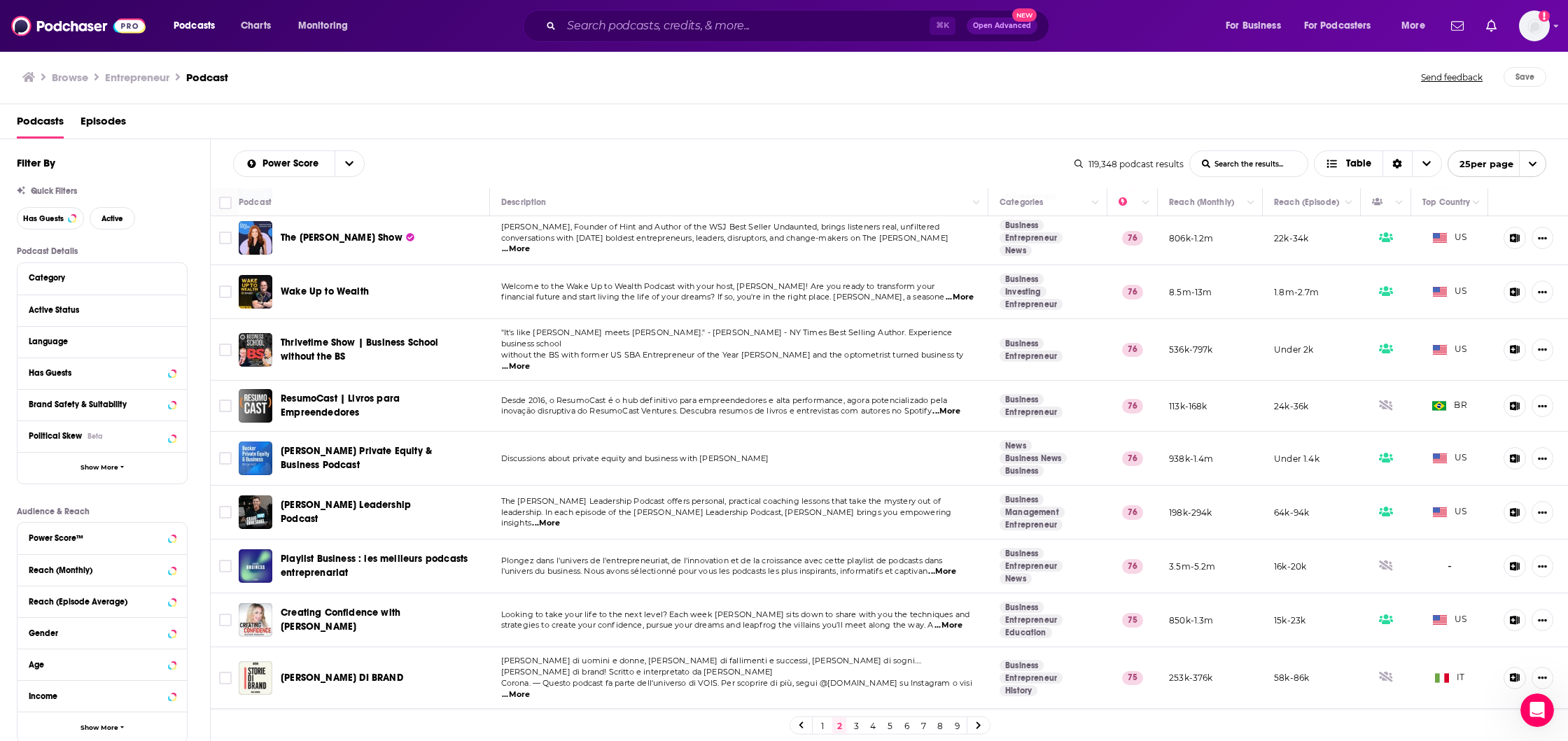
scroll to position [846, 0]
click at [956, 290] on span "...More" at bounding box center [959, 296] width 28 height 11
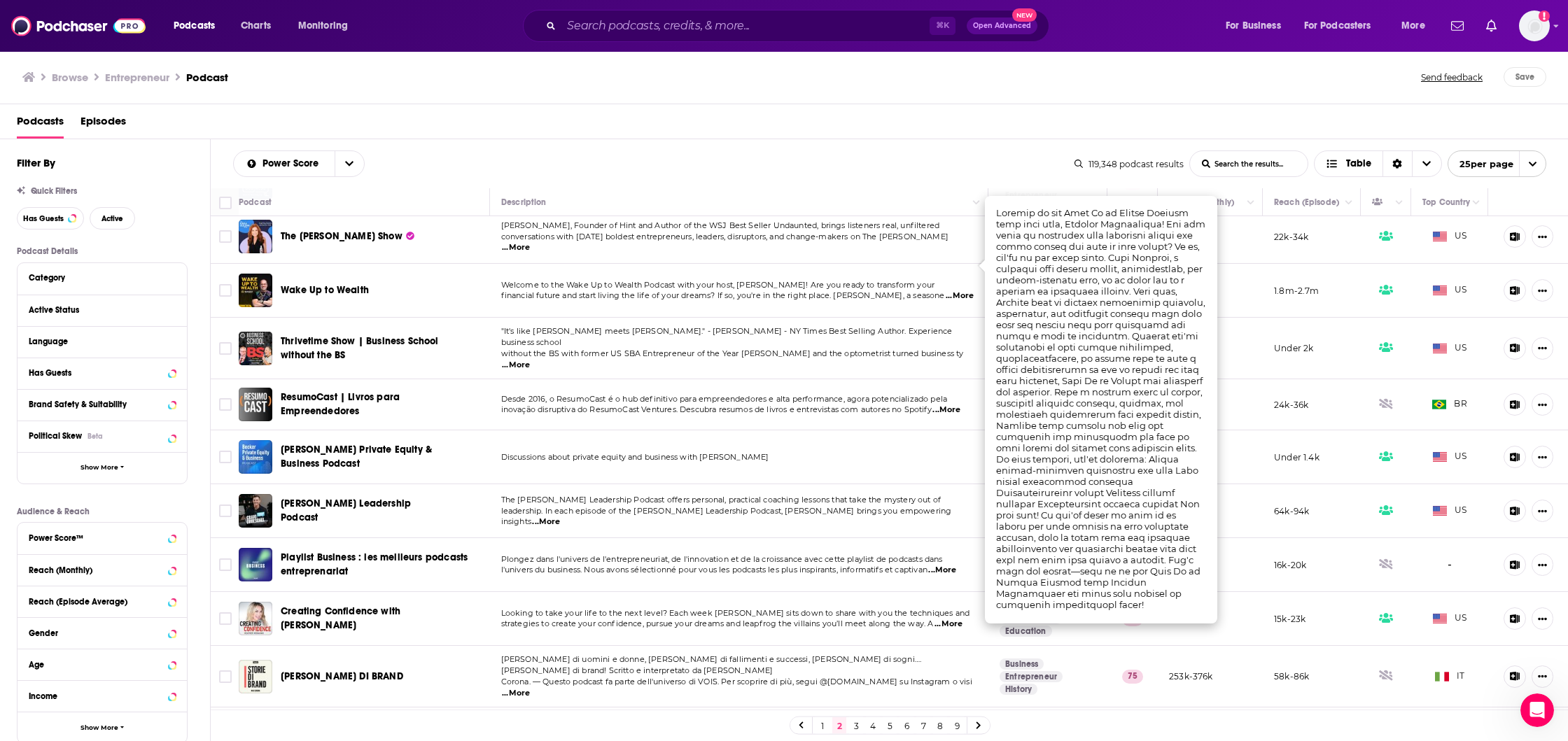
click at [663, 273] on td "Welcome to the Wake Up to Wealth Podcast with your host, Brandon Brittingham! A…" at bounding box center [739, 291] width 499 height 54
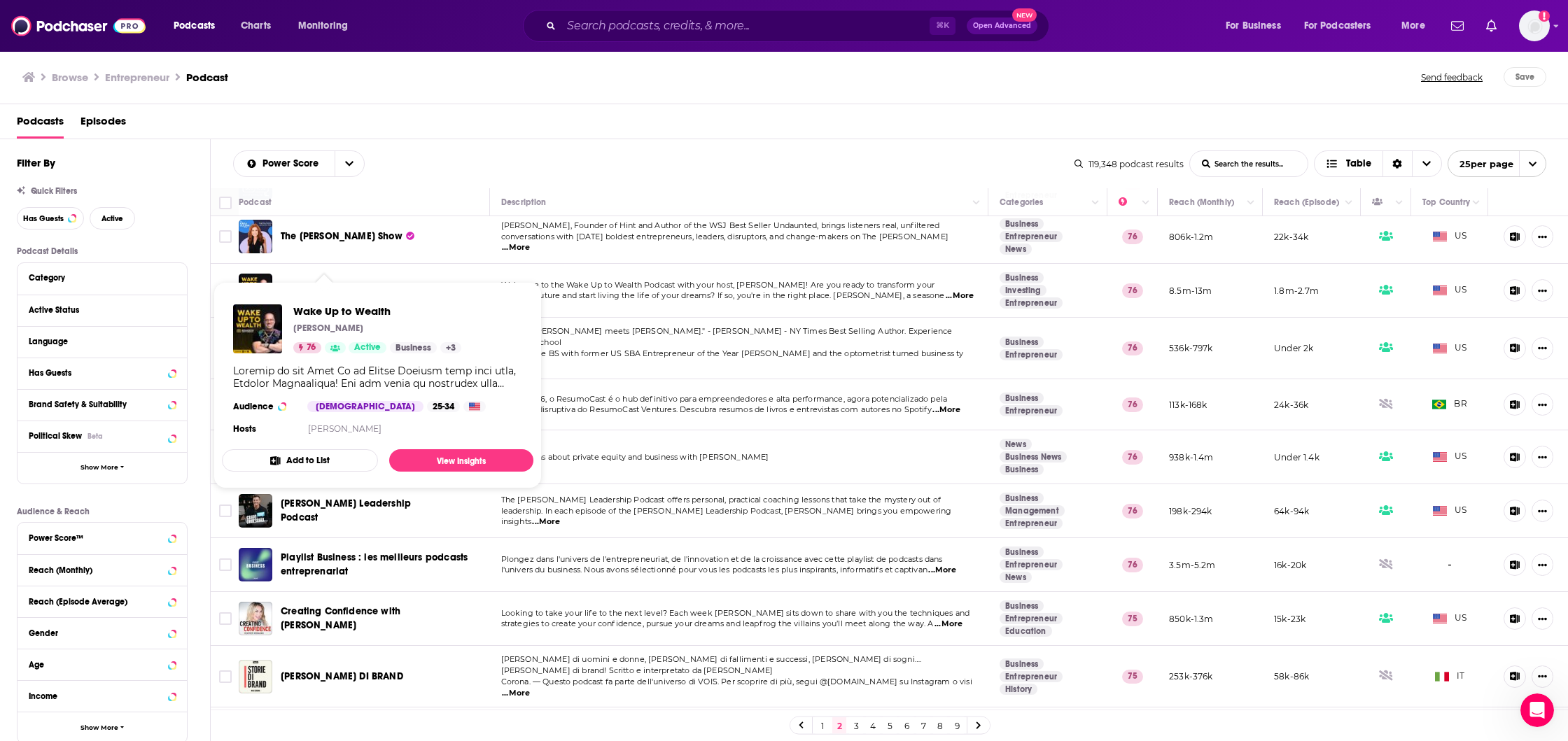
click at [338, 284] on span "Wake Up to Wealth" at bounding box center [325, 290] width 88 height 12
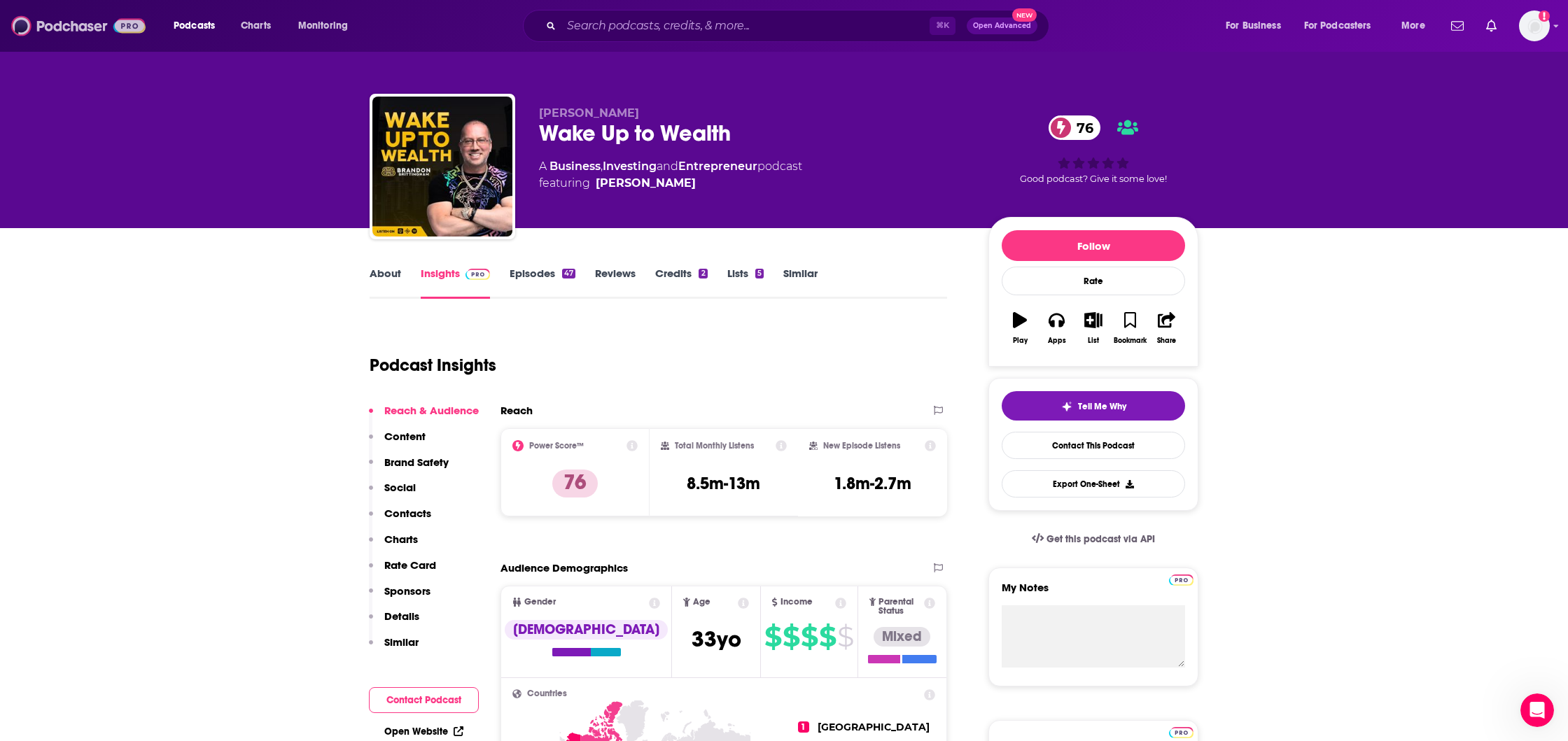
click at [68, 22] on img at bounding box center [78, 26] width 135 height 26
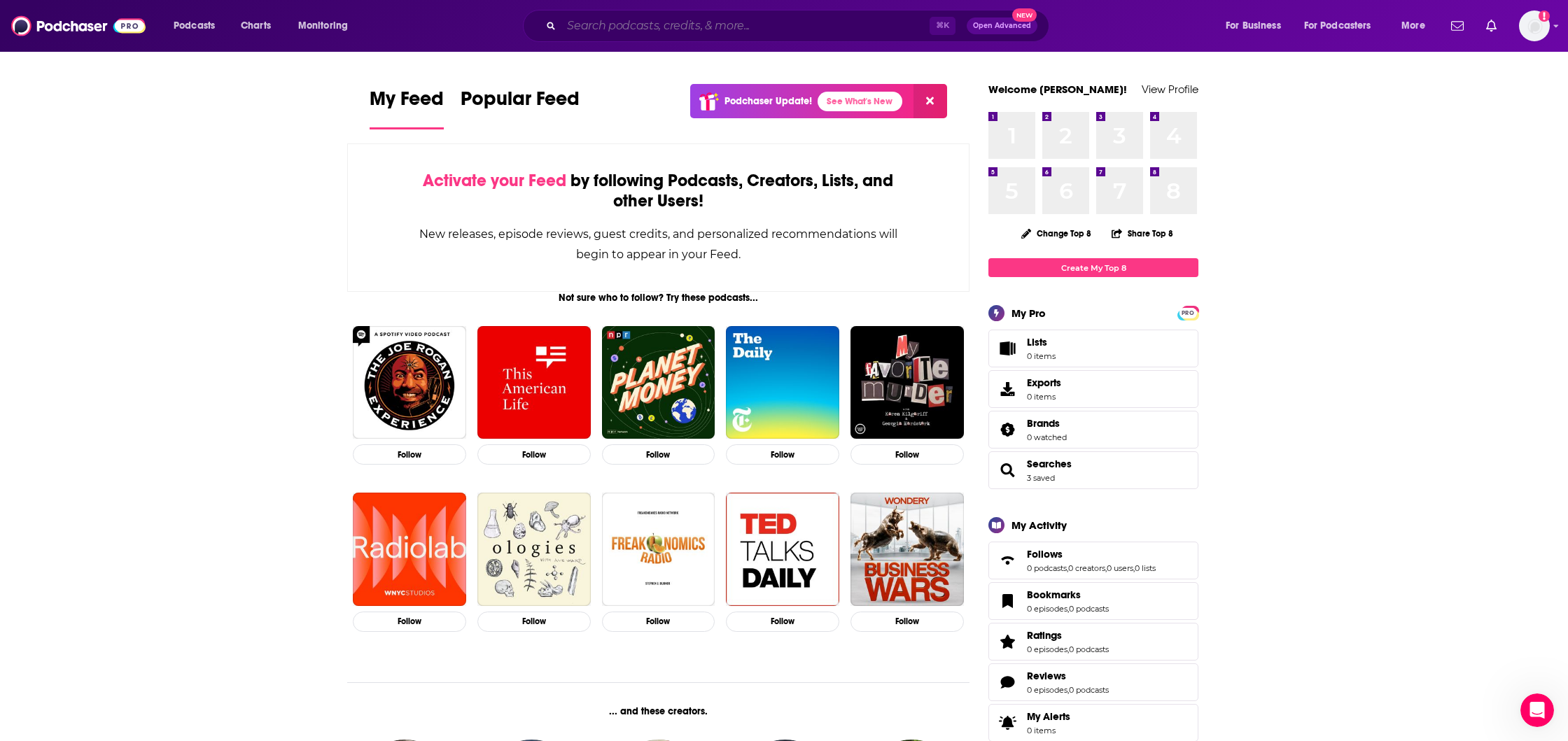
click at [620, 23] on input "Search podcasts, credits, & more..." at bounding box center [746, 26] width 368 height 22
